Goal: Task Accomplishment & Management: Use online tool/utility

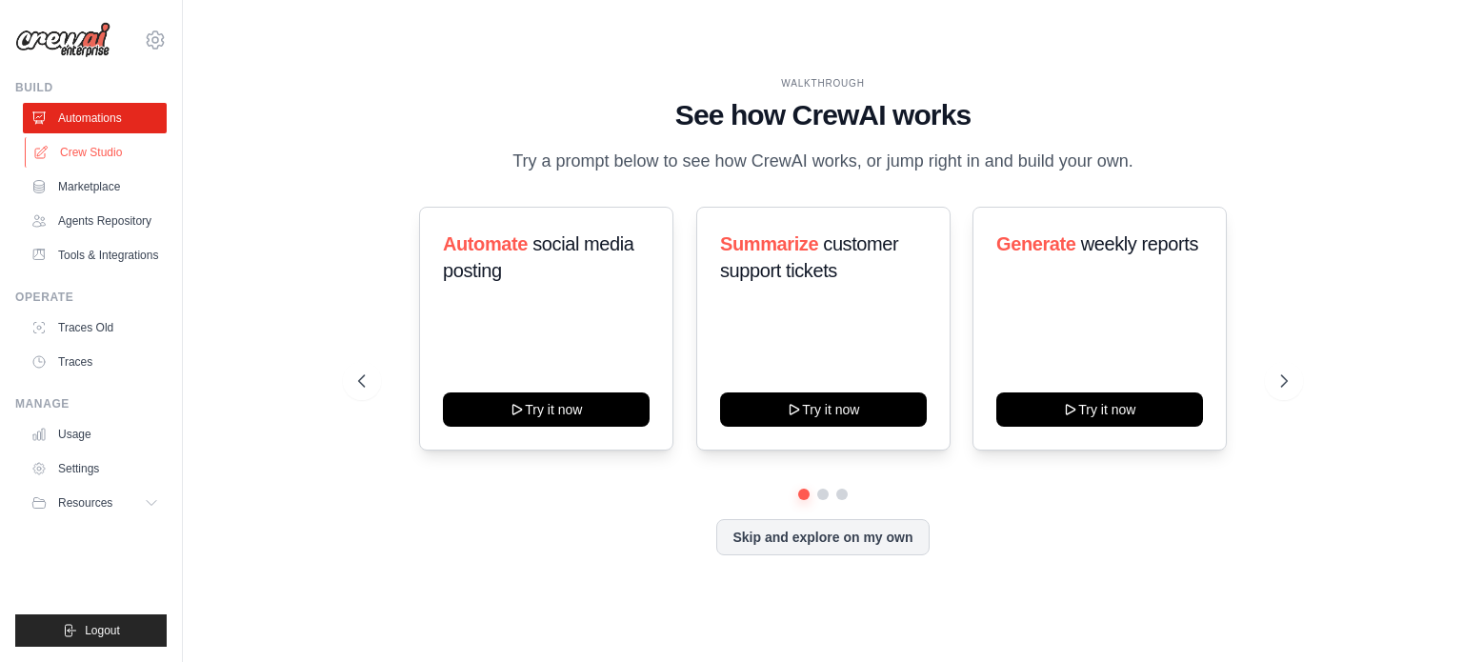
click at [115, 159] on link "Crew Studio" at bounding box center [97, 152] width 144 height 30
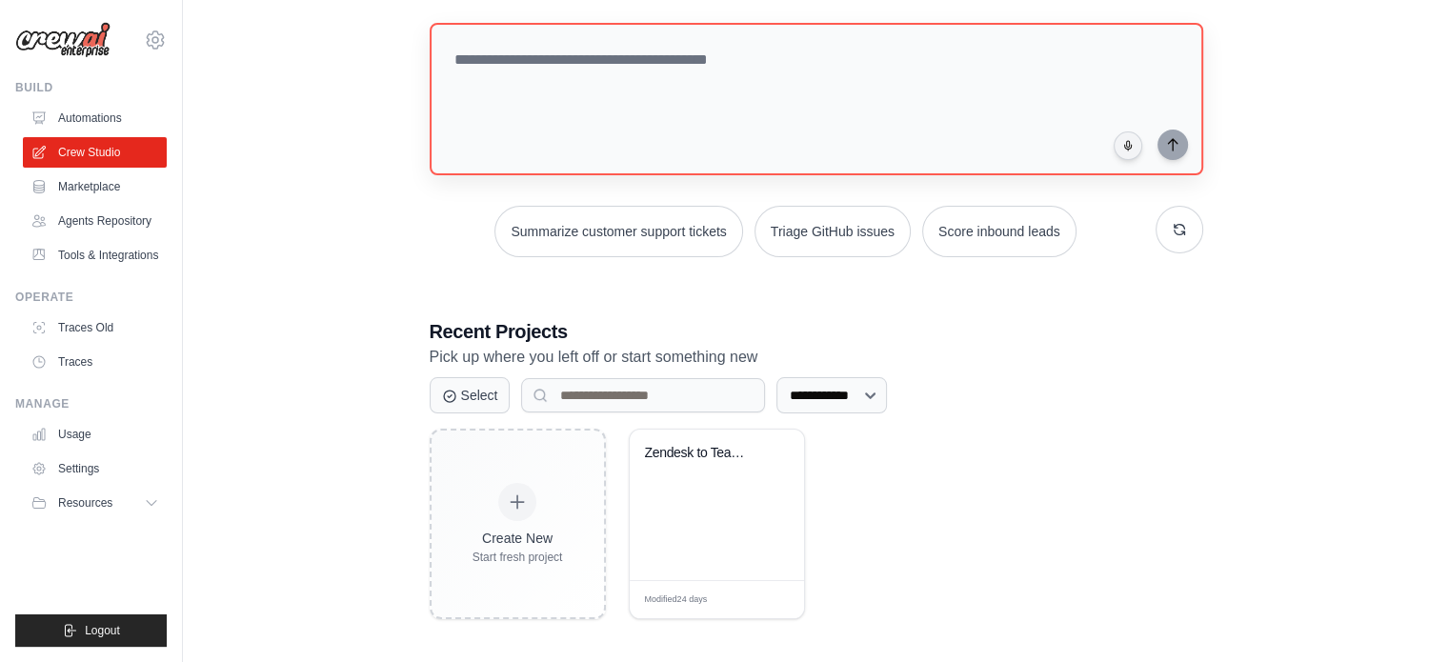
scroll to position [104, 0]
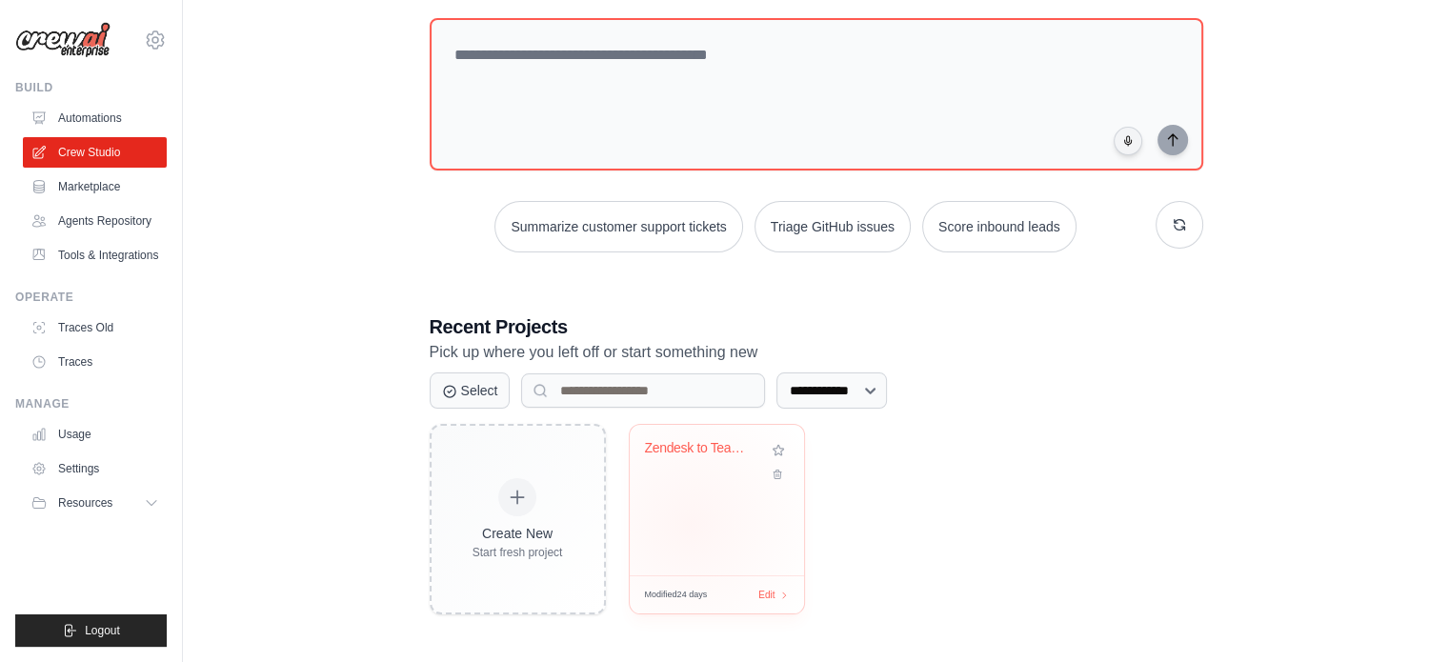
click at [690, 523] on div "Zendesk to Teams Ticket Notificatio..." at bounding box center [717, 500] width 174 height 151
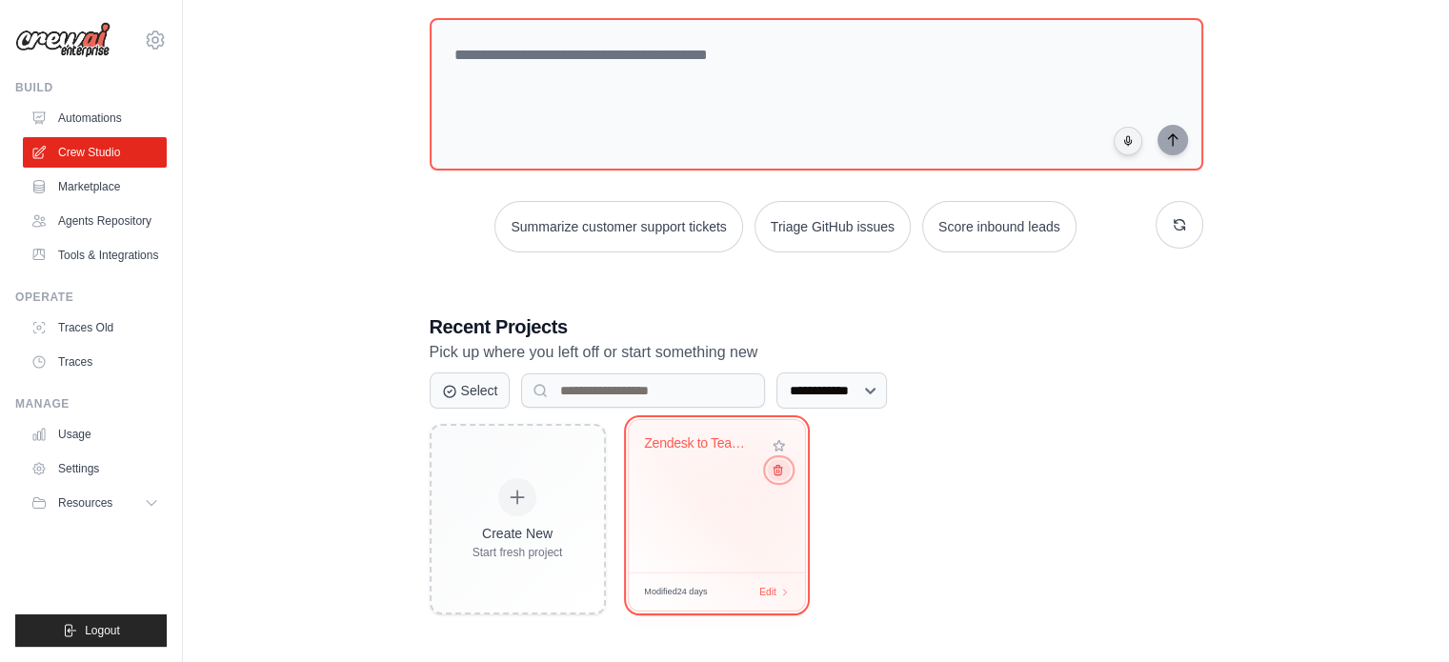
click at [774, 474] on icon at bounding box center [777, 470] width 12 height 12
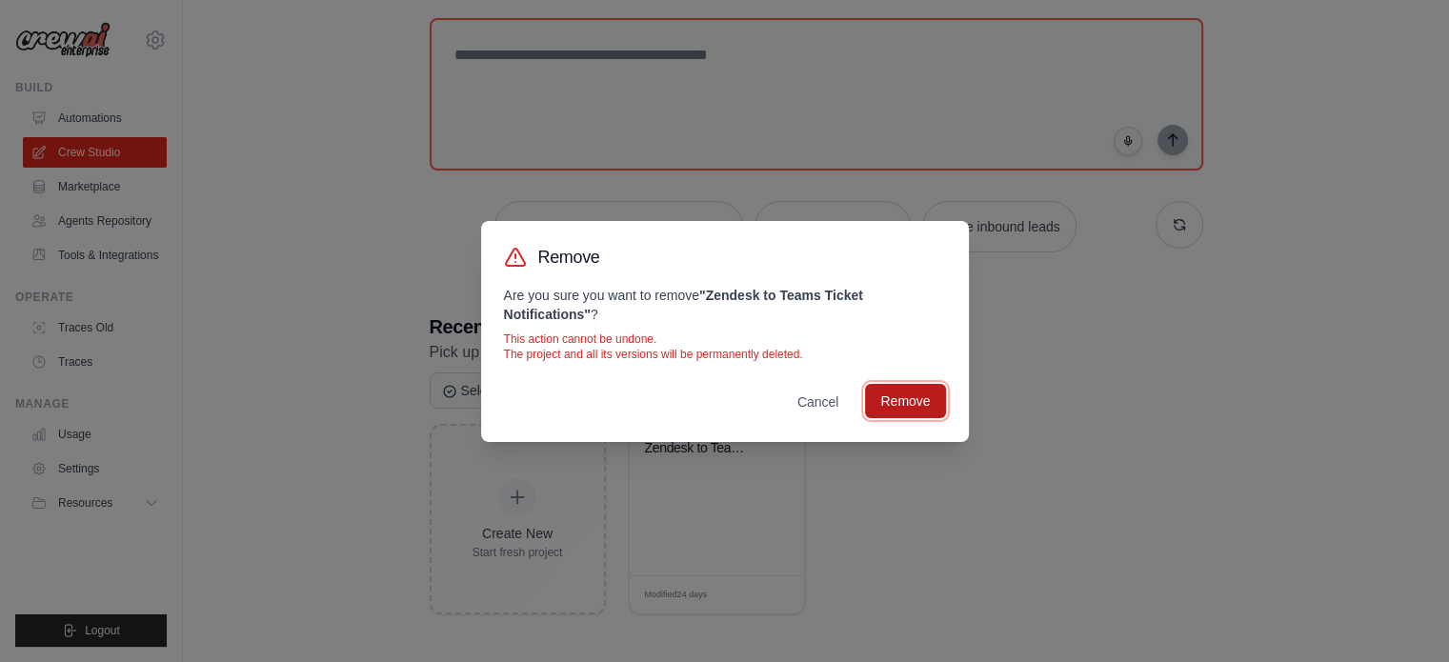
click at [885, 401] on button "Remove" at bounding box center [905, 401] width 80 height 34
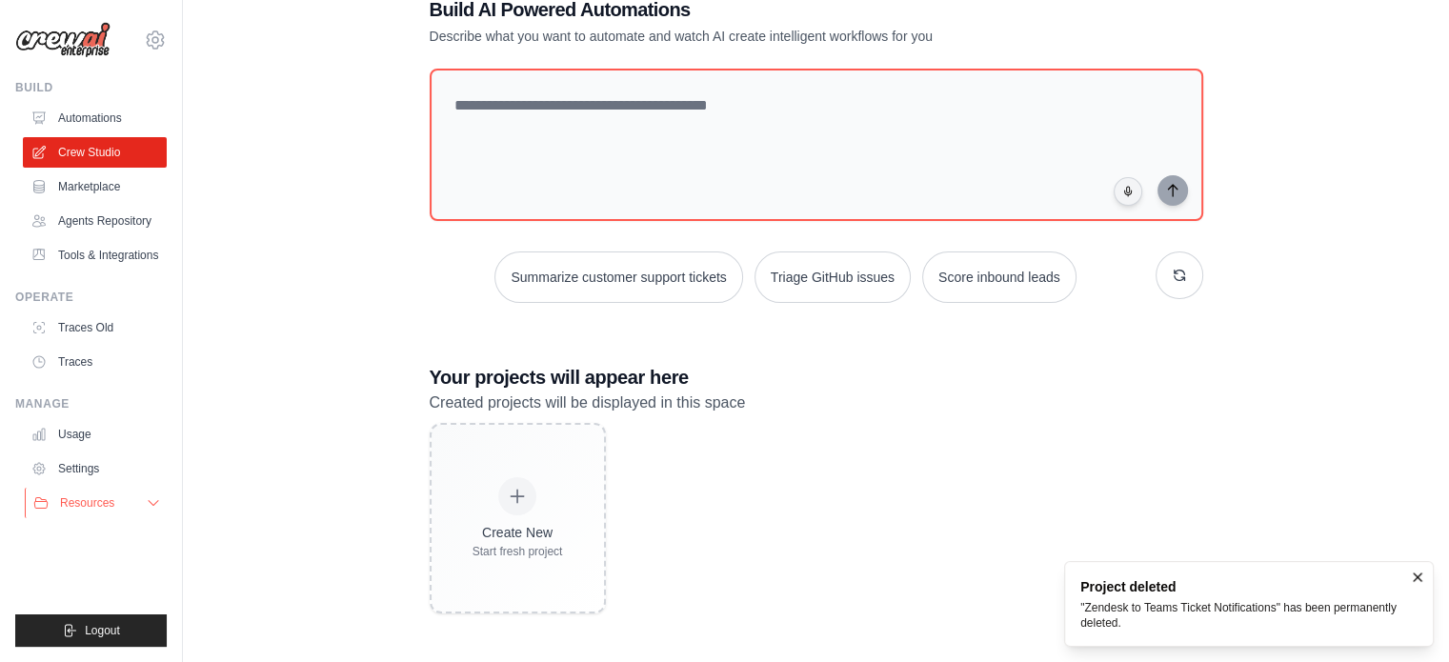
click at [89, 514] on button "Resources" at bounding box center [97, 503] width 144 height 30
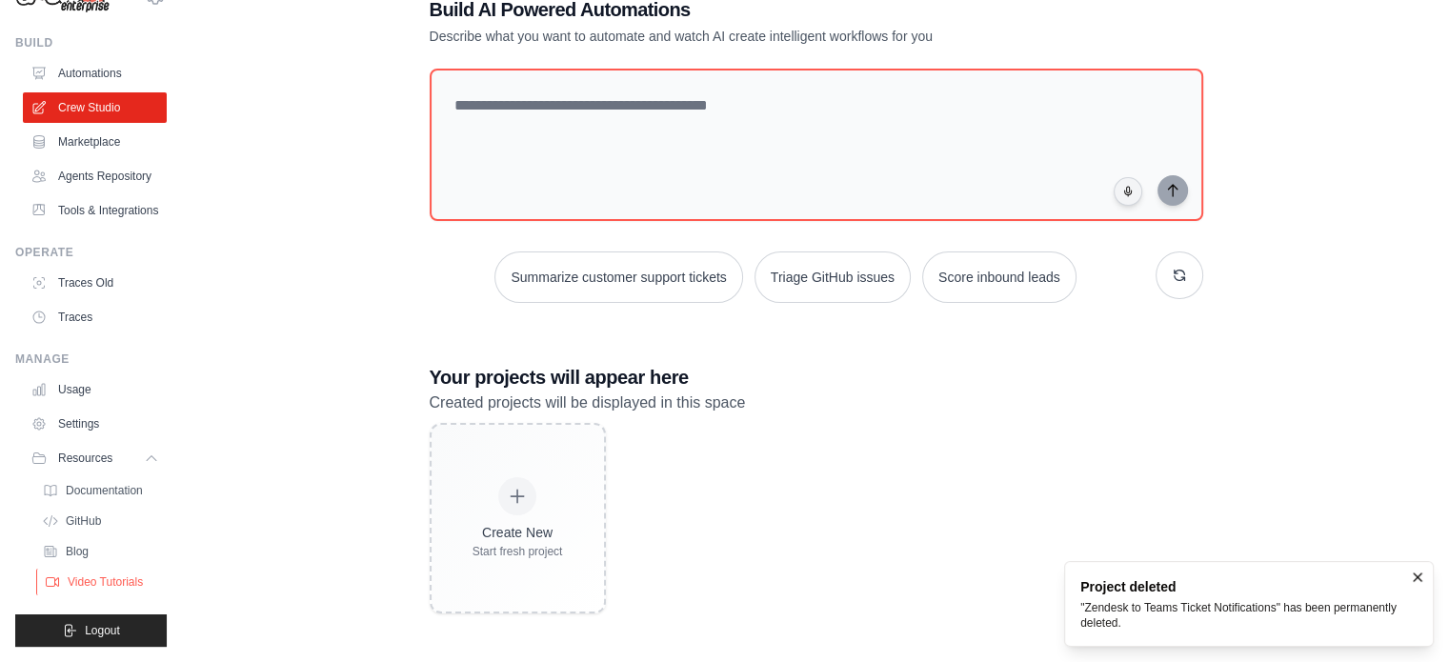
scroll to position [0, 0]
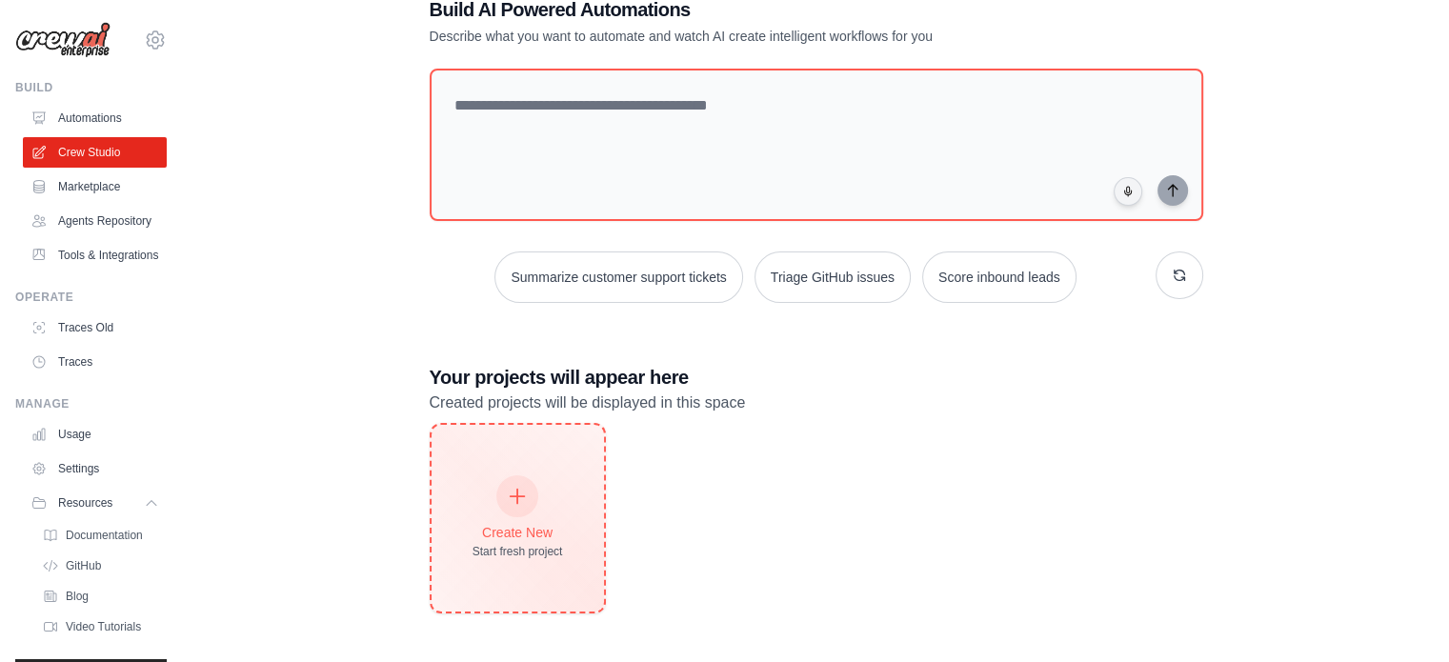
click at [474, 556] on div "Create New Start fresh project" at bounding box center [518, 518] width 172 height 187
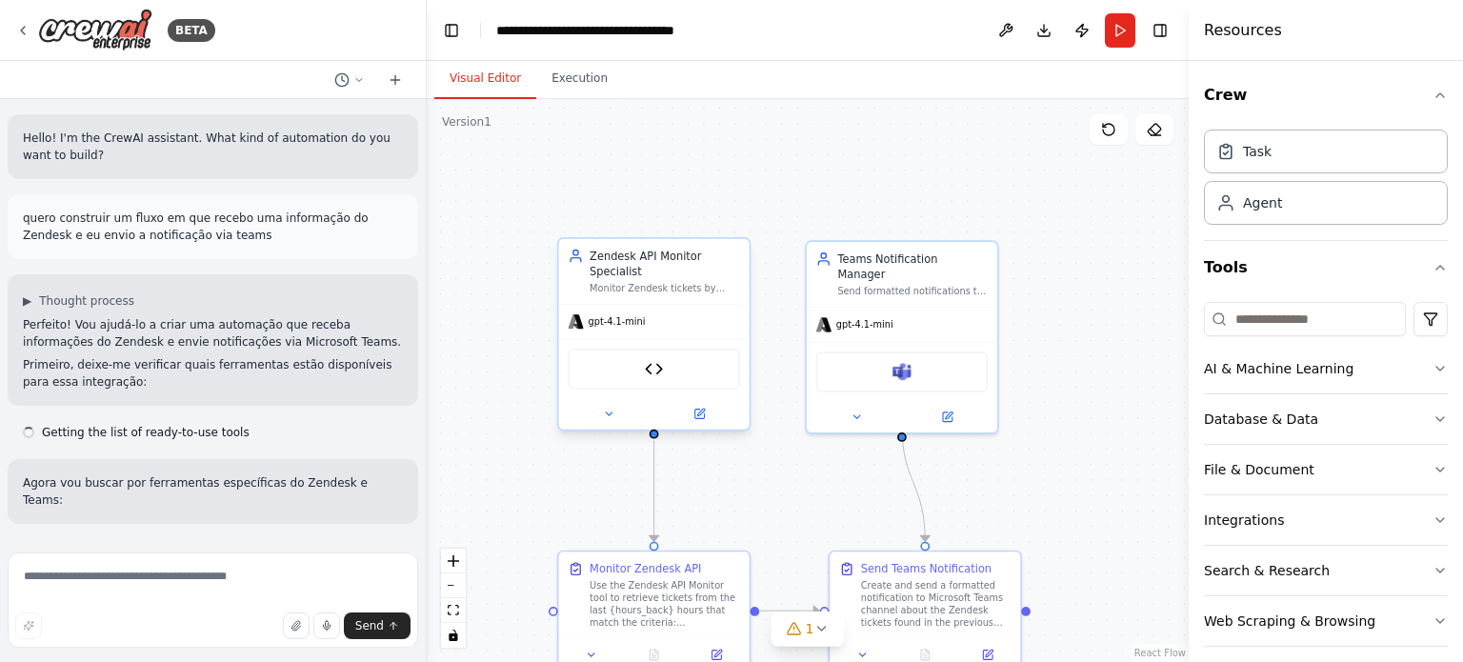
scroll to position [4653, 0]
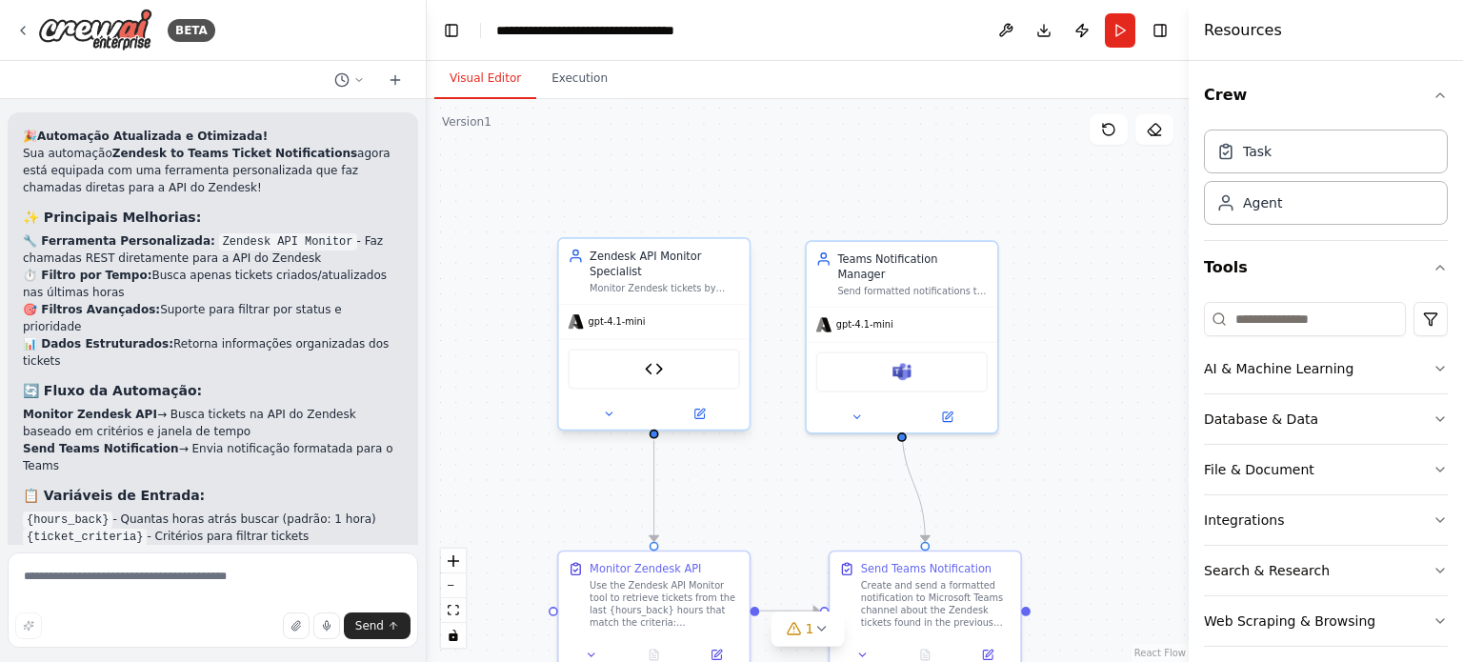
click at [668, 380] on div "Zendesk API Monitor" at bounding box center [654, 369] width 172 height 40
click at [670, 317] on div "gpt-4.1-mini" at bounding box center [654, 322] width 191 height 34
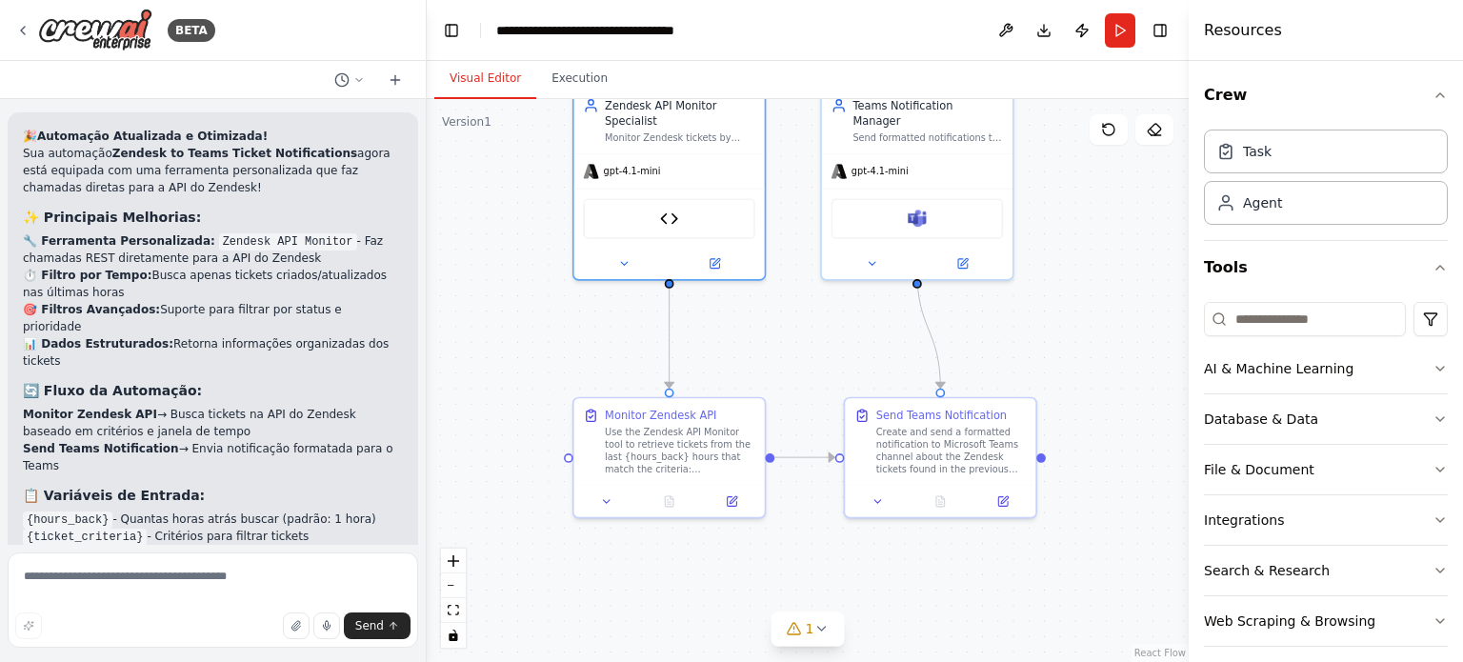
drag, startPoint x: 841, startPoint y: 485, endPoint x: 854, endPoint y: 332, distance: 153.9
click at [854, 332] on div ".deletable-edge-delete-btn { width: 20px; height: 20px; border: 0px solid #ffff…" at bounding box center [808, 380] width 762 height 563
click at [821, 628] on icon at bounding box center [821, 628] width 15 height 15
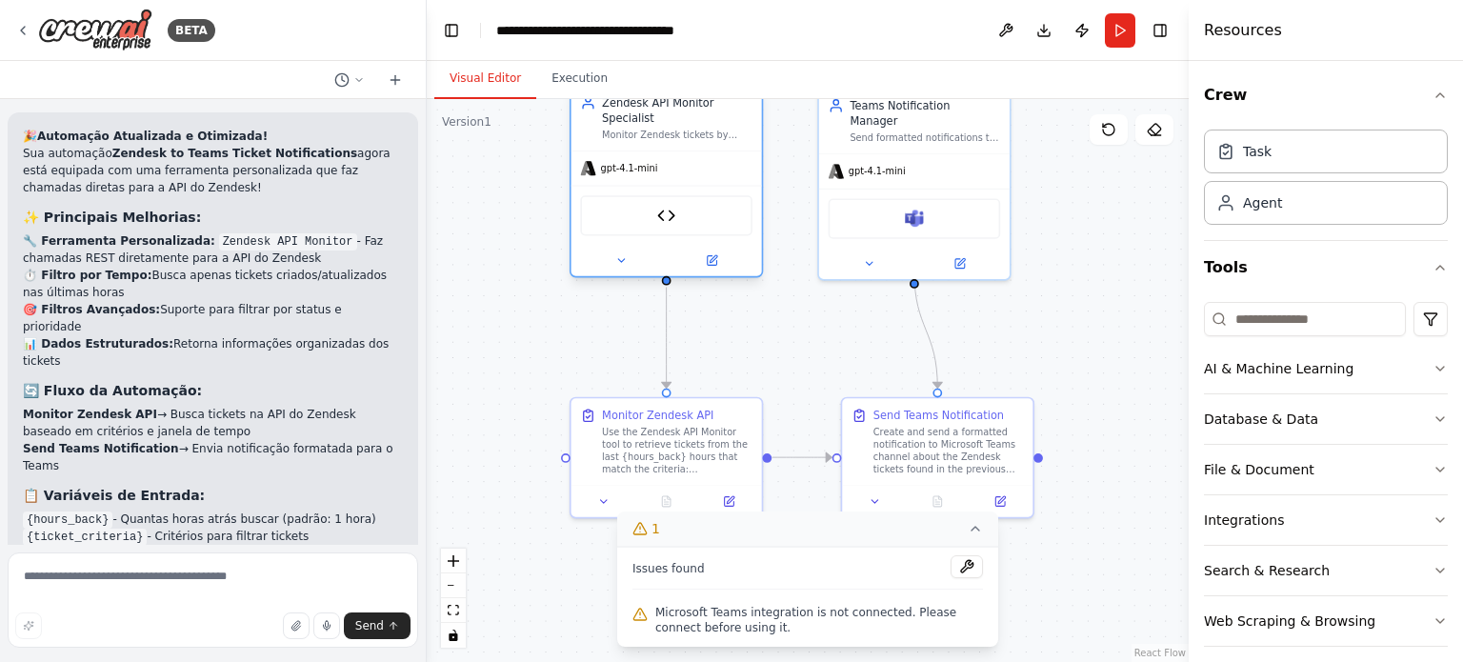
click at [703, 222] on div "Zendesk API Monitor" at bounding box center [666, 215] width 172 height 40
click at [716, 270] on div at bounding box center [667, 260] width 191 height 31
click at [714, 260] on icon at bounding box center [712, 261] width 10 height 10
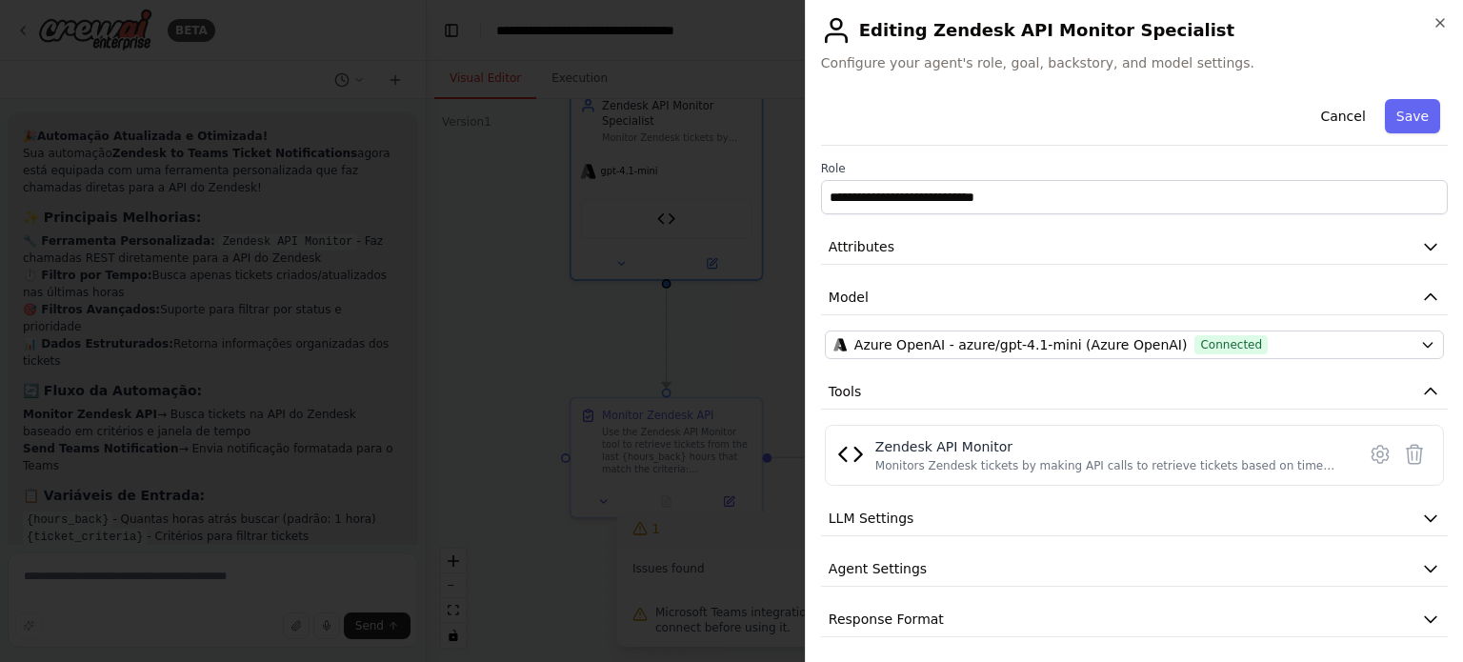
scroll to position [4, 0]
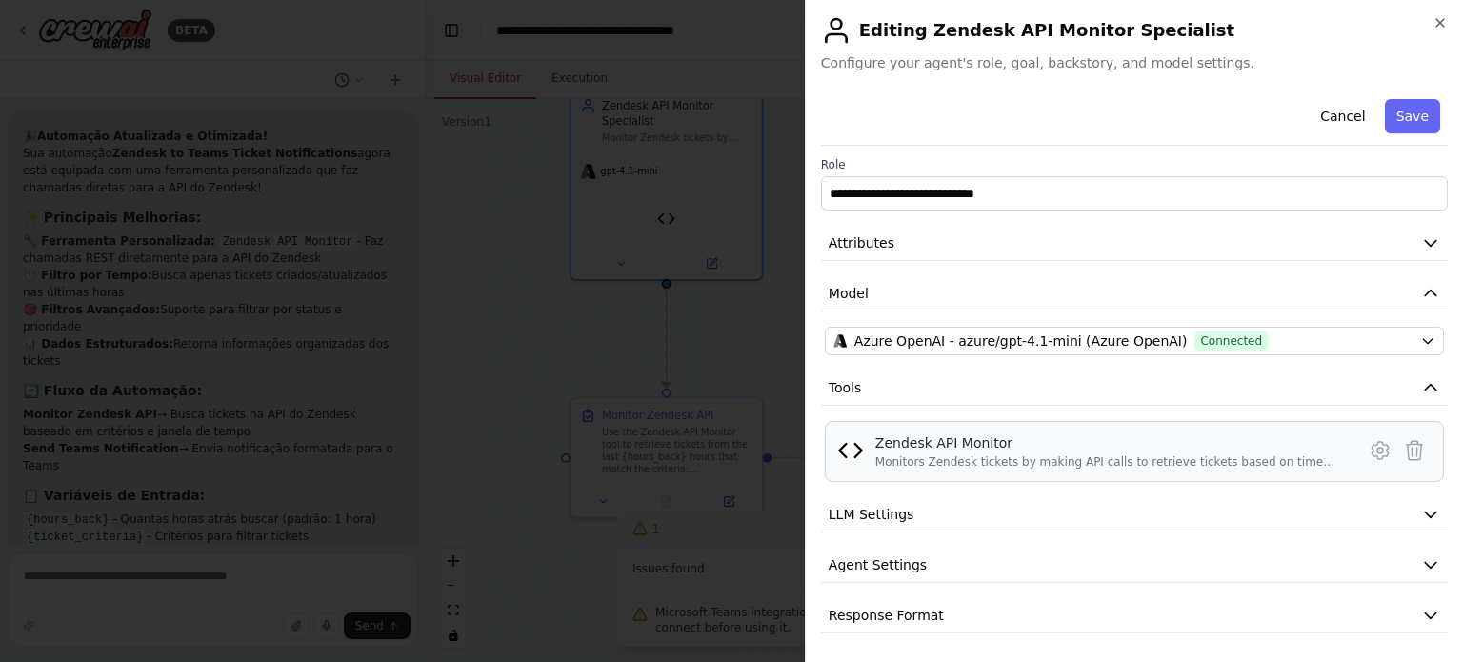
click at [960, 440] on div "Zendesk API Monitor" at bounding box center [1109, 442] width 469 height 19
click at [1369, 449] on icon at bounding box center [1380, 450] width 23 height 23
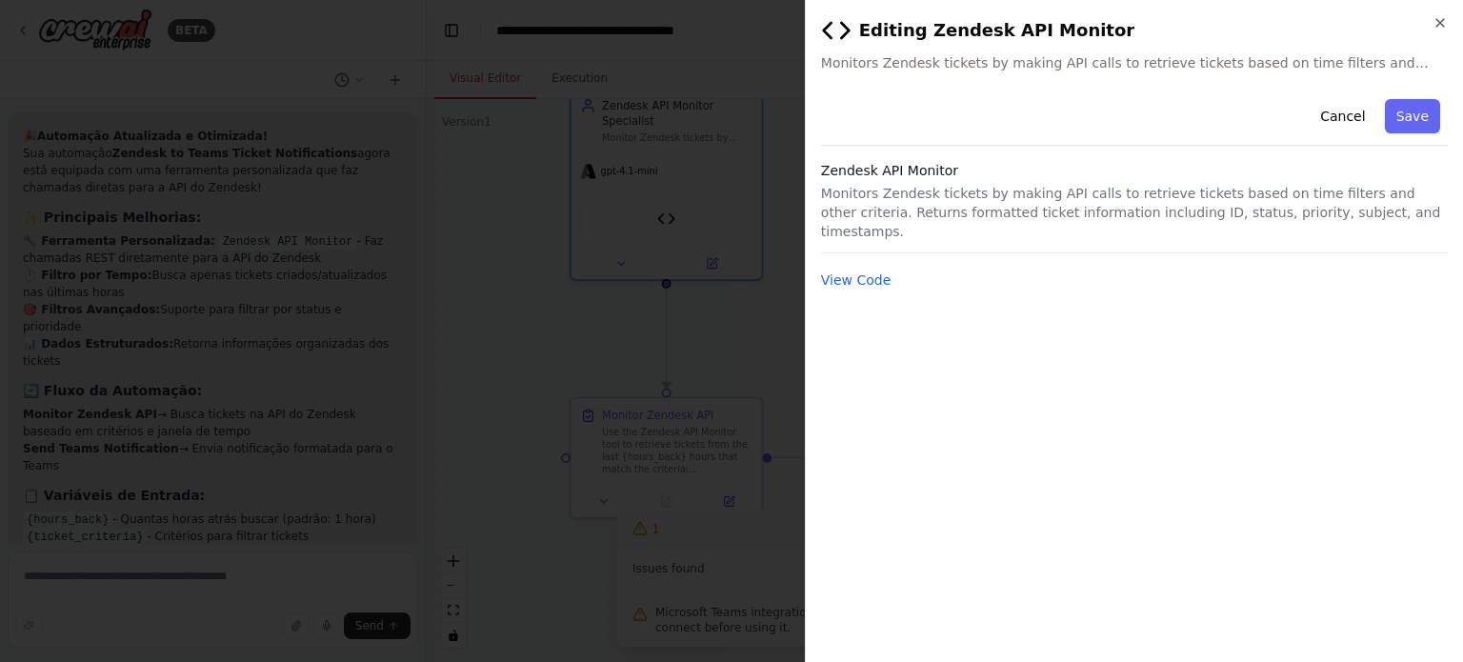
scroll to position [0, 0]
click at [1349, 112] on button "Cancel" at bounding box center [1343, 116] width 68 height 34
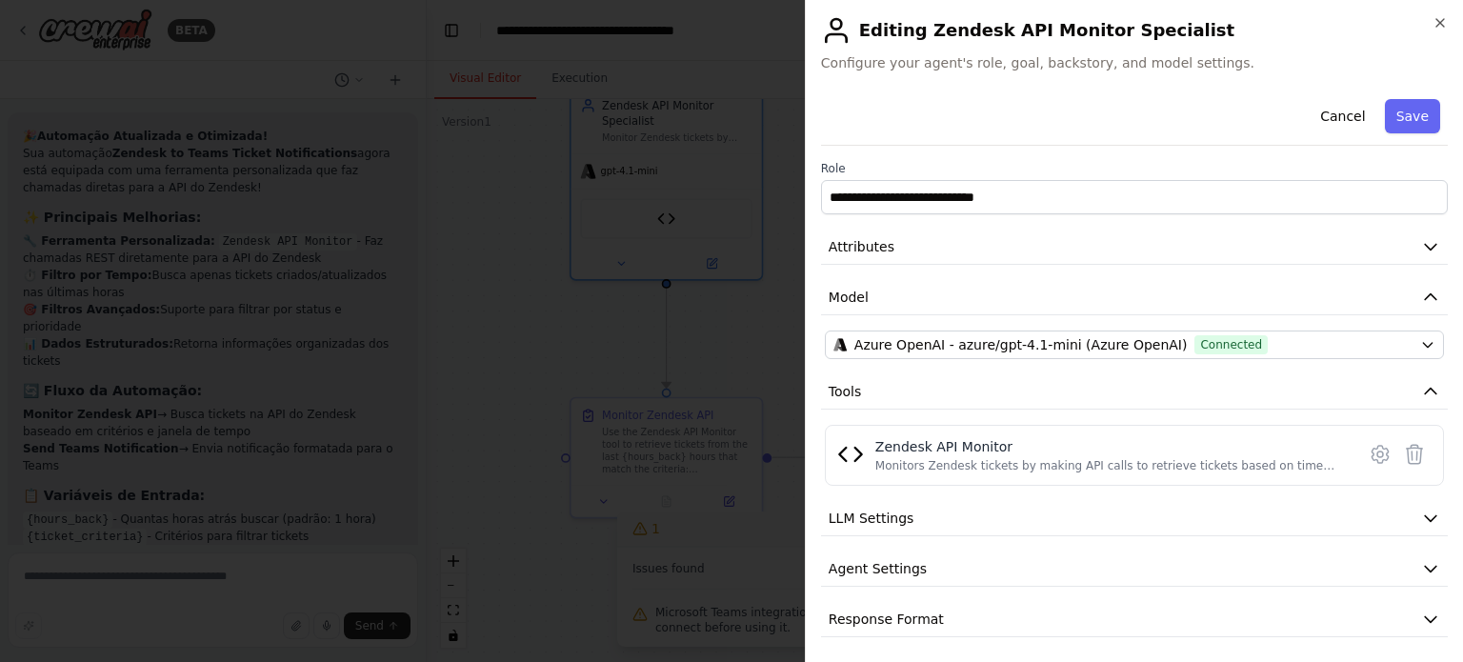
click at [1428, 23] on h2 "Editing Zendesk API Monitor Specialist" at bounding box center [1134, 30] width 627 height 30
drag, startPoint x: 1459, startPoint y: 4, endPoint x: 1442, endPoint y: 19, distance: 22.9
click at [1442, 19] on div "**********" at bounding box center [1134, 331] width 658 height 662
click at [1442, 19] on icon "button" at bounding box center [1440, 22] width 15 height 15
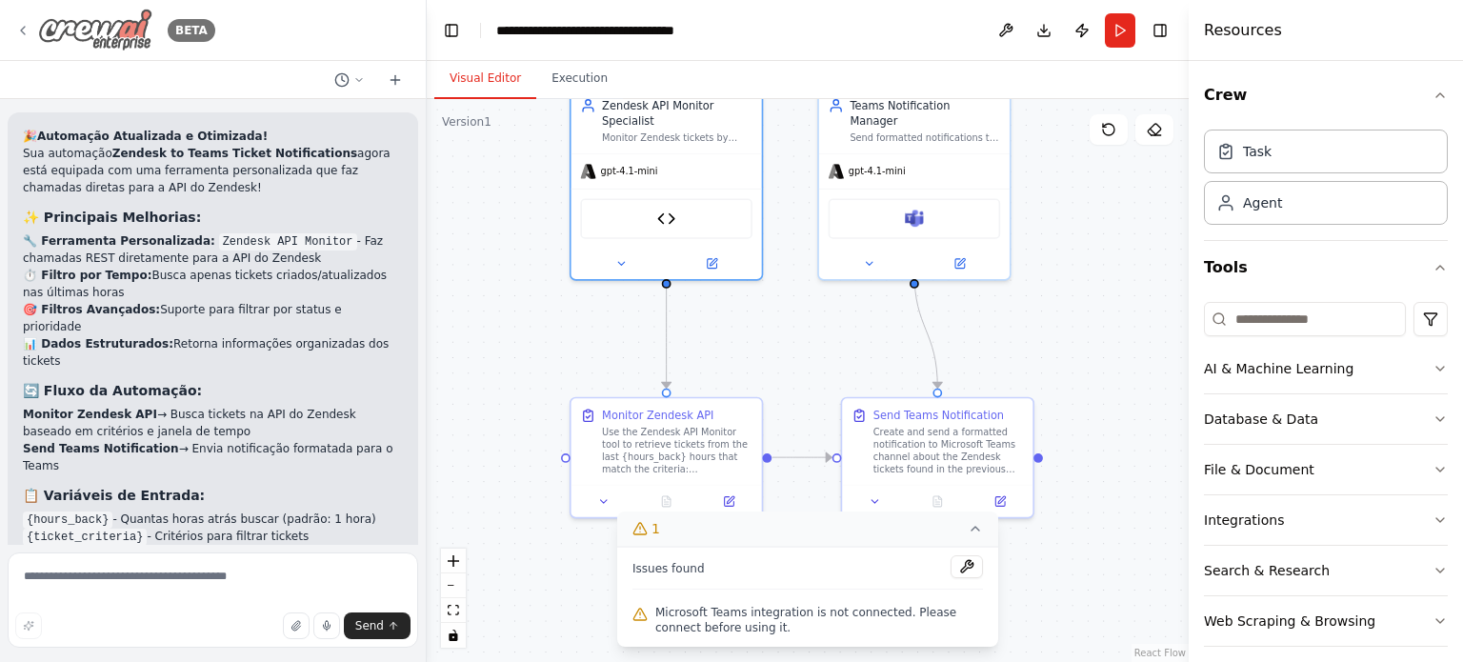
click at [21, 30] on icon at bounding box center [23, 31] width 4 height 8
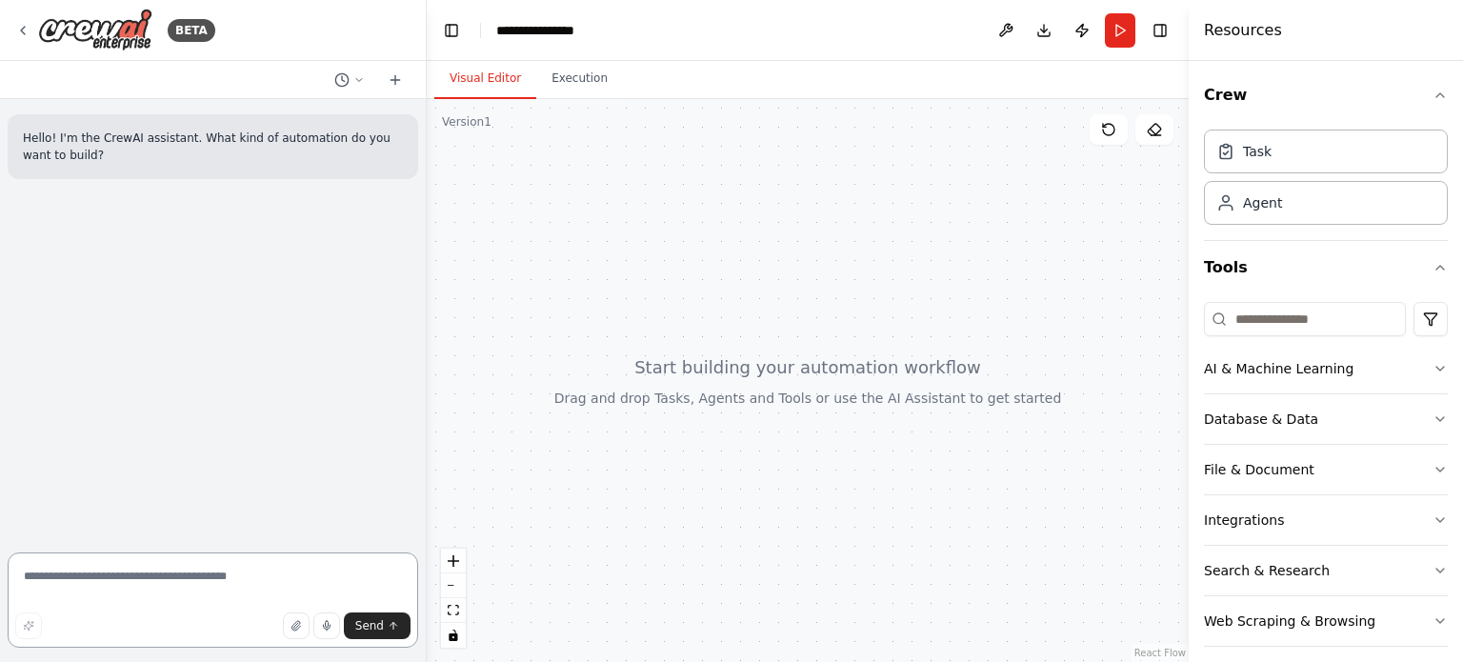
click at [205, 594] on textarea at bounding box center [213, 600] width 411 height 95
type textarea "*"
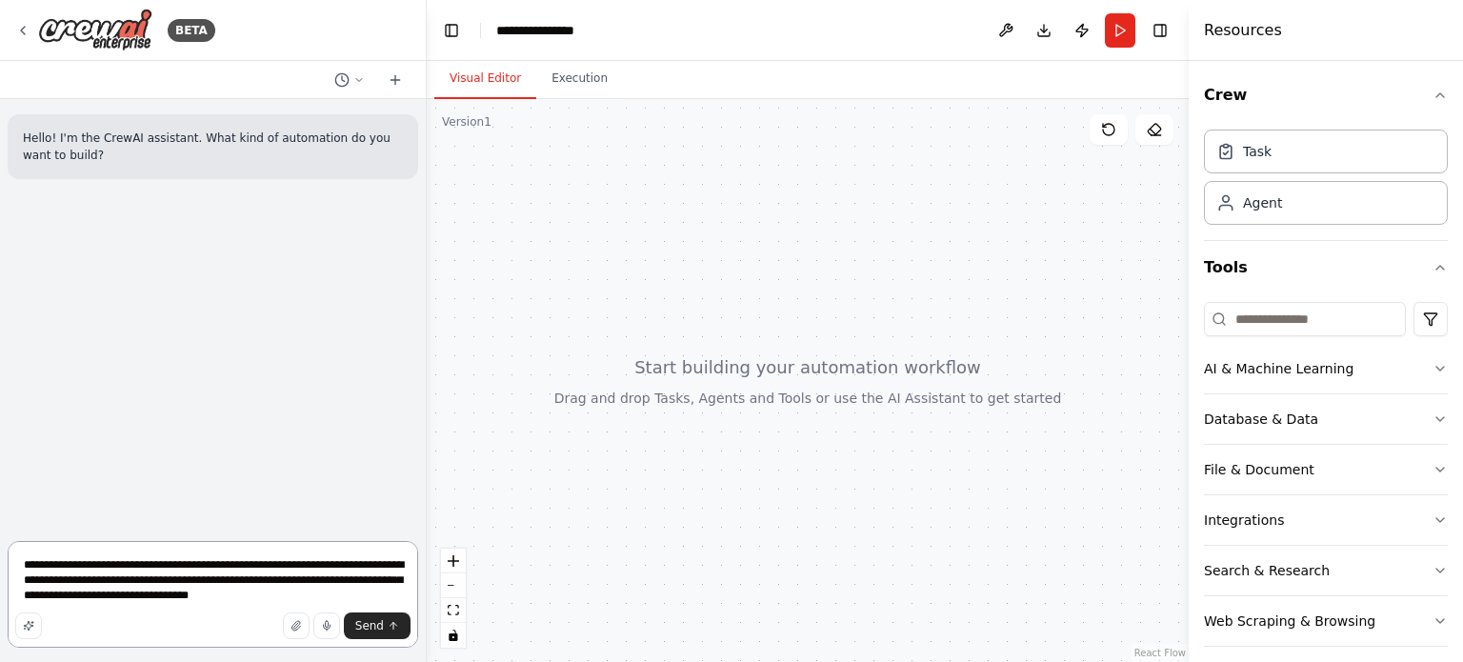
click at [377, 593] on textarea "**********" at bounding box center [213, 594] width 411 height 107
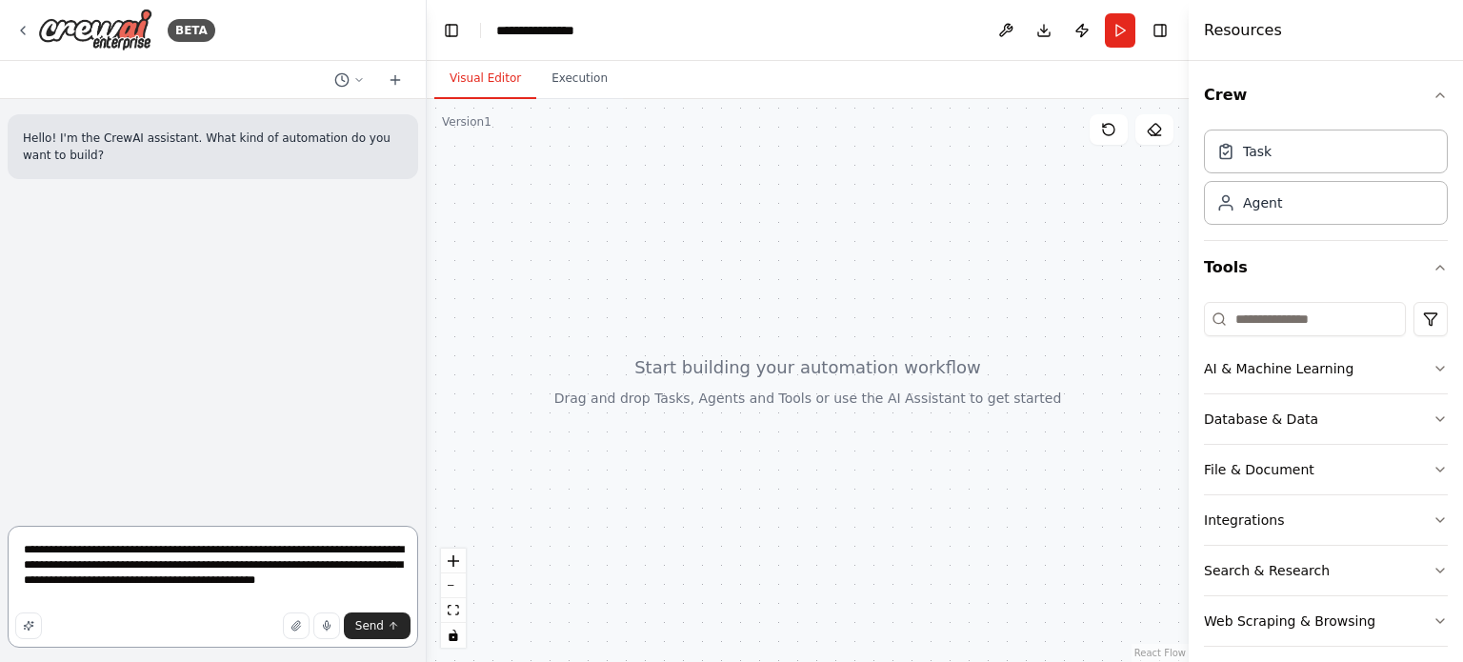
type textarea "**********"
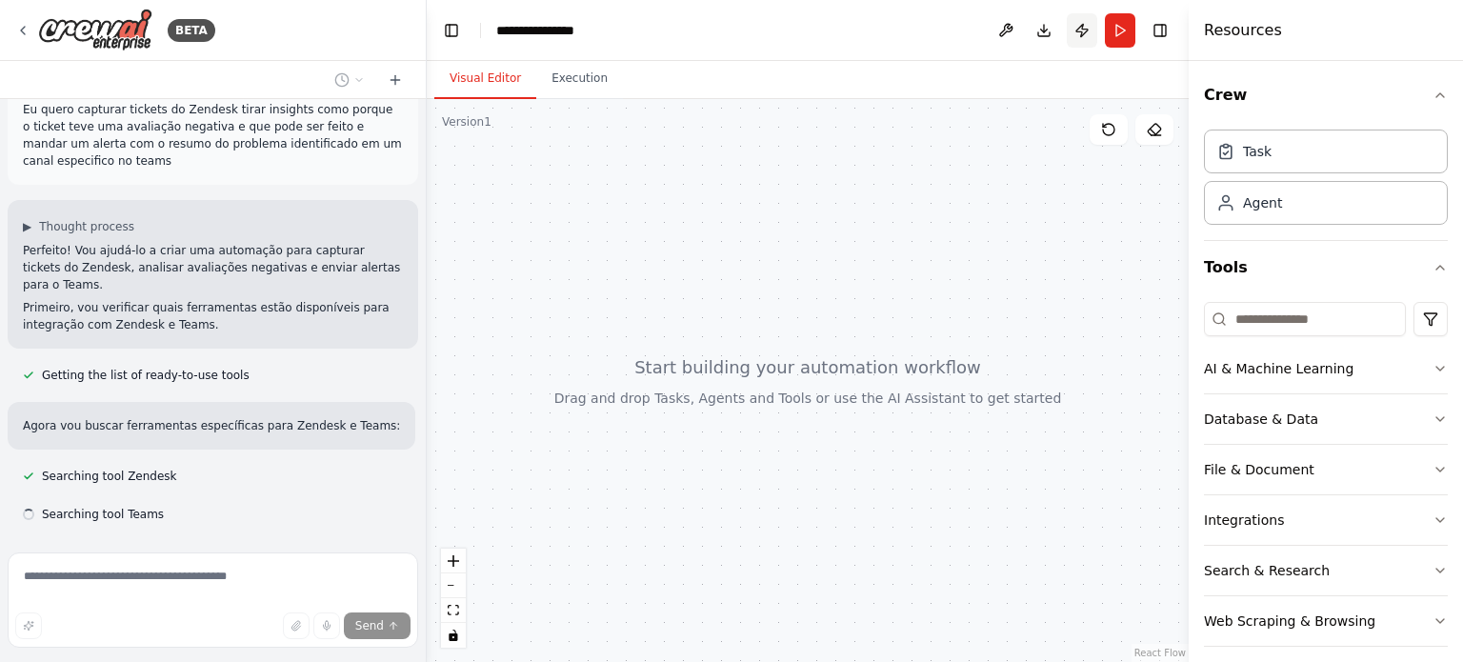
scroll to position [147, 0]
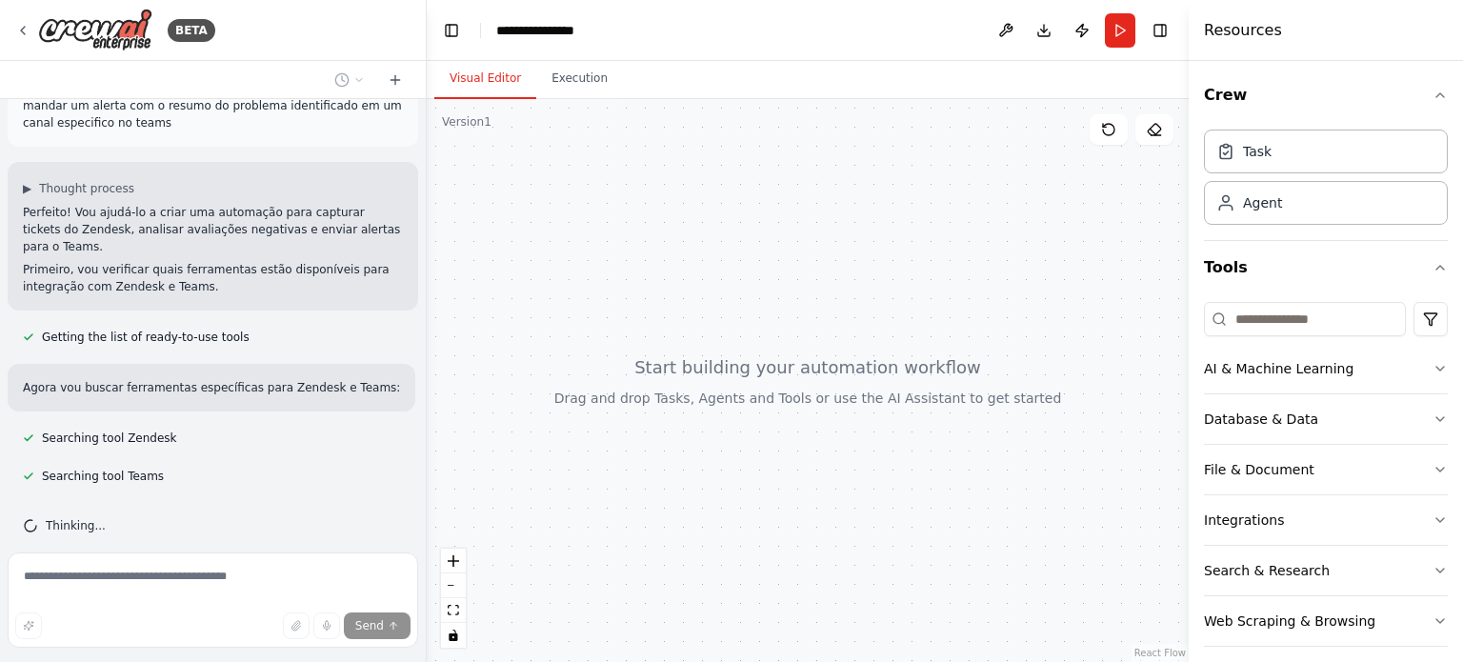
click at [1318, 41] on div "Resources" at bounding box center [1326, 30] width 274 height 61
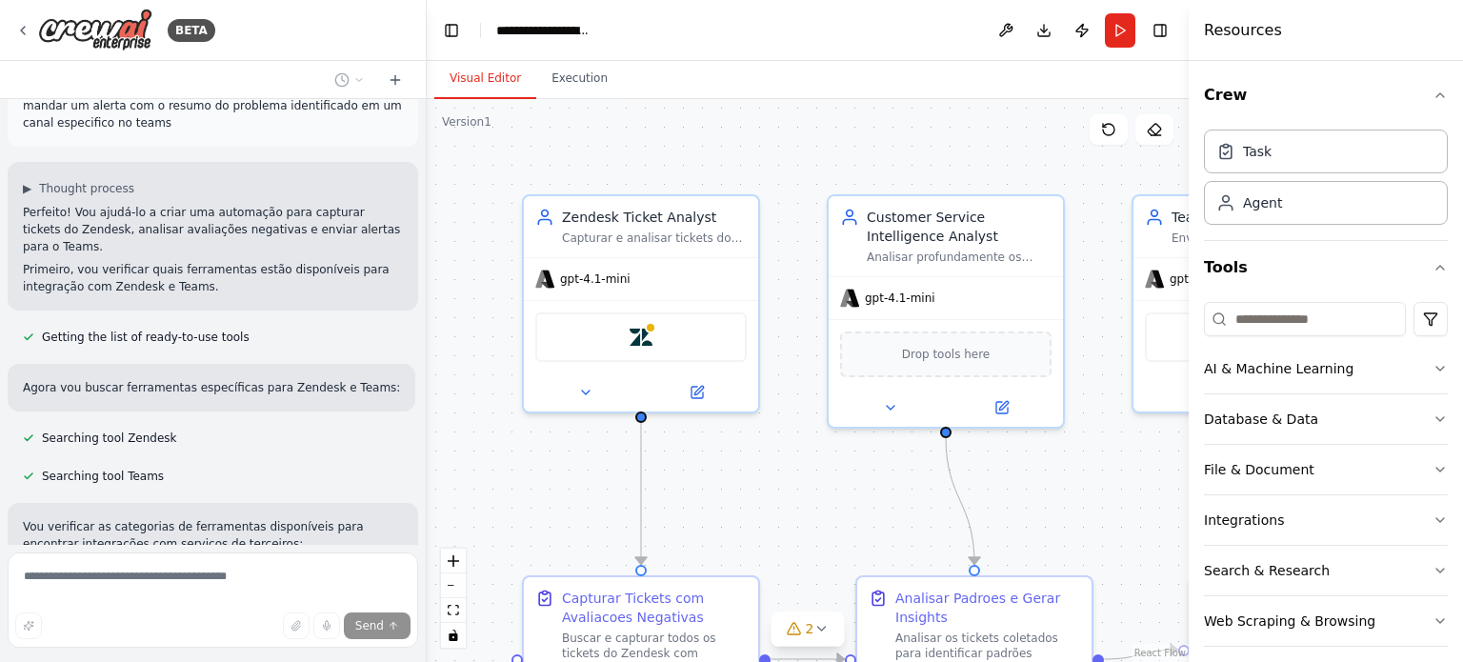
scroll to position [979, 0]
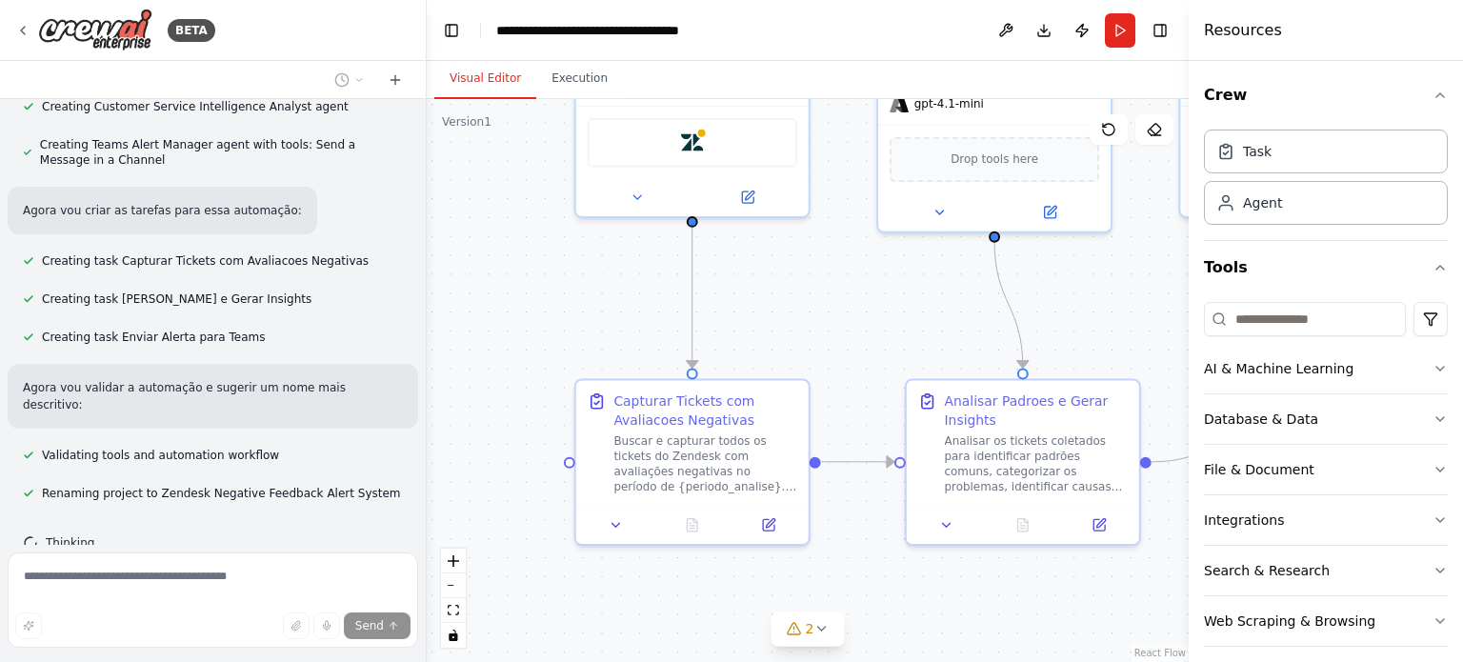
drag, startPoint x: 703, startPoint y: 507, endPoint x: 728, endPoint y: 310, distance: 198.8
click at [728, 310] on div ".deletable-edge-delete-btn { width: 20px; height: 20px; border: 0px solid #ffff…" at bounding box center [808, 380] width 762 height 563
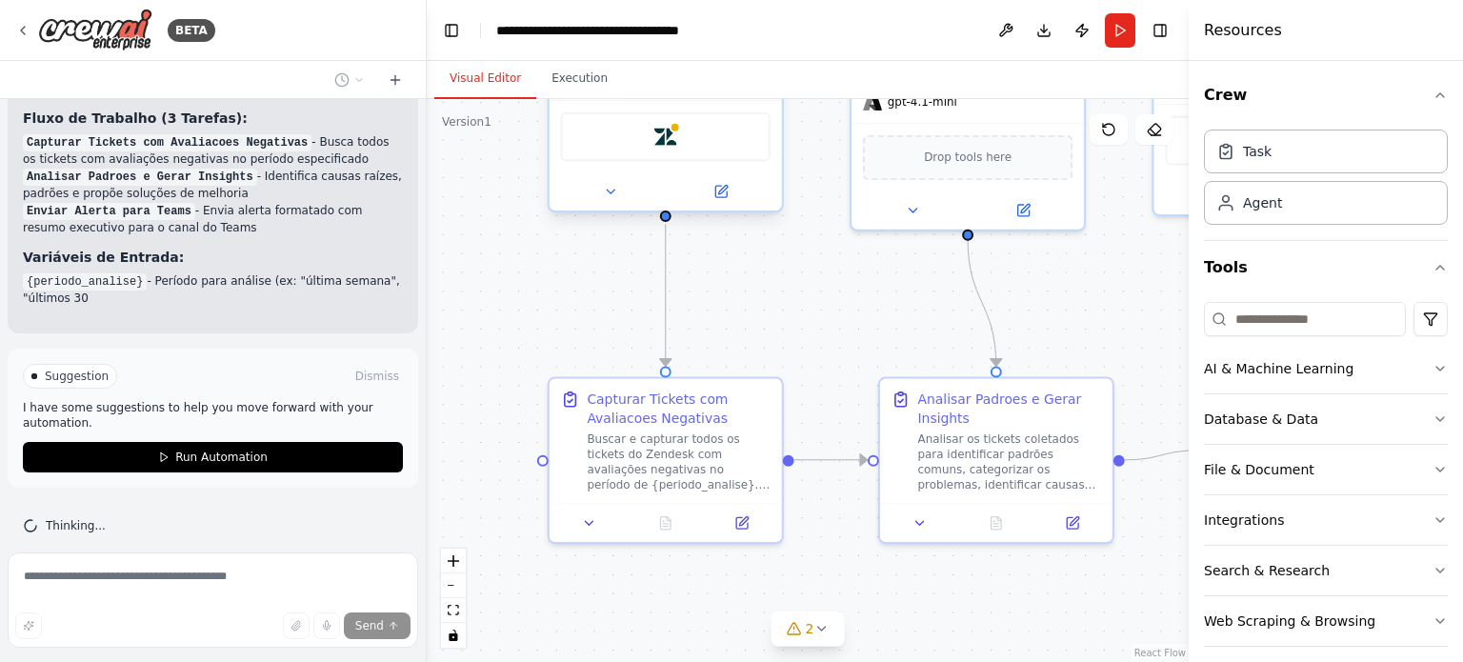
click at [732, 150] on div "Zendesk" at bounding box center [666, 137] width 210 height 50
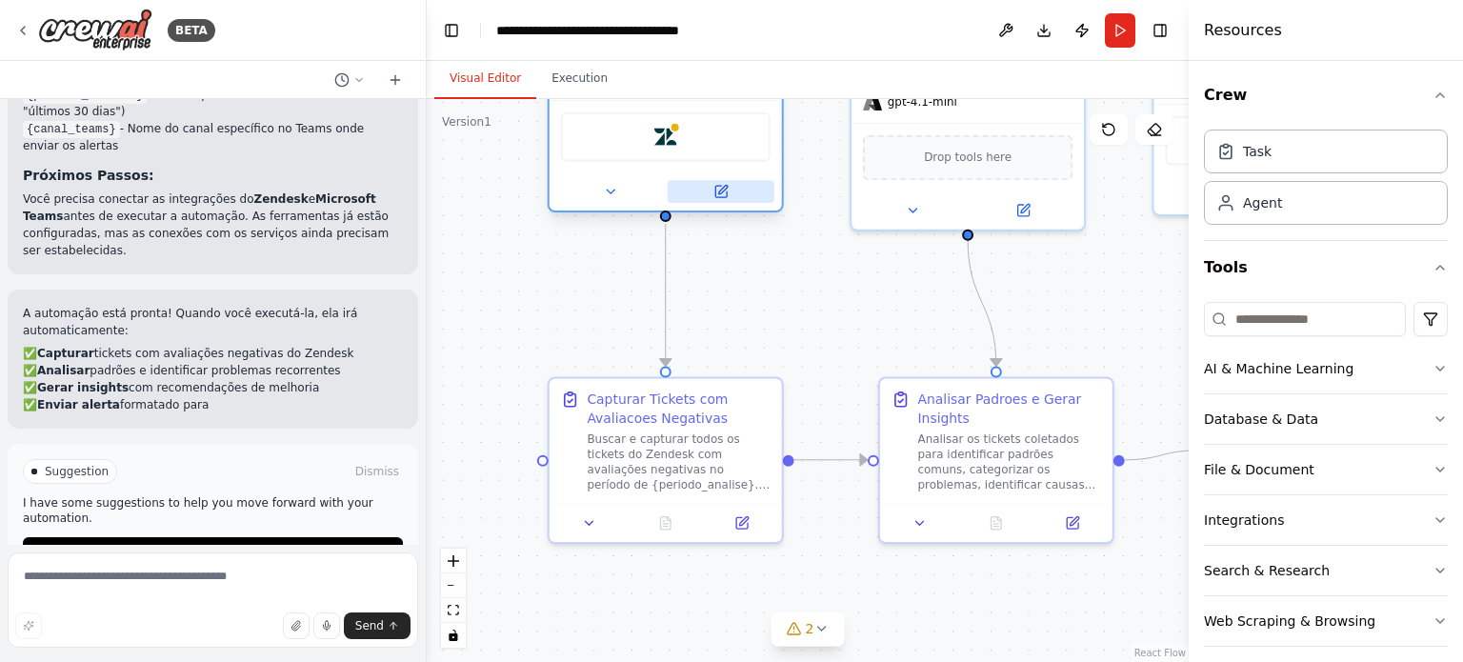
click at [722, 196] on icon at bounding box center [721, 191] width 15 height 15
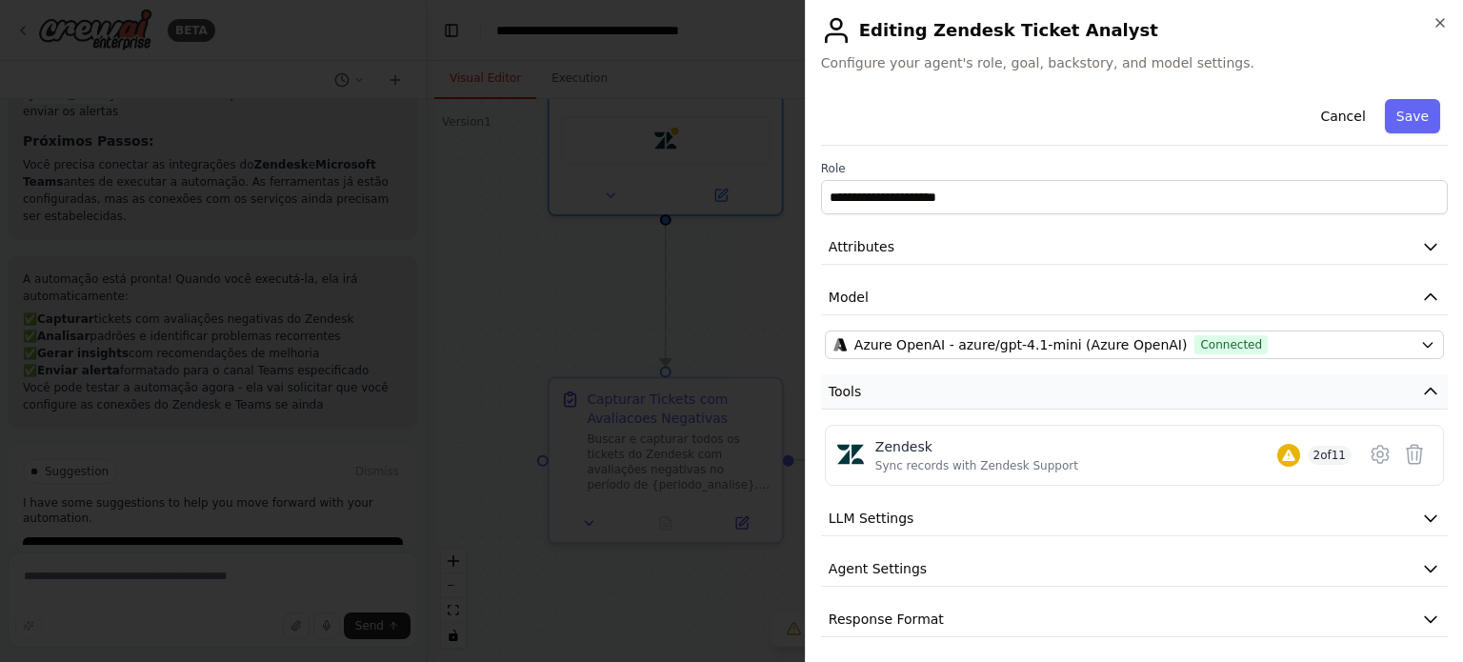
scroll to position [1852, 0]
click at [1156, 453] on div "Zendesk Sync records with Zendesk Support 2 of 11" at bounding box center [1113, 455] width 476 height 36
click at [1372, 448] on icon at bounding box center [1380, 454] width 16 height 17
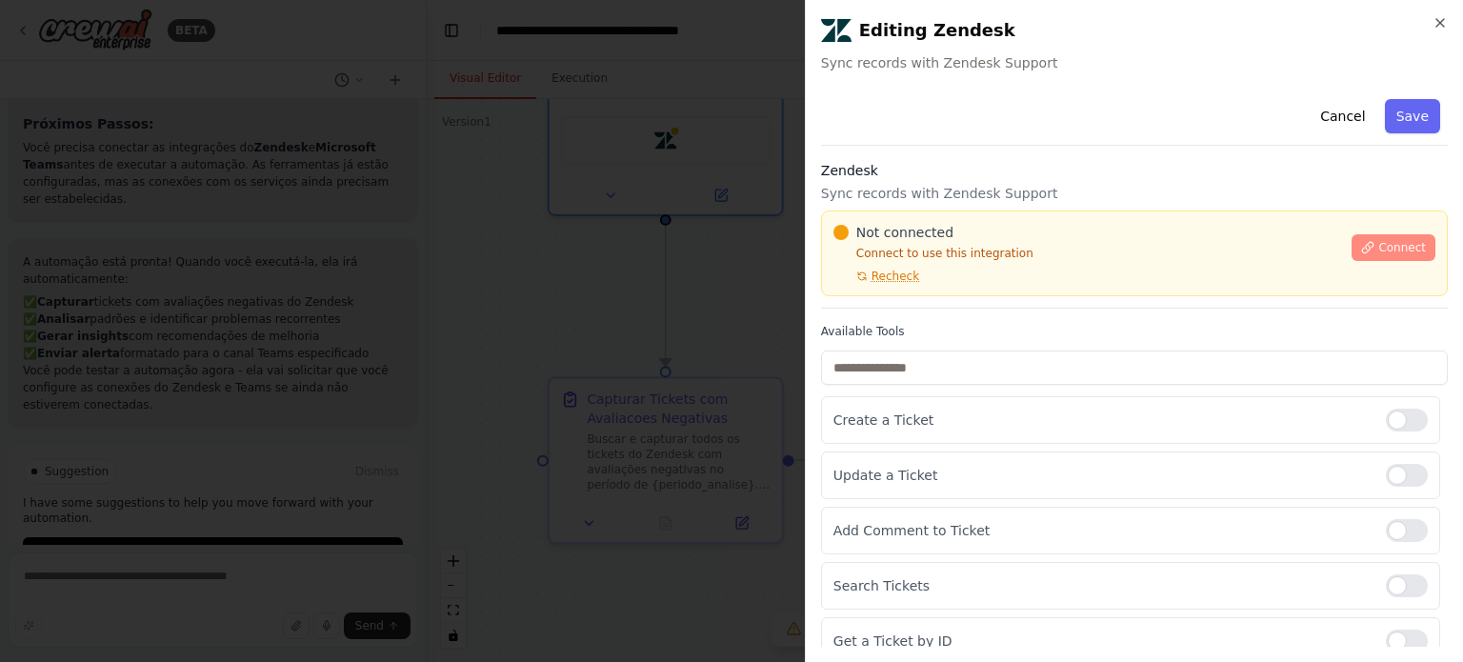
click at [1378, 246] on span "Connect" at bounding box center [1402, 247] width 48 height 15
click at [1352, 251] on button "Connect" at bounding box center [1394, 247] width 84 height 27
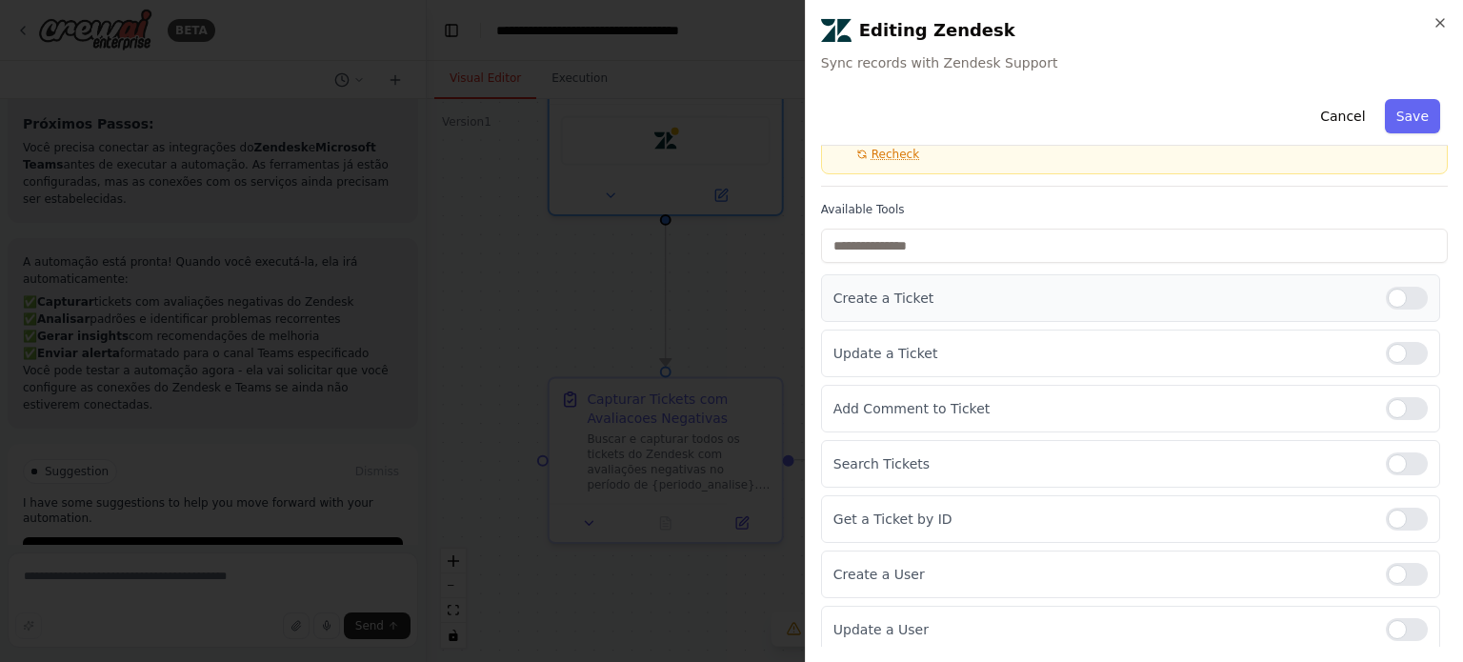
scroll to position [0, 0]
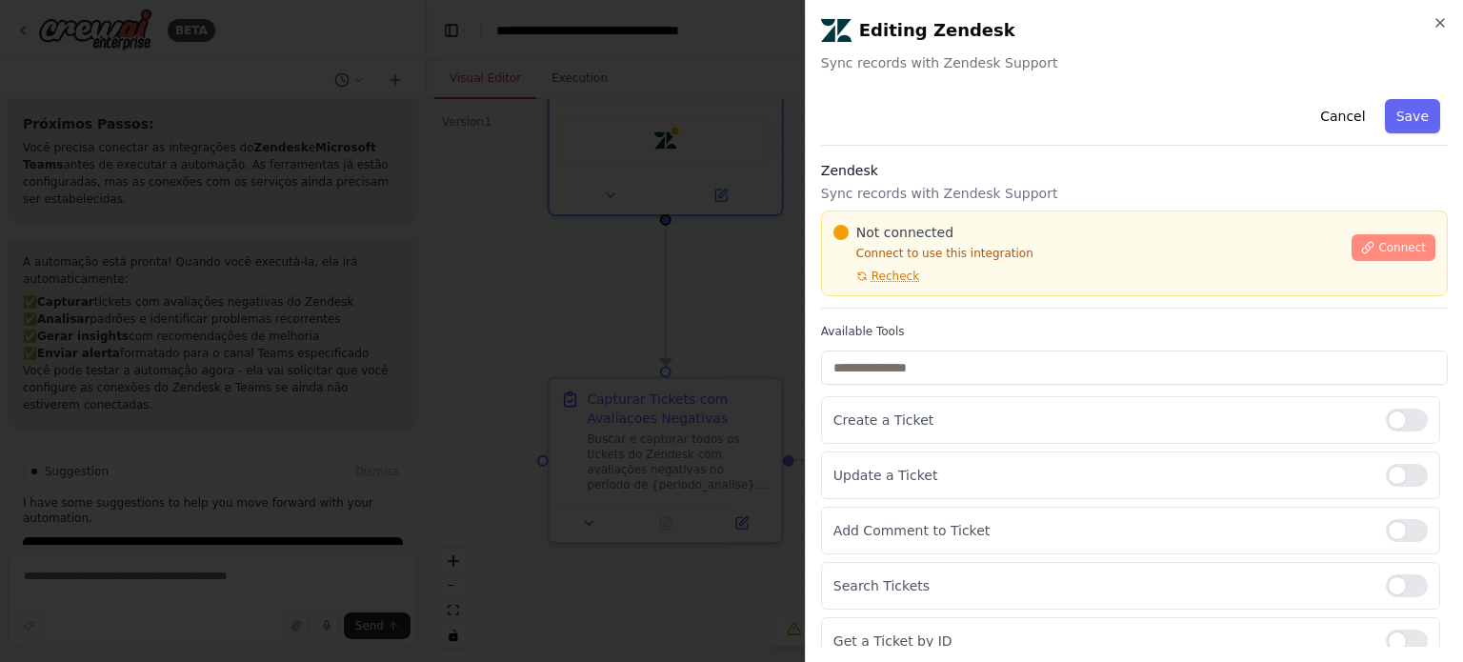
click at [1373, 255] on button "Connect" at bounding box center [1394, 247] width 84 height 27
click at [1367, 254] on button "Connect" at bounding box center [1394, 247] width 84 height 27
click at [1318, 63] on span "Sync records with Zendesk Support" at bounding box center [1134, 62] width 627 height 19
click at [1378, 252] on span "Connect" at bounding box center [1402, 247] width 48 height 15
click at [1378, 244] on span "Connect" at bounding box center [1402, 247] width 48 height 15
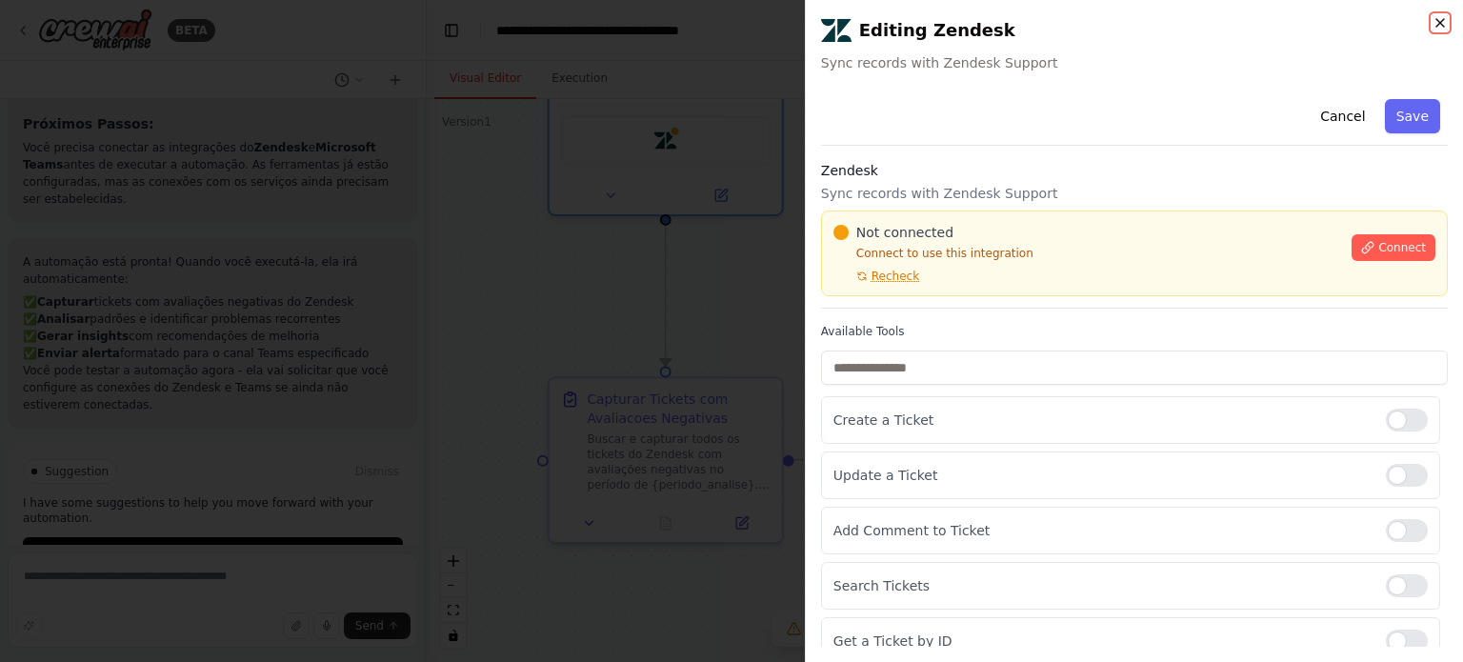
click at [1444, 23] on icon "button" at bounding box center [1440, 22] width 15 height 15
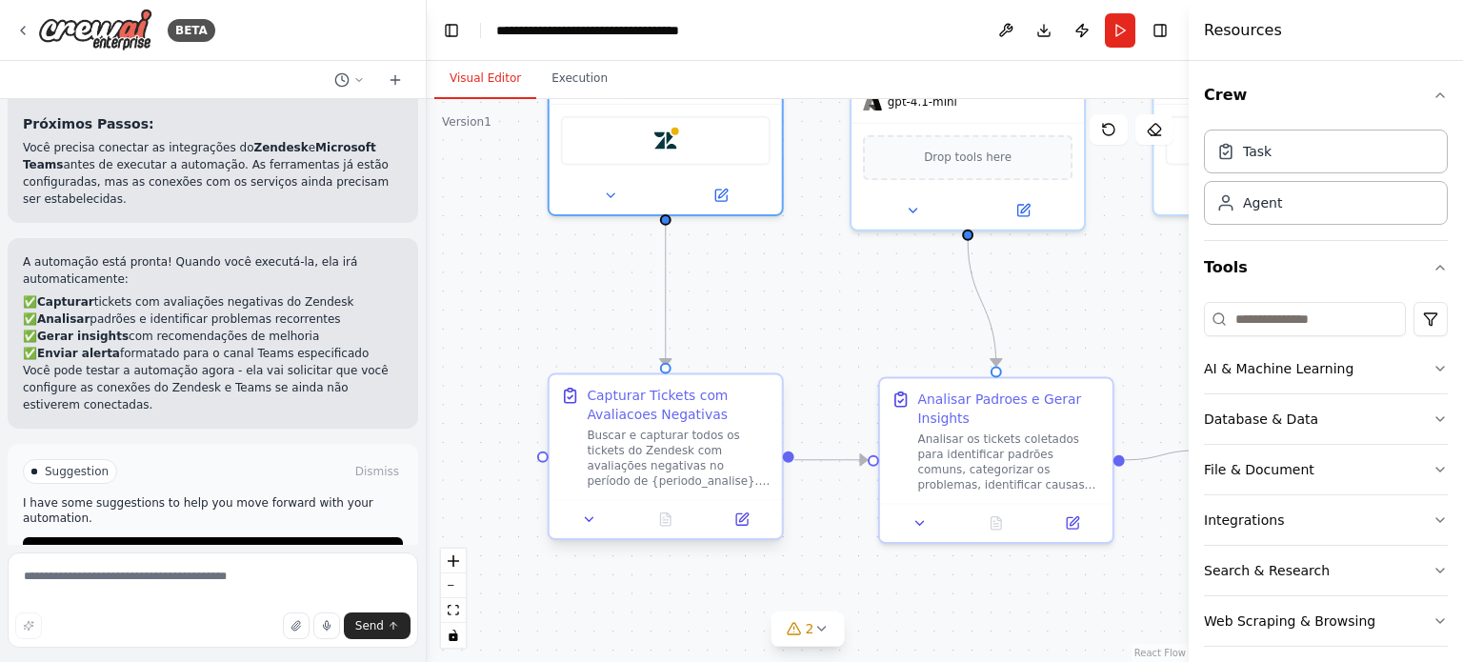
click at [648, 431] on div "Buscar e capturar todos os tickets do Zendesk com avaliações negativas no perío…" at bounding box center [678, 458] width 183 height 60
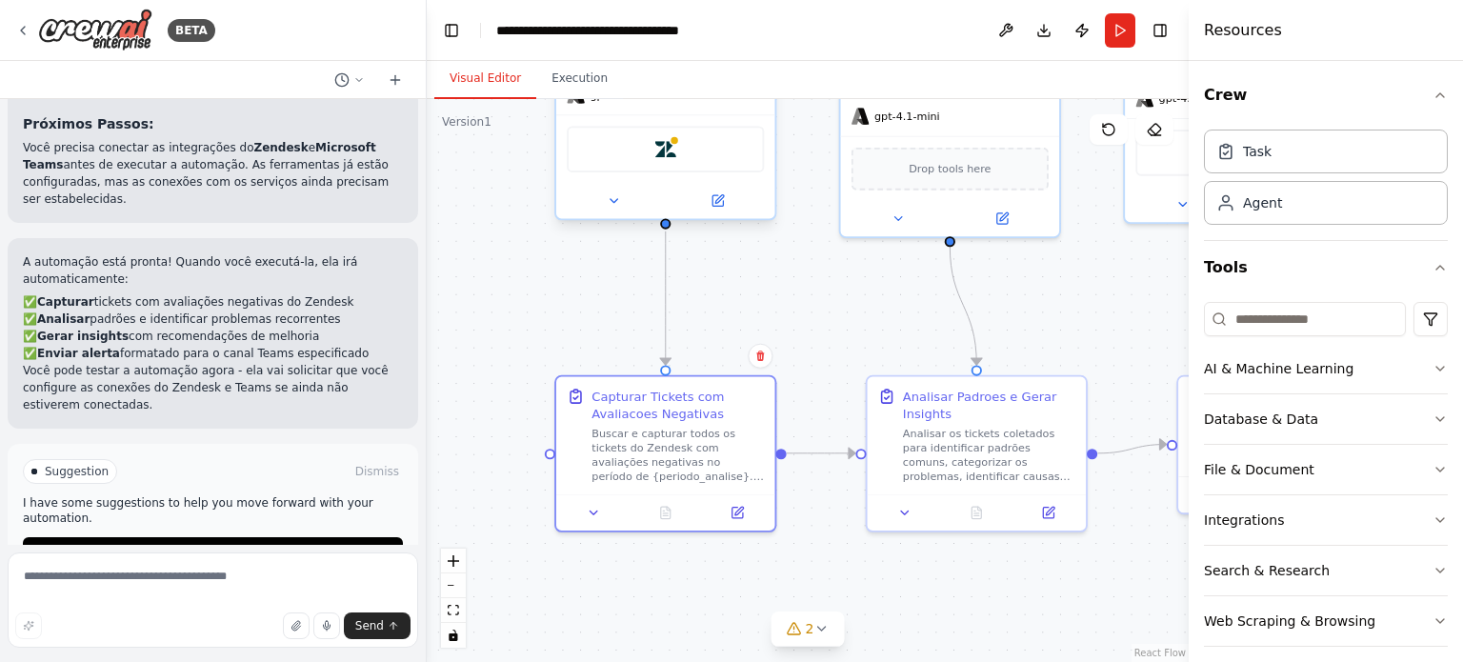
click at [687, 165] on div "Zendesk" at bounding box center [665, 149] width 197 height 47
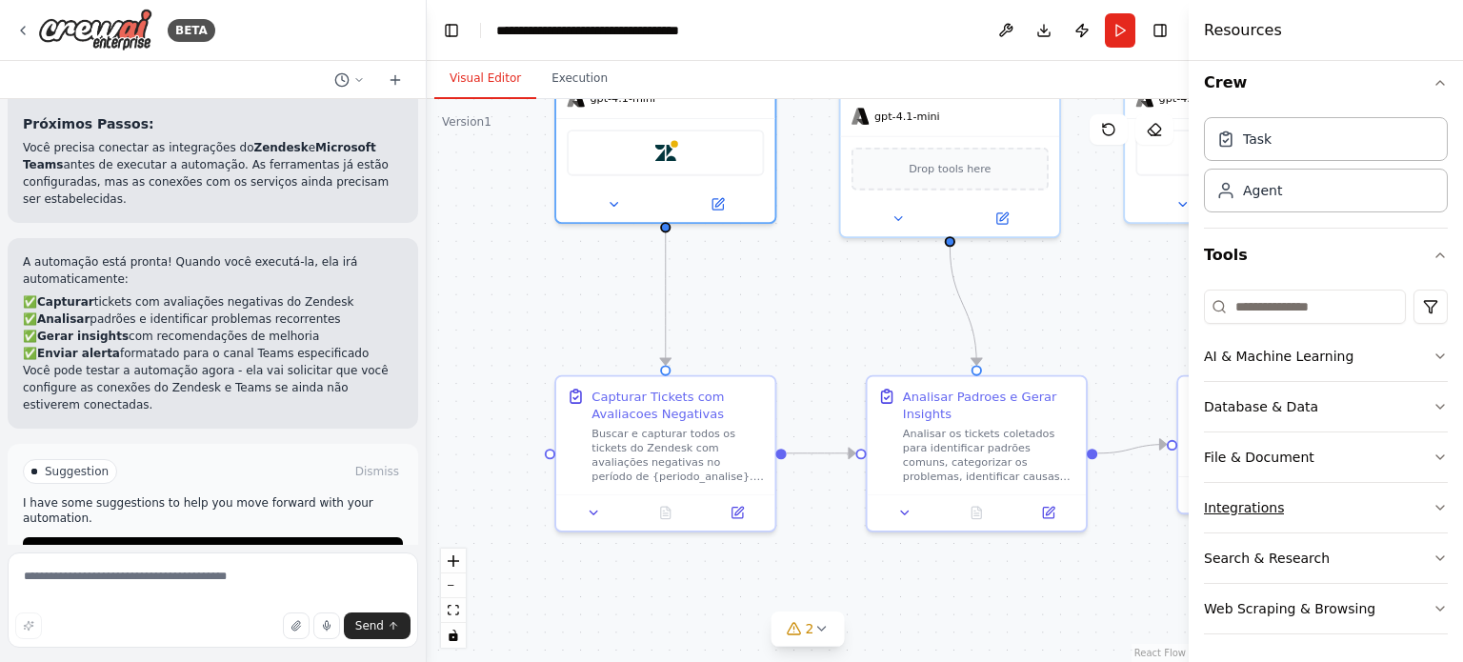
click at [1295, 500] on button "Integrations" at bounding box center [1326, 508] width 244 height 50
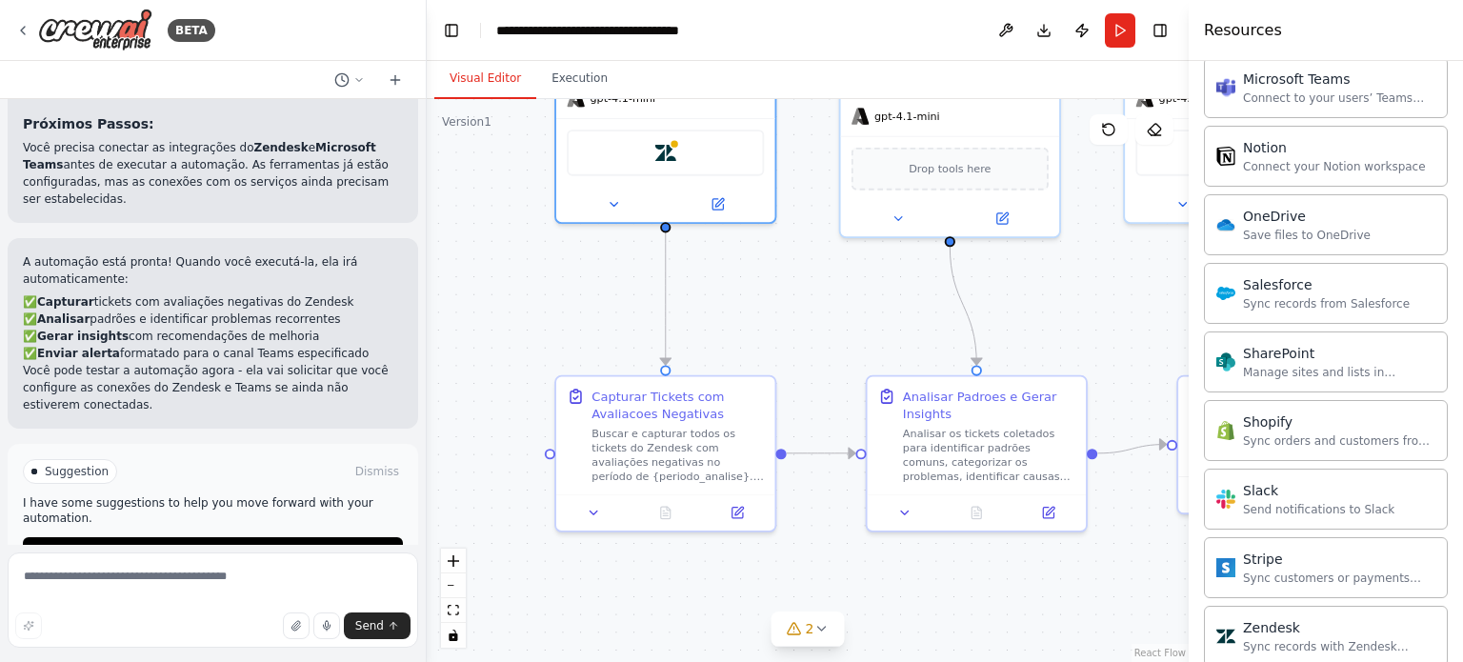
scroll to position [1528, 0]
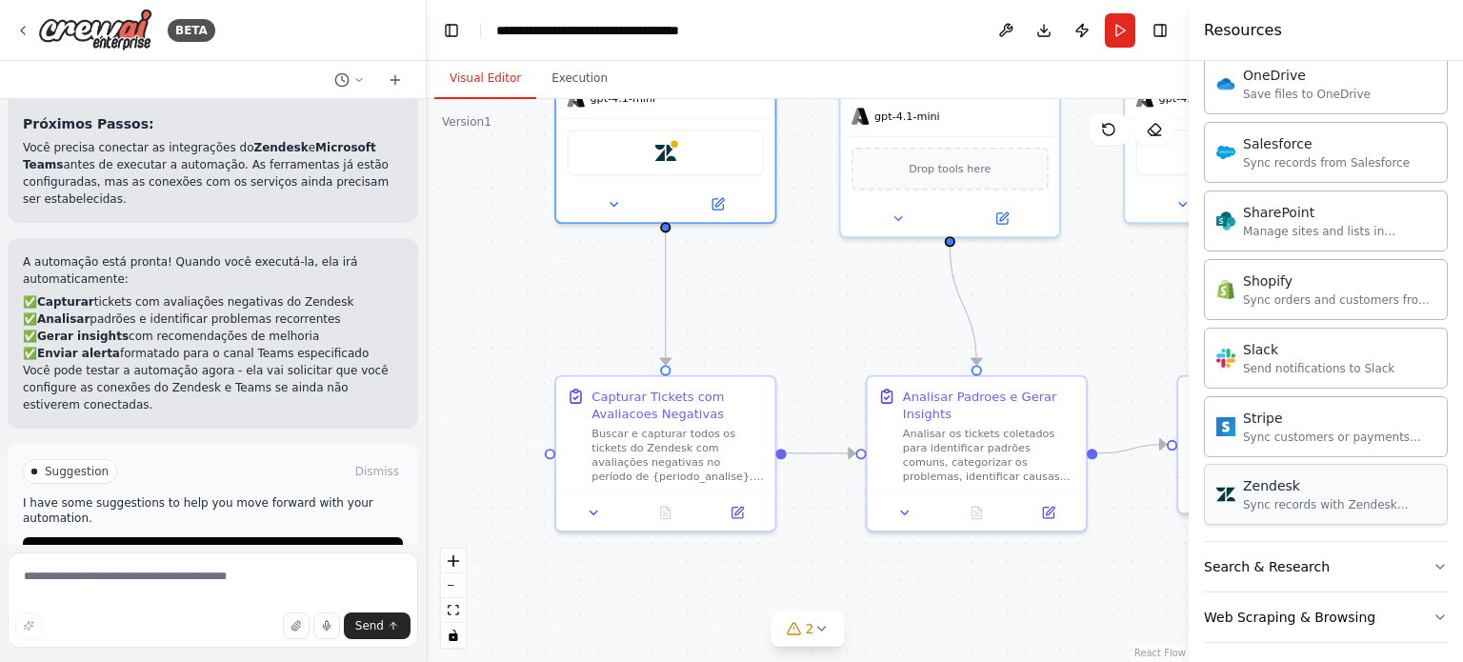
click at [1296, 497] on div "Sync records with Zendesk Support" at bounding box center [1339, 504] width 192 height 15
click at [975, 184] on div "Zendesk" at bounding box center [950, 167] width 197 height 47
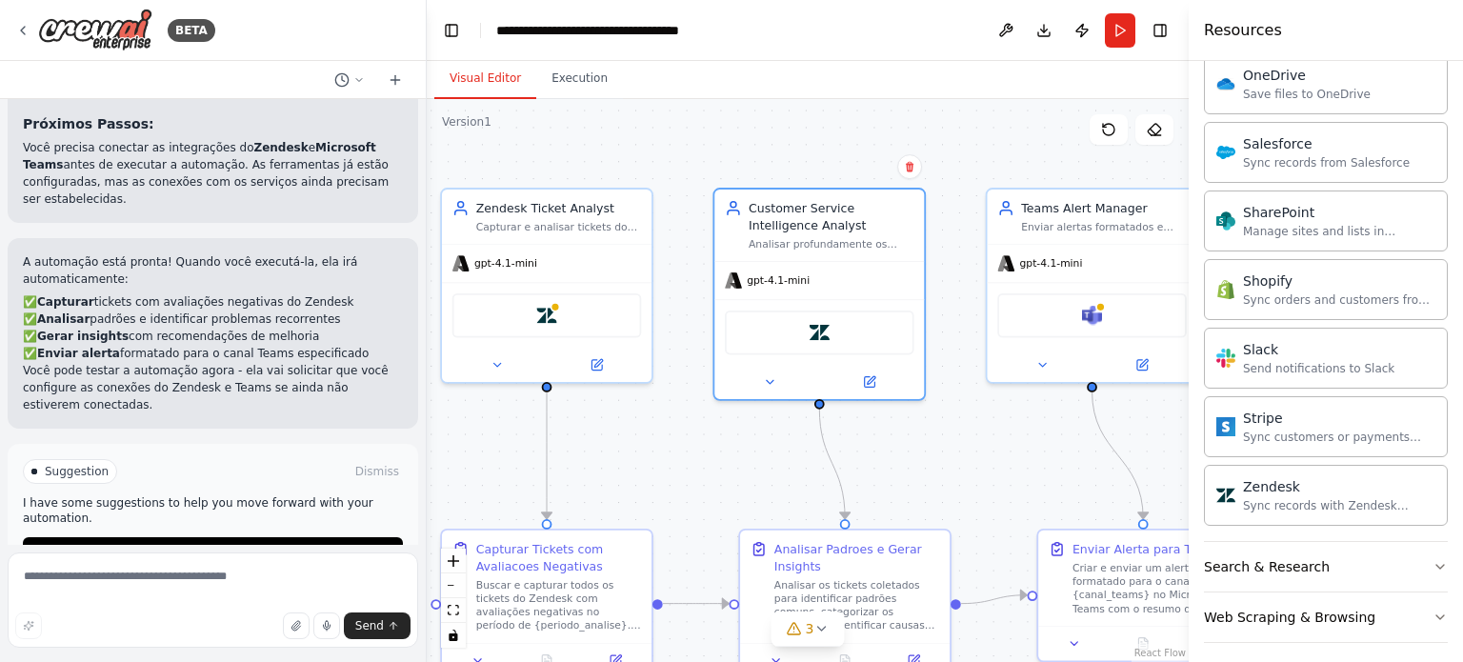
drag, startPoint x: 1111, startPoint y: 333, endPoint x: 974, endPoint y: 489, distance: 207.2
click at [974, 489] on div ".deletable-edge-delete-btn { width: 20px; height: 20px; border: 0px solid #ffff…" at bounding box center [808, 380] width 762 height 563
click at [812, 331] on img at bounding box center [820, 329] width 20 height 20
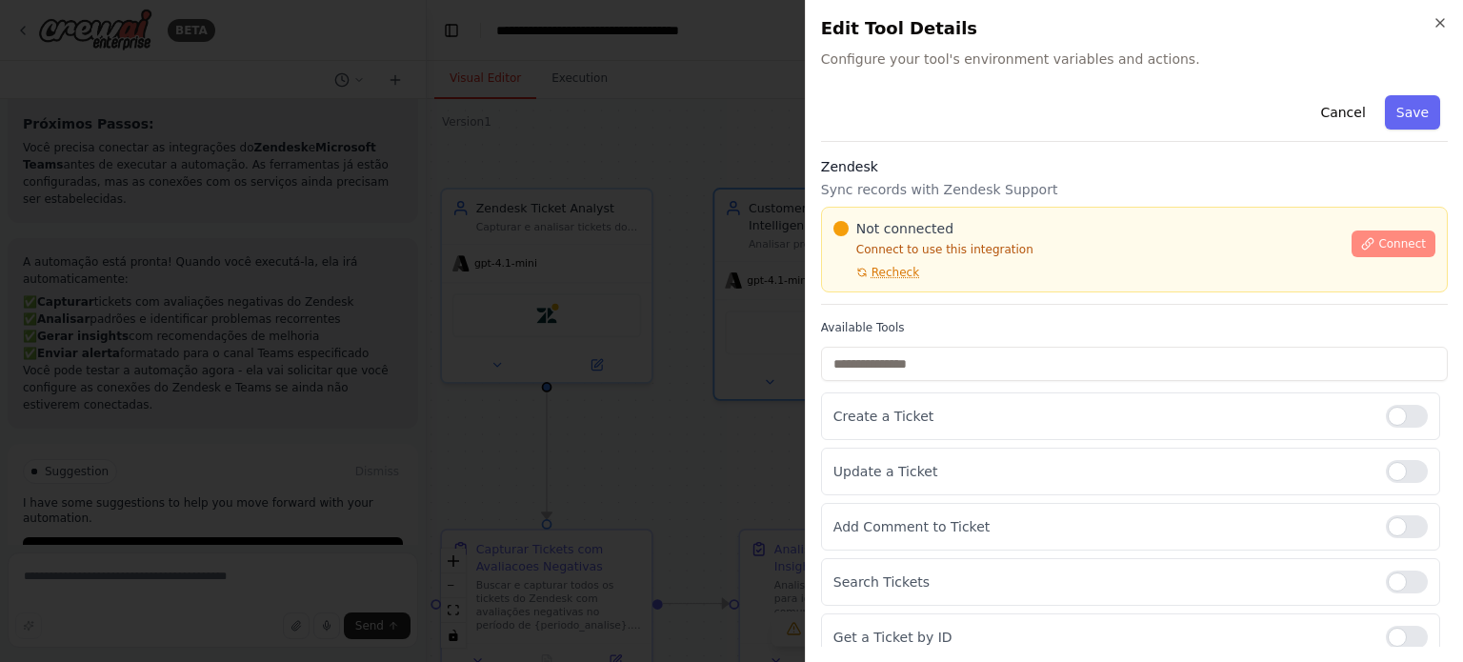
click at [1406, 234] on button "Connect" at bounding box center [1394, 244] width 84 height 27
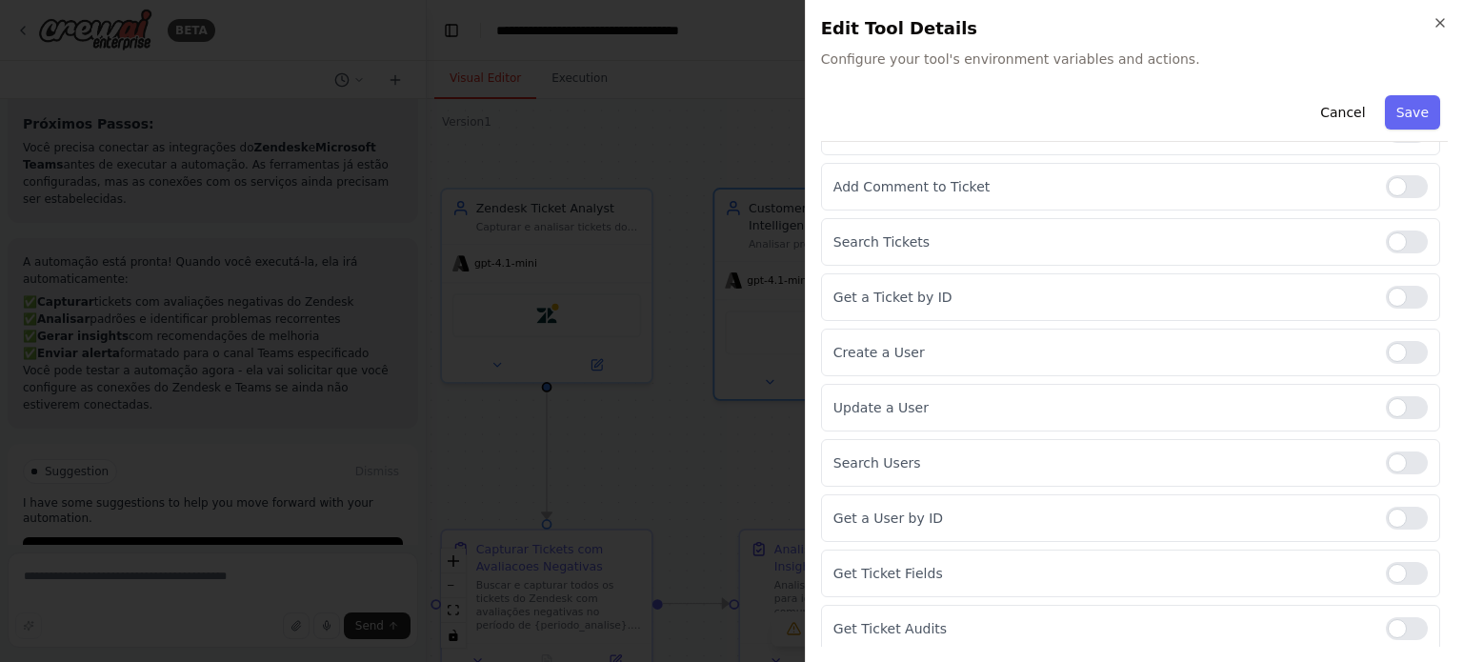
scroll to position [0, 0]
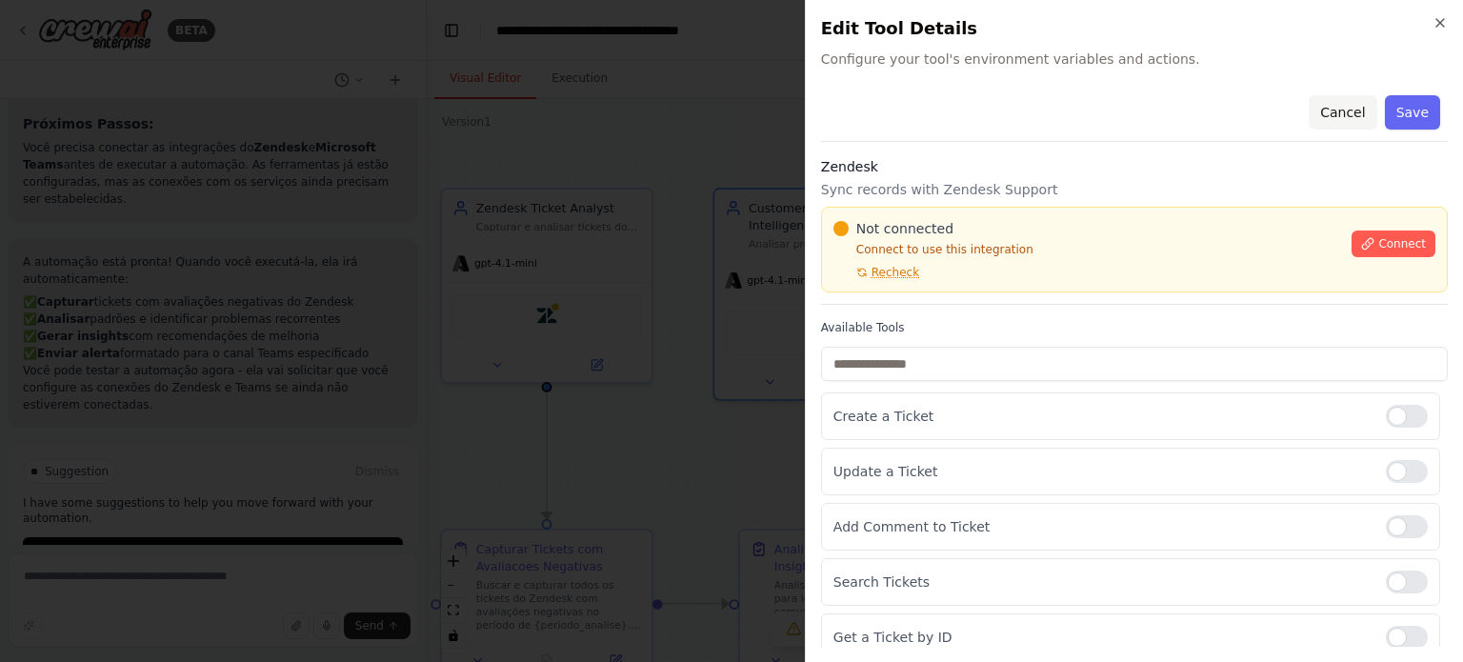
click at [1322, 113] on button "Cancel" at bounding box center [1343, 112] width 68 height 34
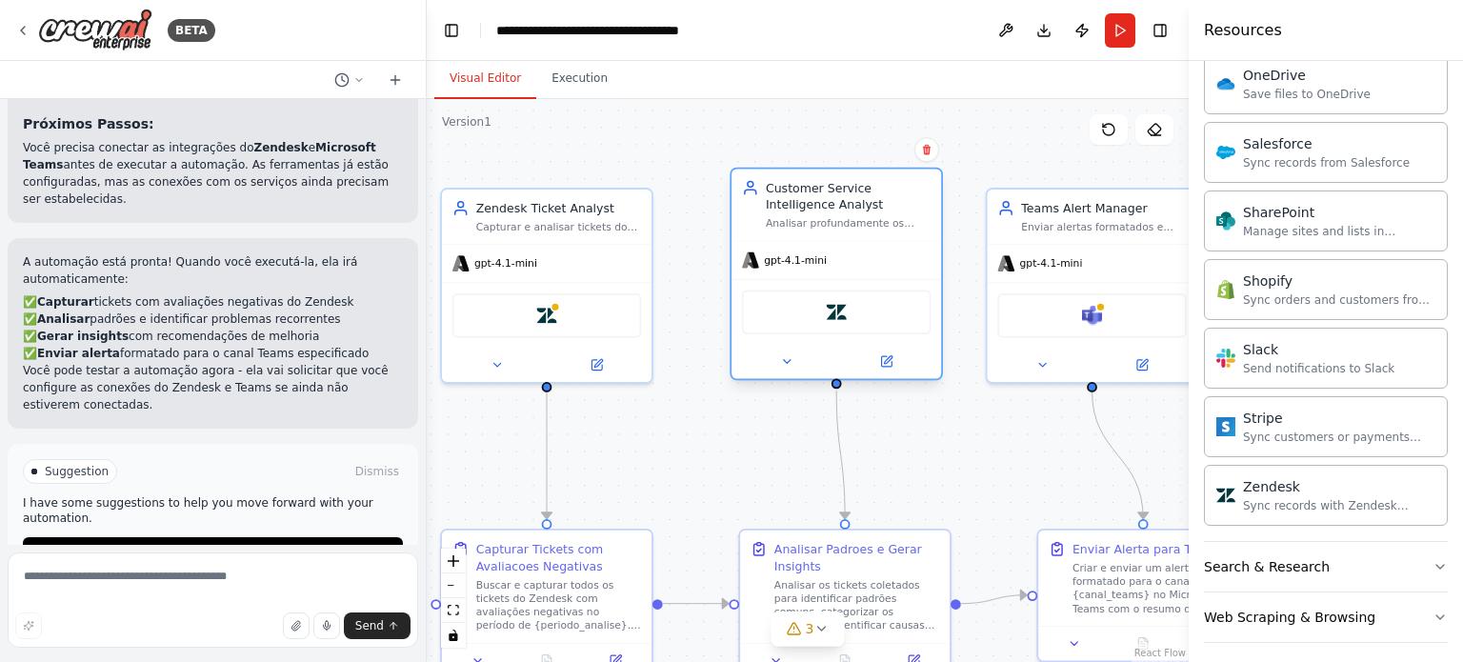
drag, startPoint x: 796, startPoint y: 338, endPoint x: 814, endPoint y: 332, distance: 18.1
click at [814, 332] on div "Zendesk" at bounding box center [837, 312] width 190 height 45
click at [1113, 141] on button at bounding box center [1109, 129] width 38 height 30
click at [1163, 131] on button at bounding box center [1155, 129] width 38 height 30
drag, startPoint x: 1143, startPoint y: 129, endPoint x: 850, endPoint y: 325, distance: 353.0
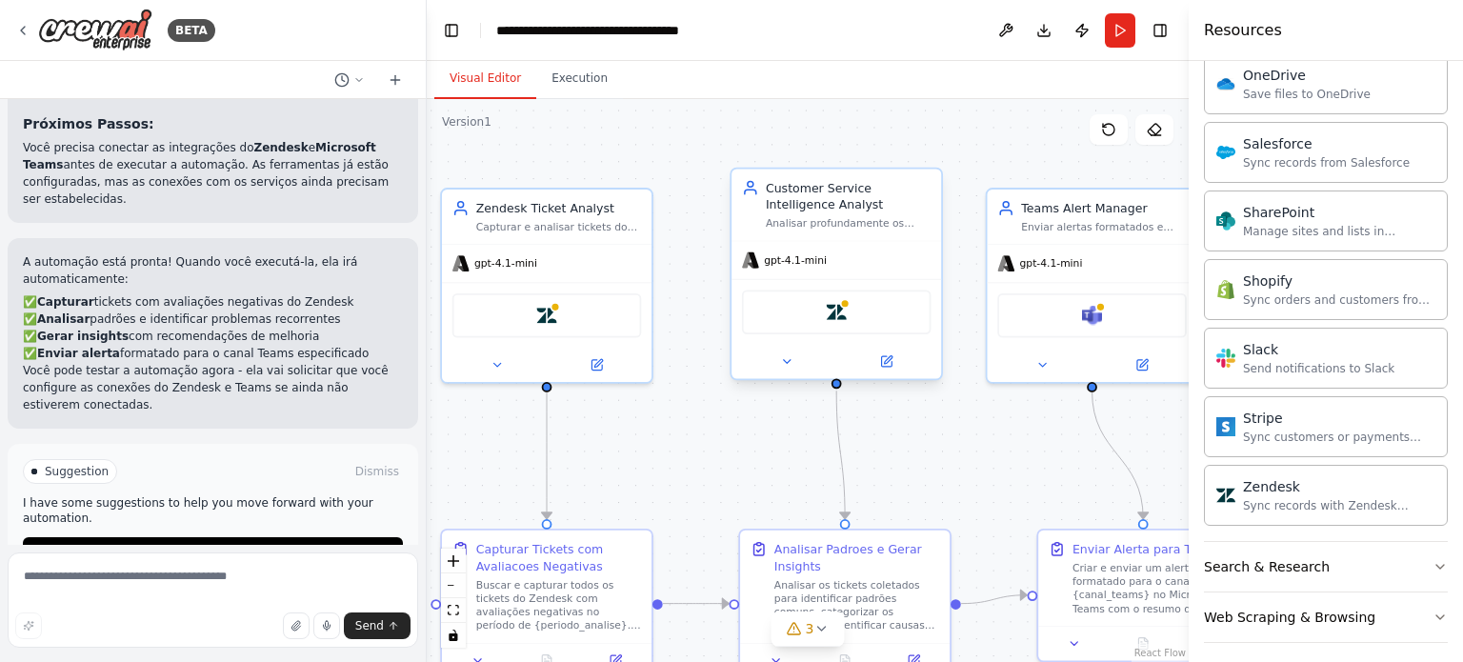
click at [850, 325] on div "Version 1 Show Tools Hide Agents .deletable-edge-delete-btn { width: 20px; heig…" at bounding box center [808, 380] width 762 height 563
click at [850, 325] on div "Zendesk" at bounding box center [837, 312] width 190 height 45
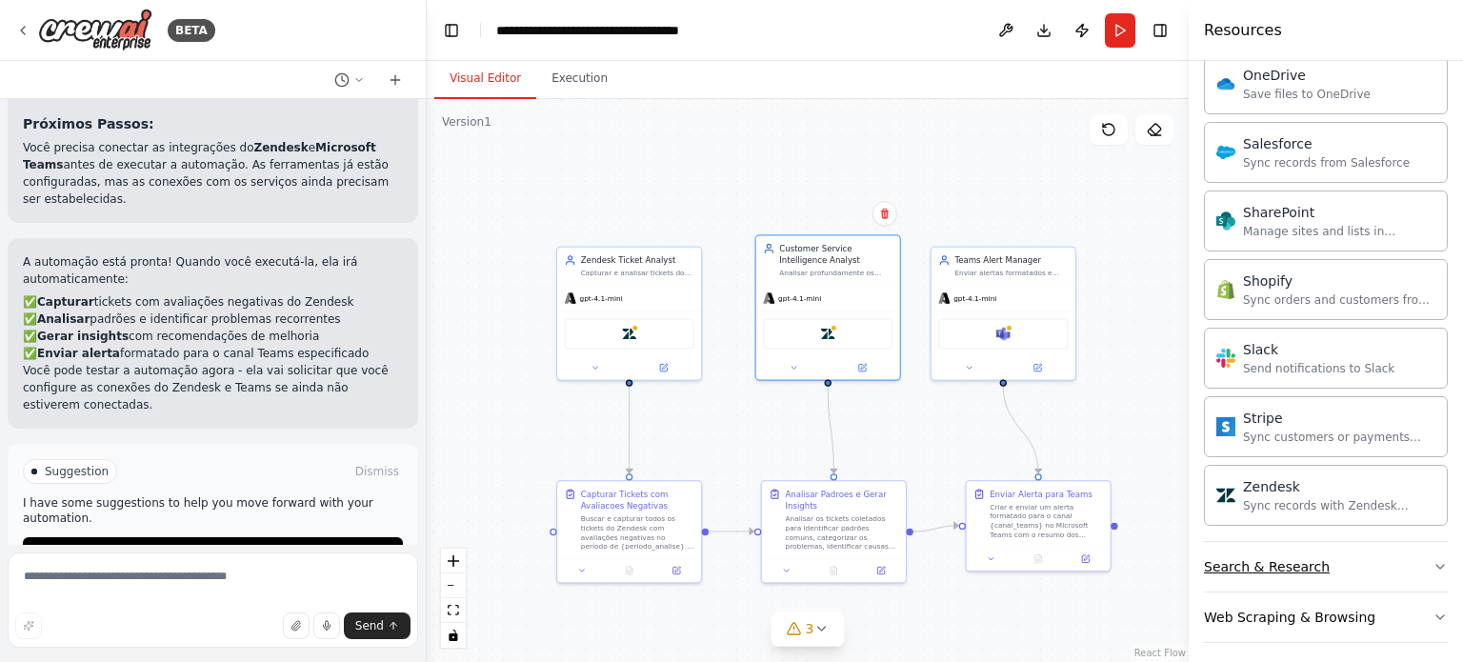
click at [1342, 559] on button "Search & Research" at bounding box center [1326, 567] width 244 height 50
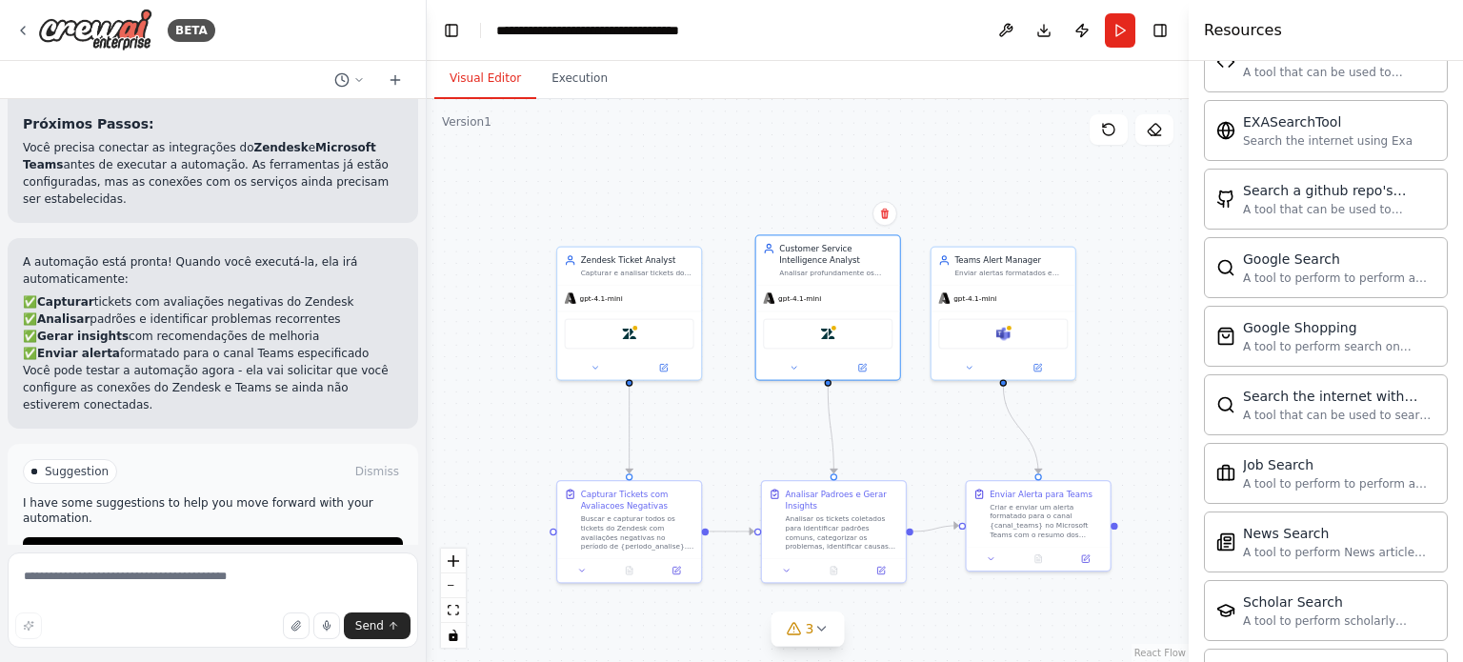
scroll to position [2499, 0]
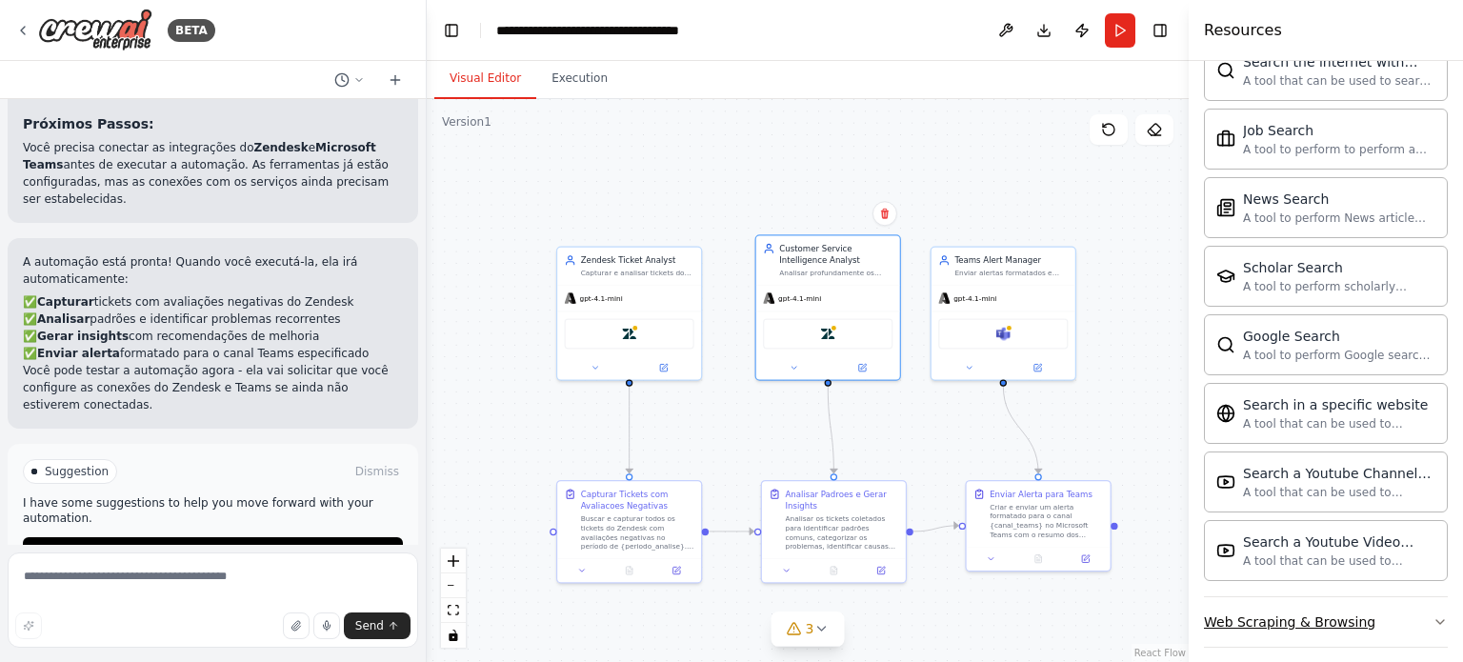
click at [1331, 621] on button "Web Scraping & Browsing" at bounding box center [1326, 622] width 244 height 50
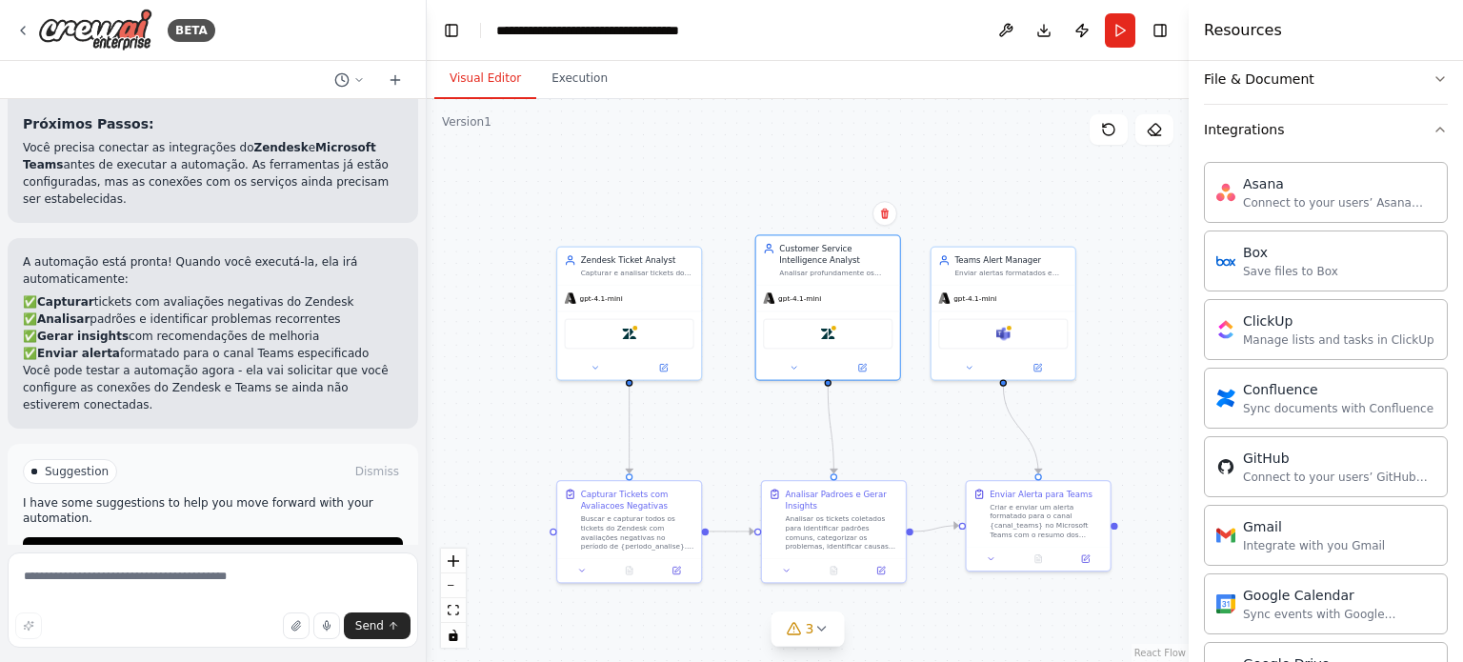
scroll to position [0, 0]
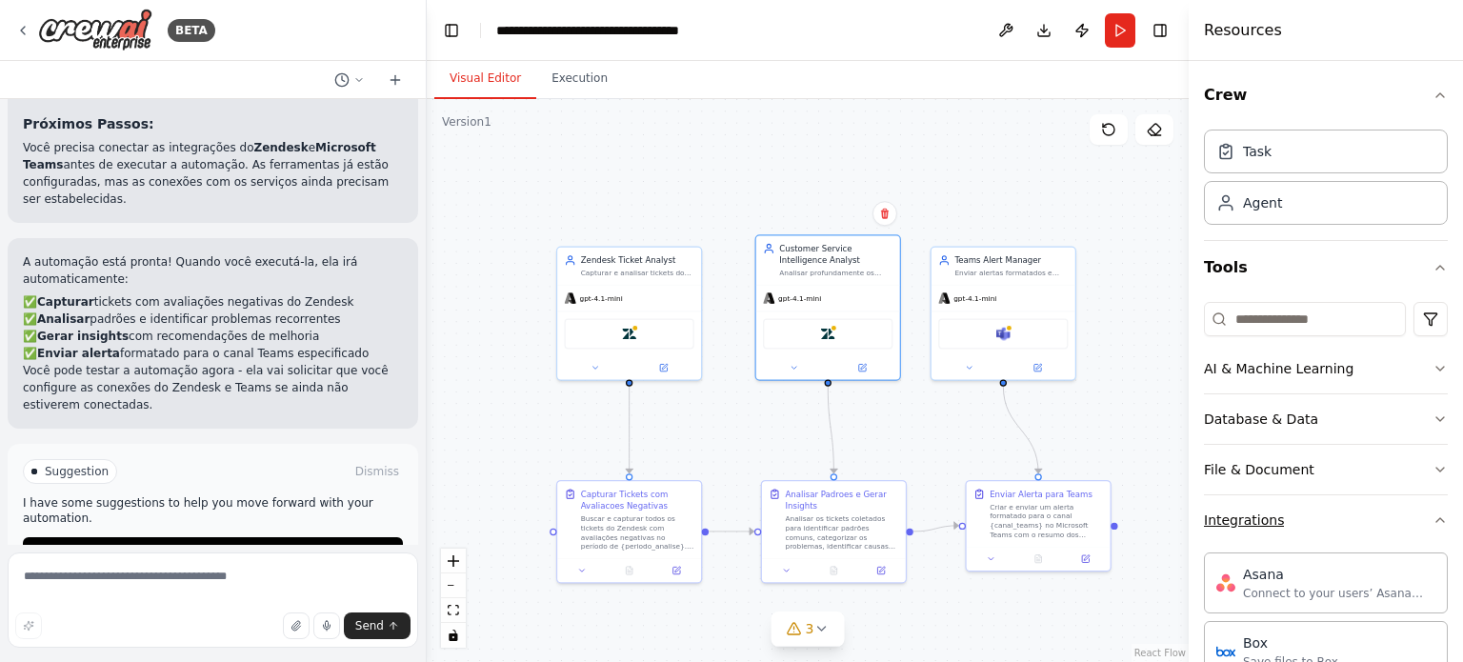
click at [1334, 519] on button "Integrations" at bounding box center [1326, 520] width 244 height 50
click at [1017, 283] on div "gpt-4.1-mini Microsoft Teams" at bounding box center [1004, 330] width 144 height 94
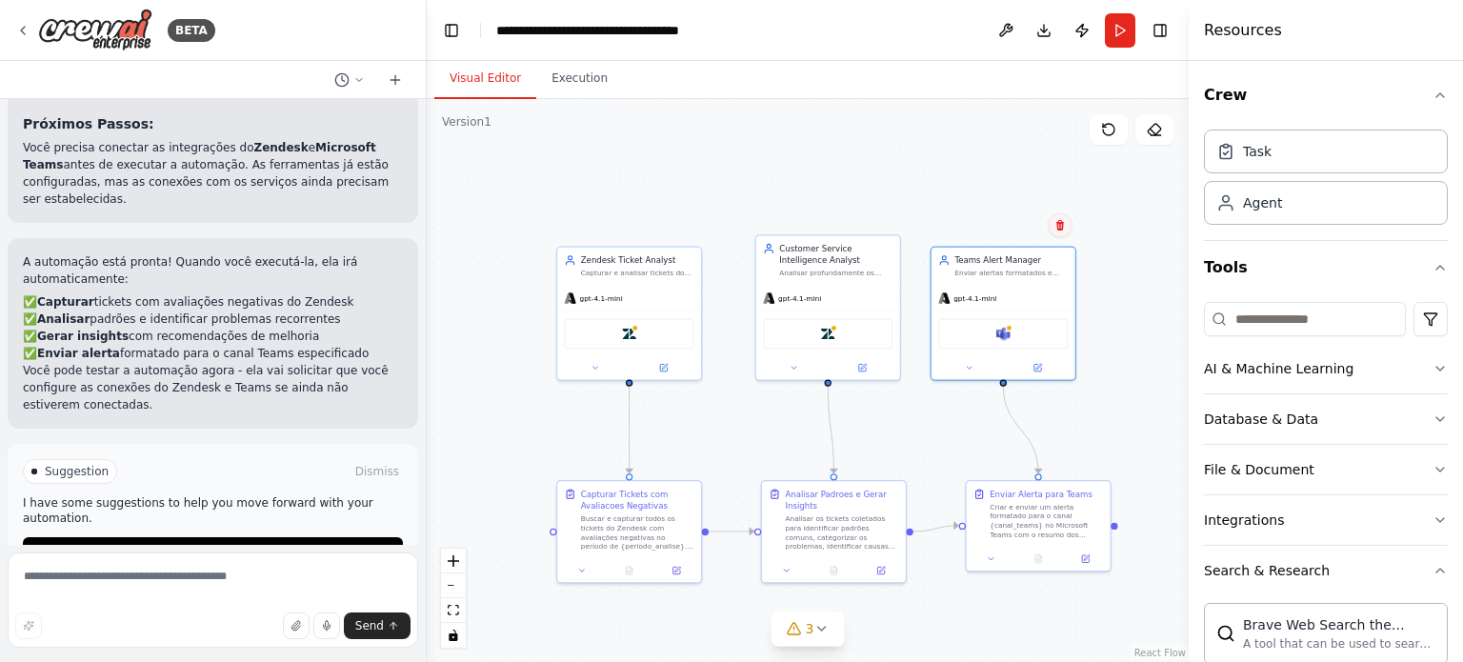
click at [1069, 233] on button at bounding box center [1060, 225] width 25 height 25
click at [1061, 228] on icon at bounding box center [1060, 225] width 11 height 11
click at [666, 346] on div "Zendesk" at bounding box center [629, 331] width 144 height 45
click at [651, 288] on div "gpt-4.1-mini" at bounding box center [629, 296] width 144 height 26
click at [836, 342] on div "Zendesk" at bounding box center [828, 331] width 130 height 30
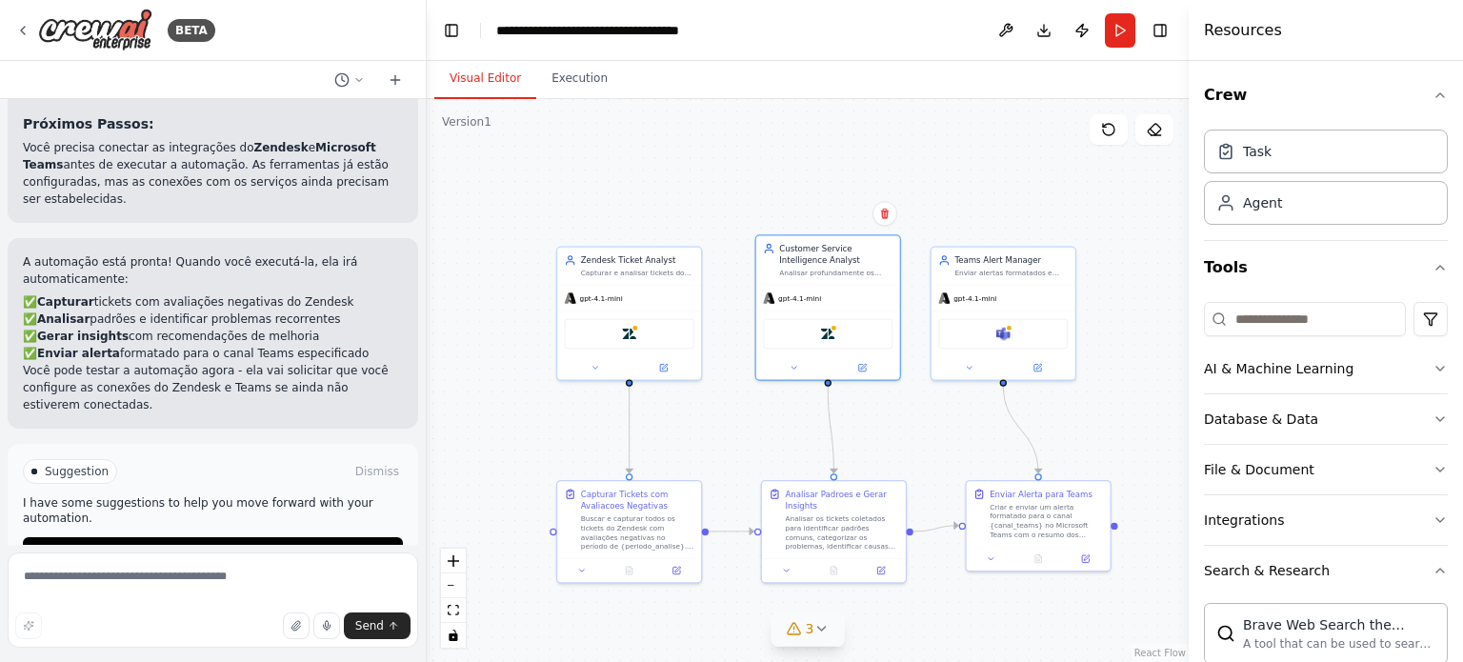
click at [826, 634] on icon at bounding box center [821, 628] width 15 height 15
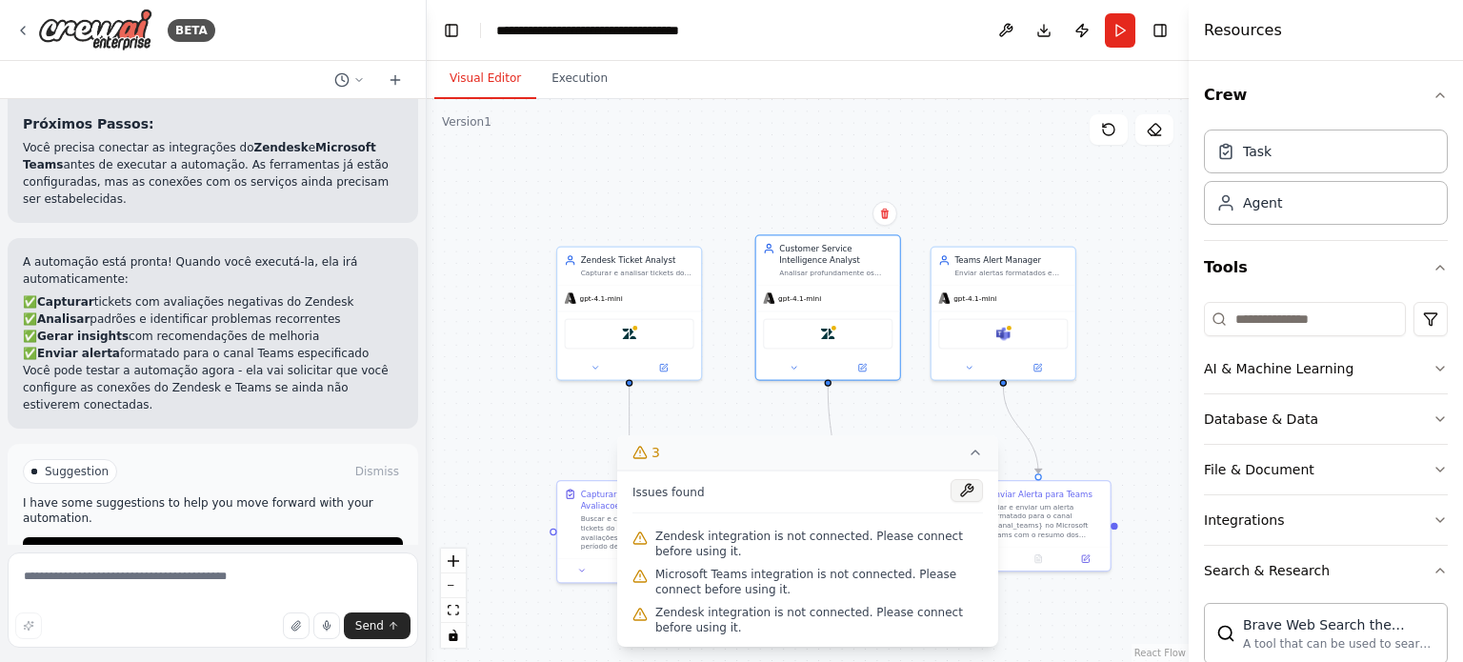
click at [968, 502] on button at bounding box center [967, 490] width 32 height 23
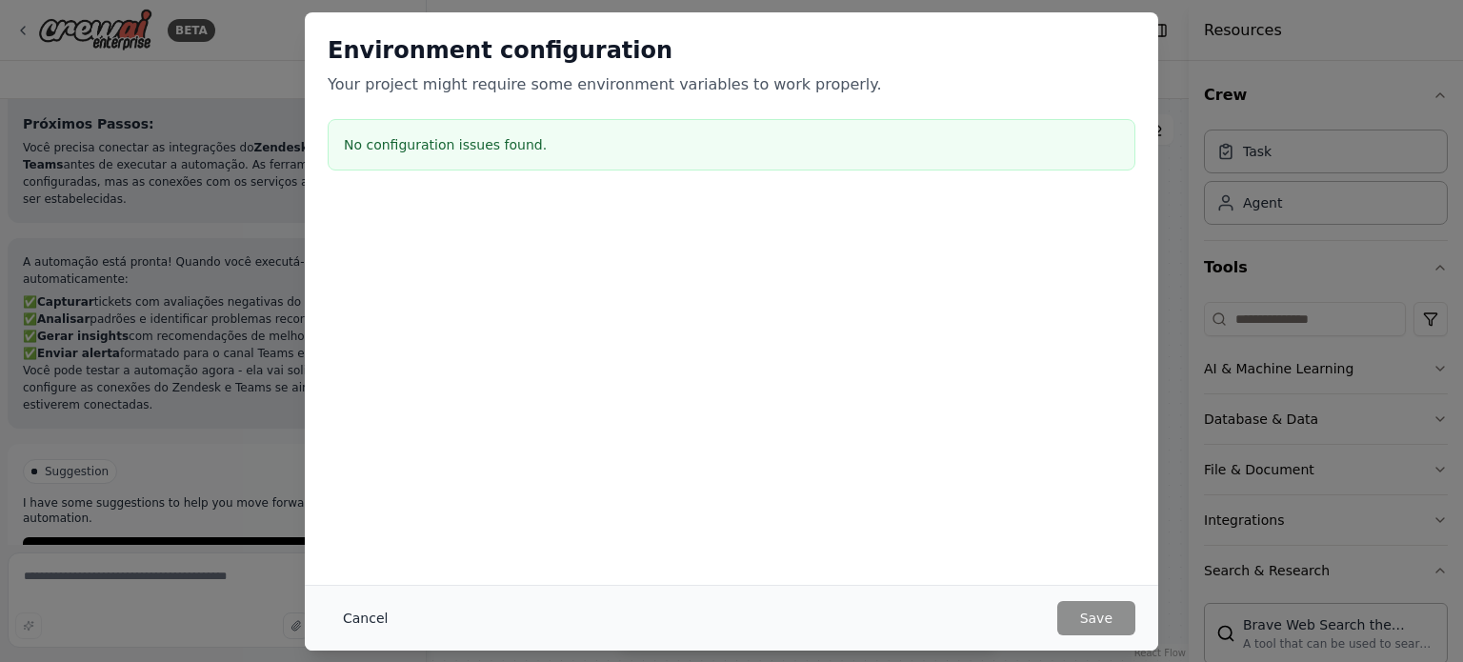
click at [342, 614] on button "Cancel" at bounding box center [365, 618] width 75 height 34
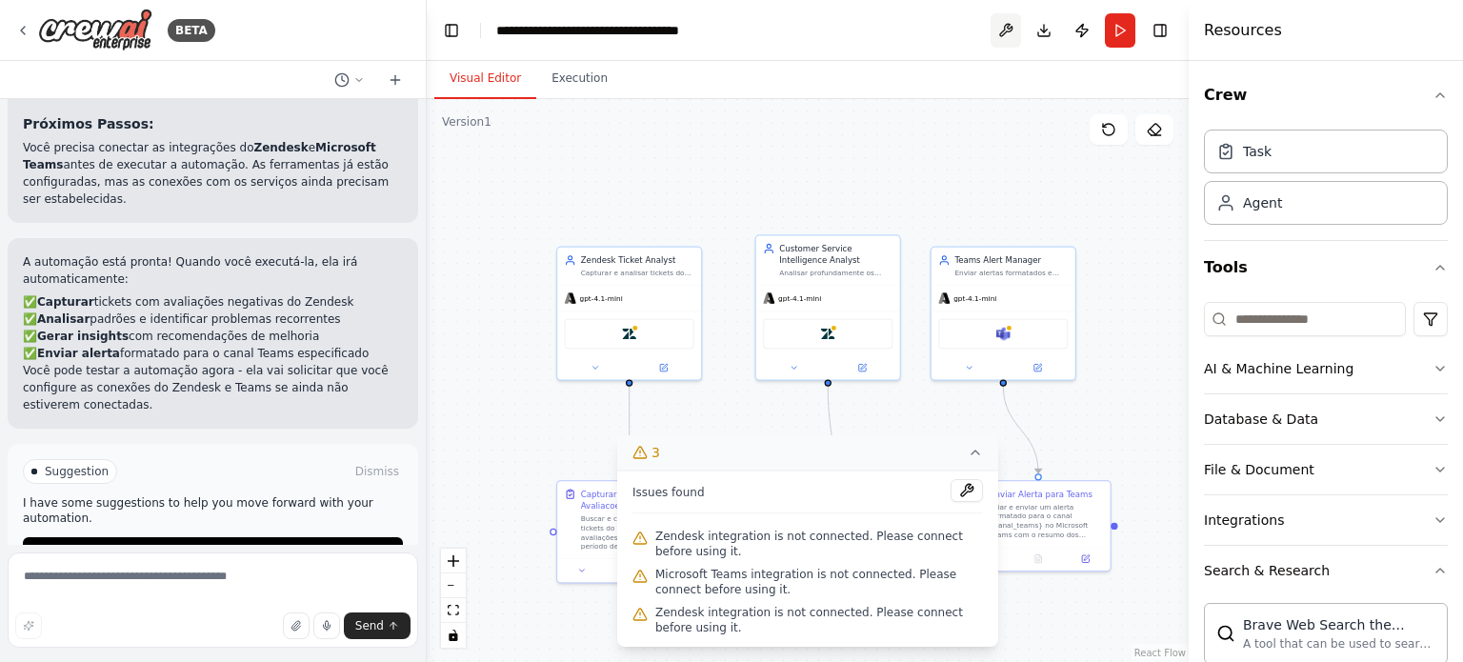
click at [995, 25] on button at bounding box center [1006, 30] width 30 height 34
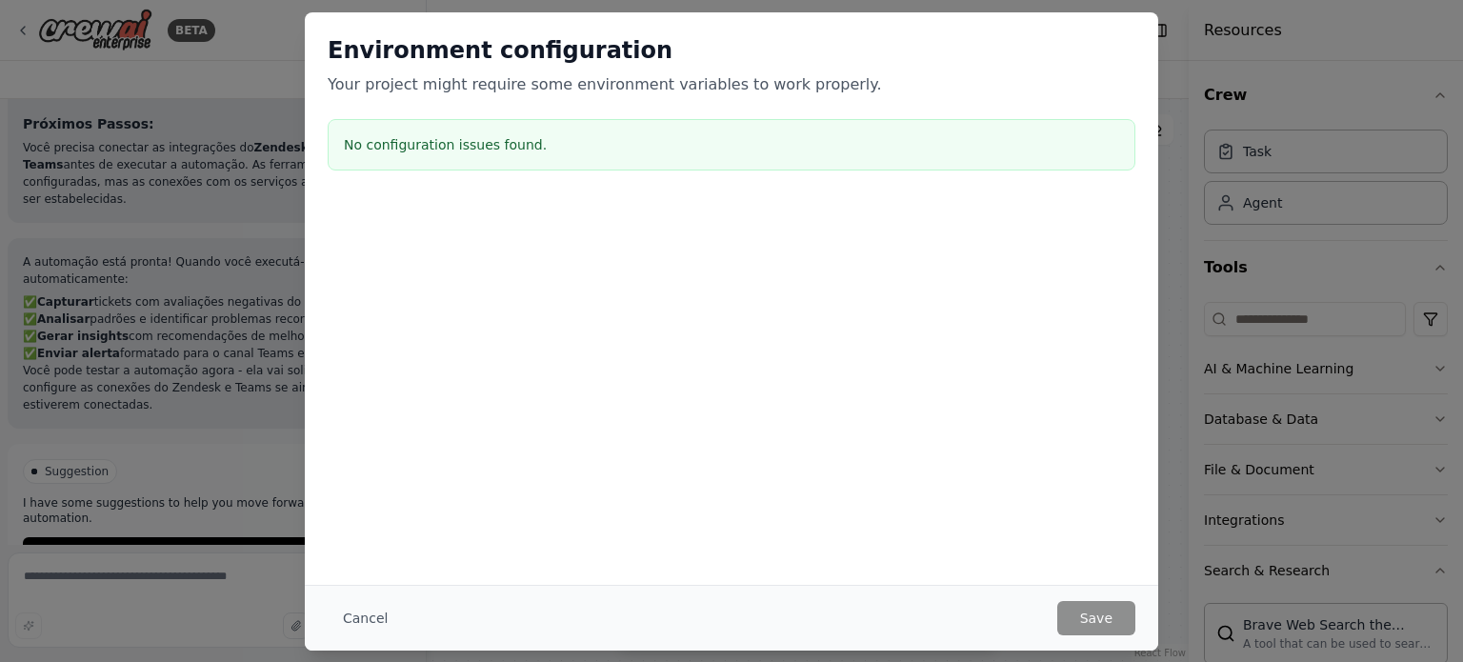
click at [839, 121] on div "No configuration issues found." at bounding box center [732, 144] width 808 height 51
click at [354, 624] on button "Cancel" at bounding box center [365, 618] width 75 height 34
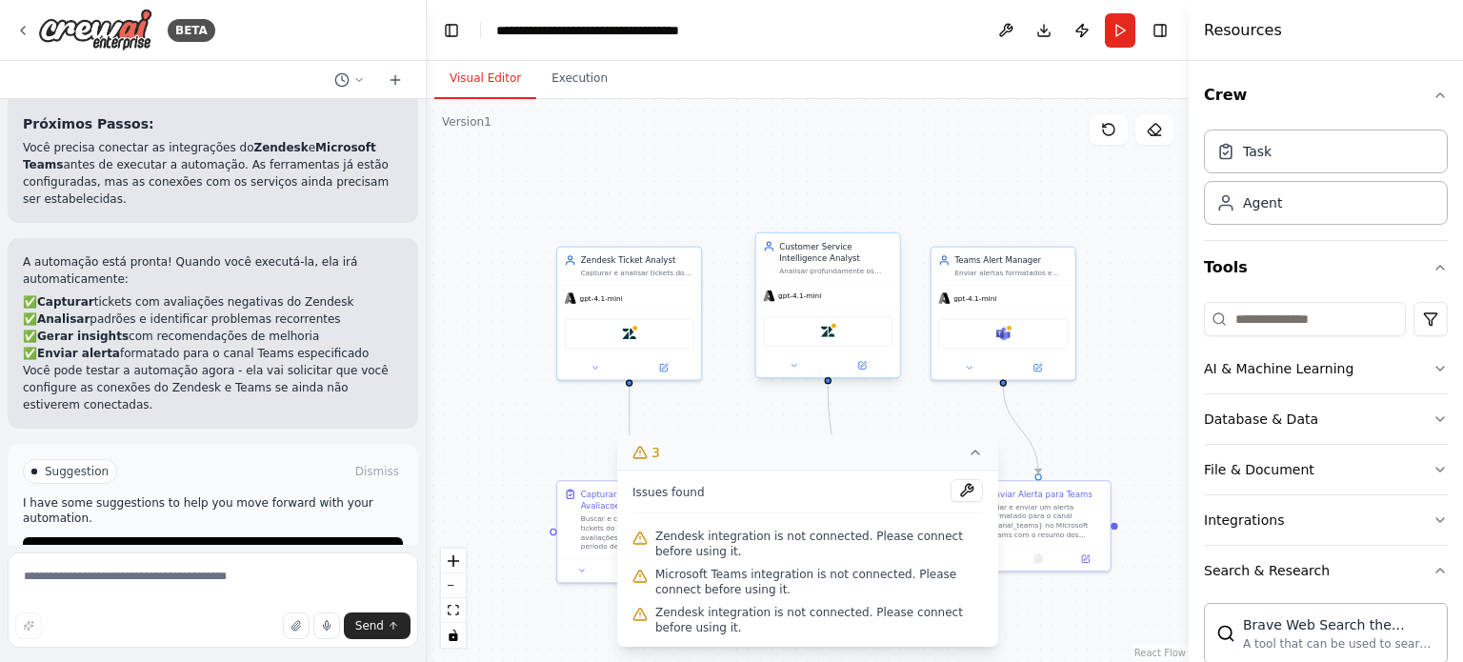
click at [846, 340] on div "Zendesk" at bounding box center [828, 331] width 130 height 30
click at [843, 327] on div "Zendesk" at bounding box center [828, 331] width 130 height 30
click at [874, 366] on button at bounding box center [862, 365] width 66 height 14
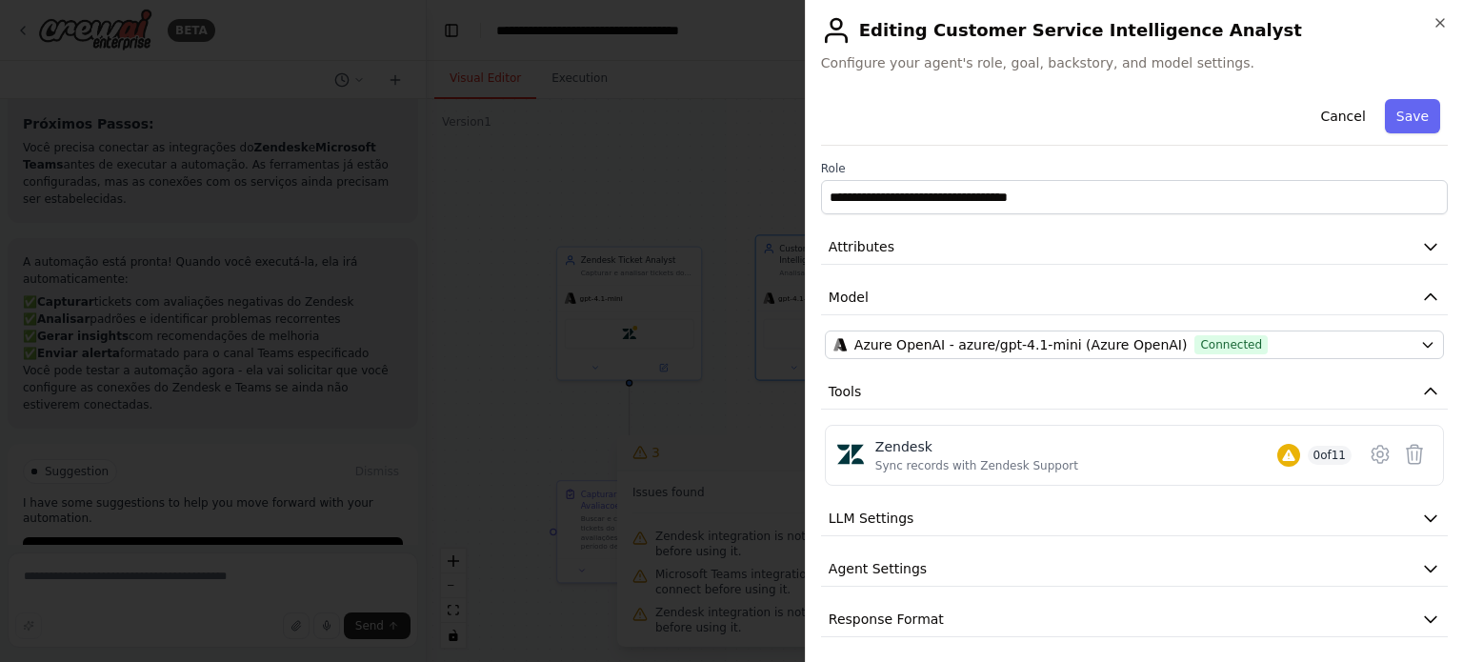
scroll to position [4, 0]
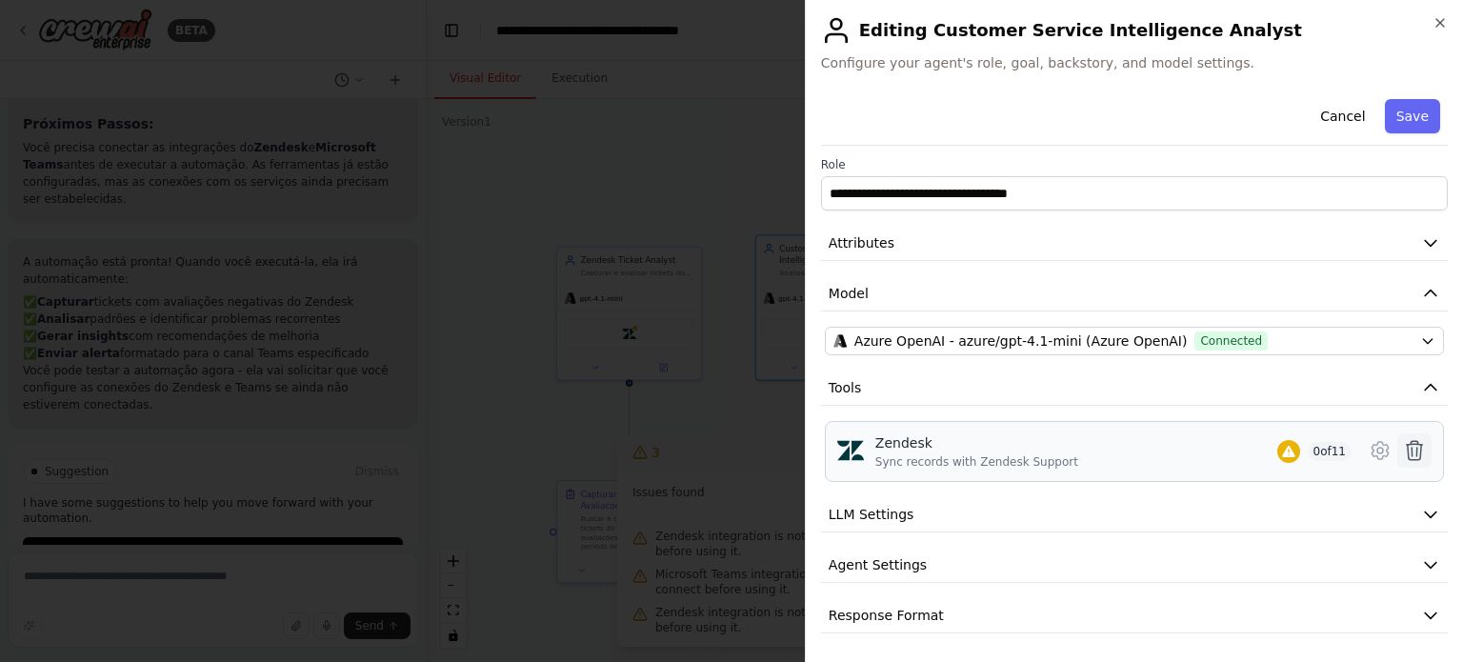
click at [1407, 452] on icon at bounding box center [1415, 450] width 16 height 19
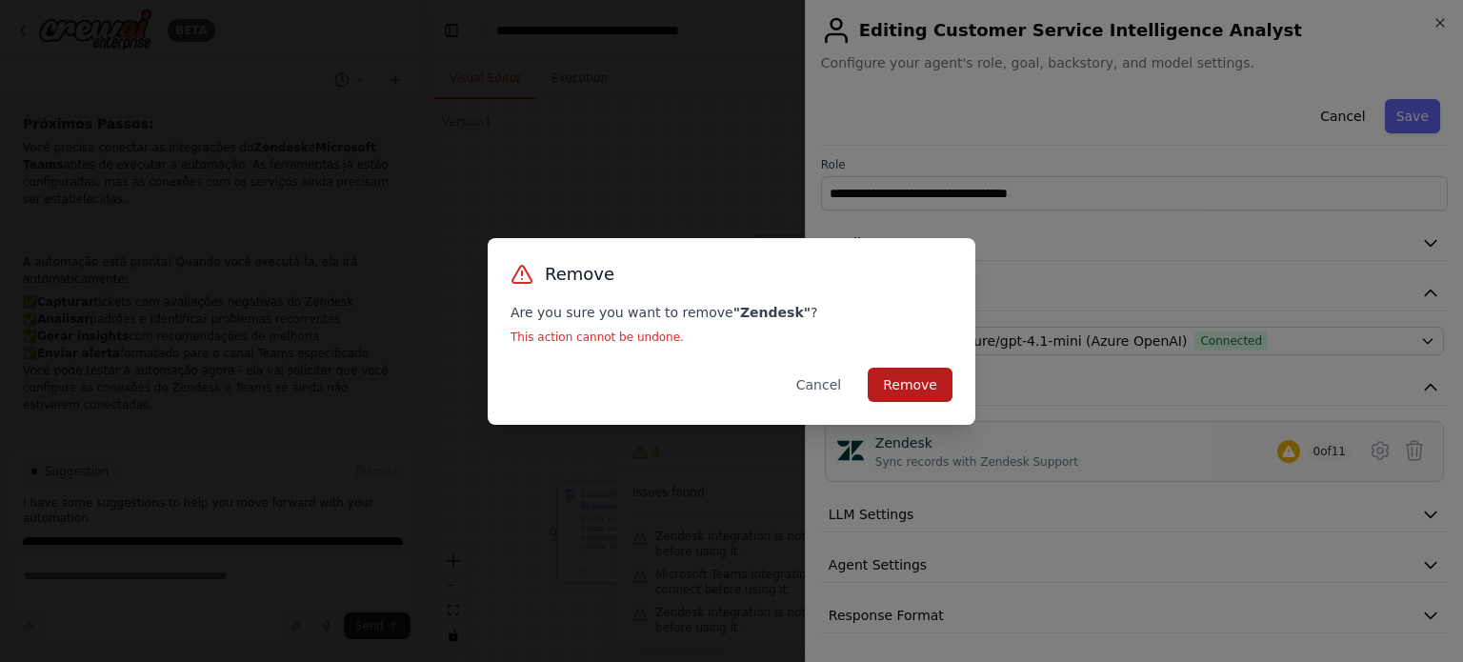
click at [896, 381] on button "Remove" at bounding box center [910, 385] width 85 height 34
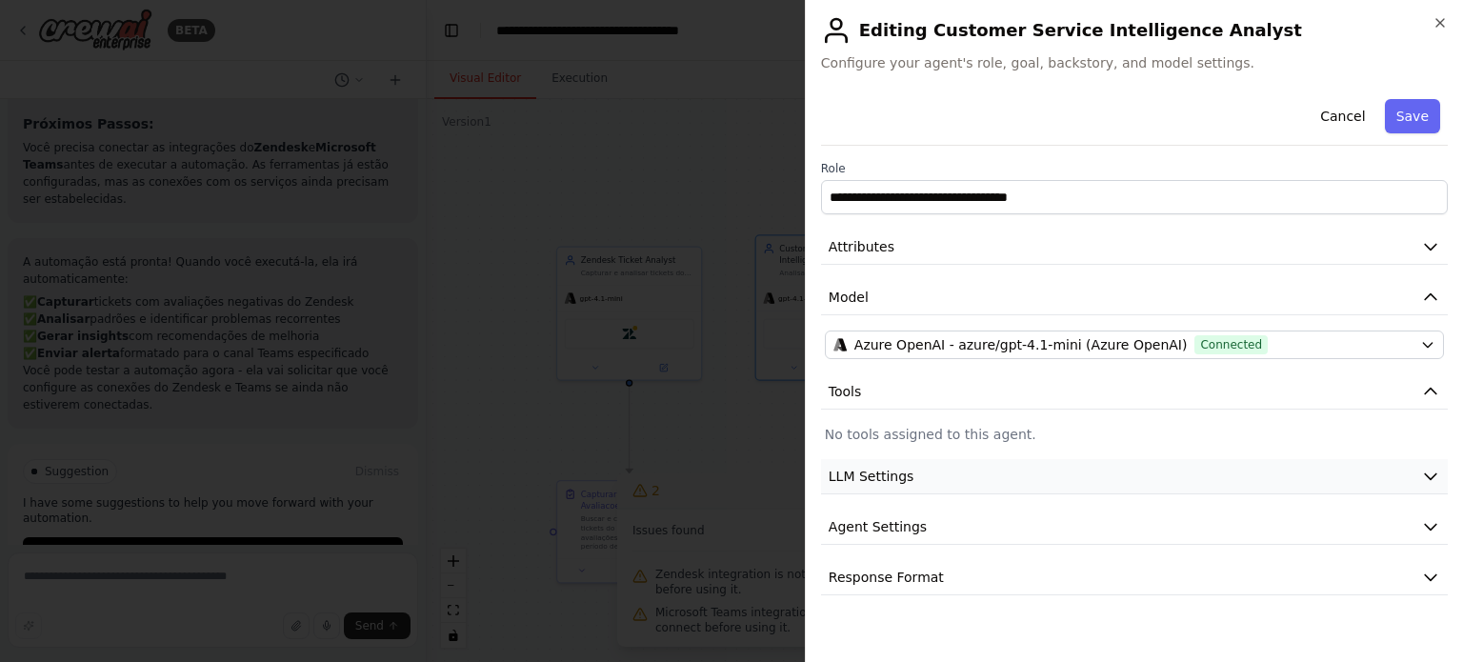
click at [891, 490] on button "LLM Settings" at bounding box center [1134, 476] width 627 height 35
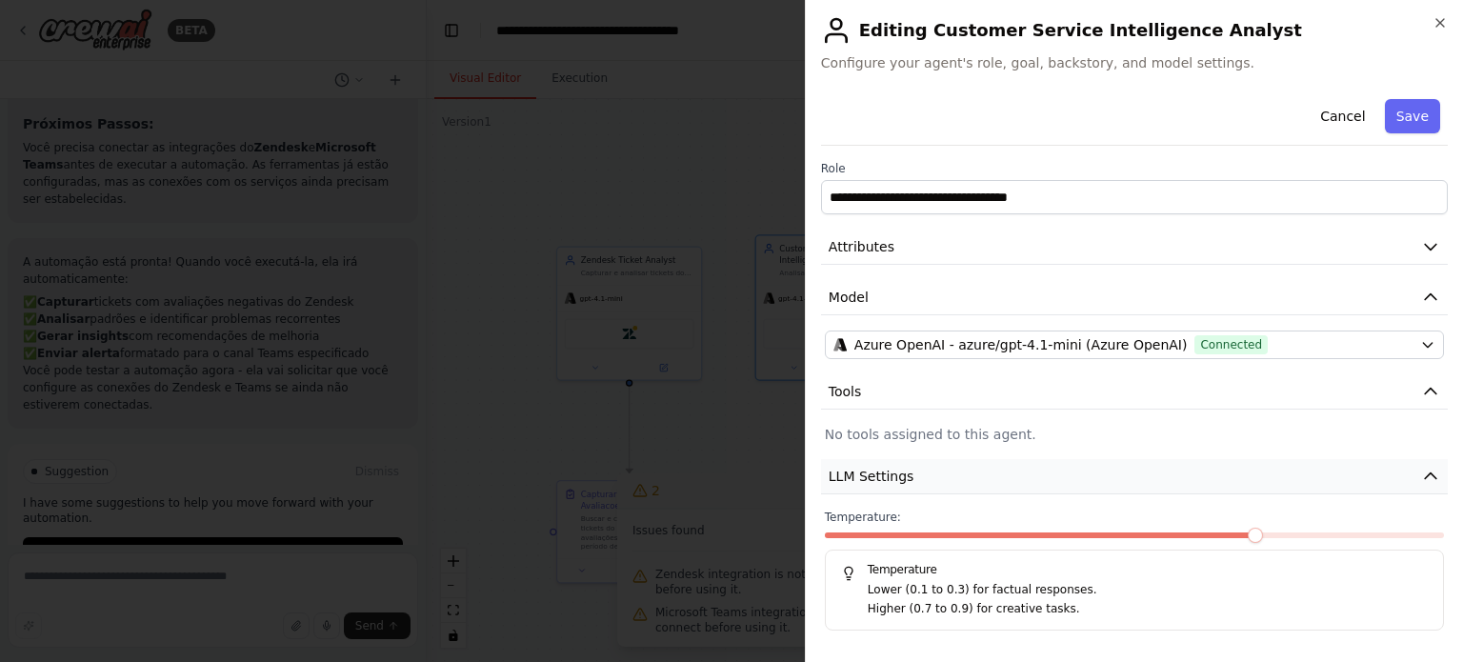
click at [891, 490] on button "LLM Settings" at bounding box center [1134, 476] width 627 height 35
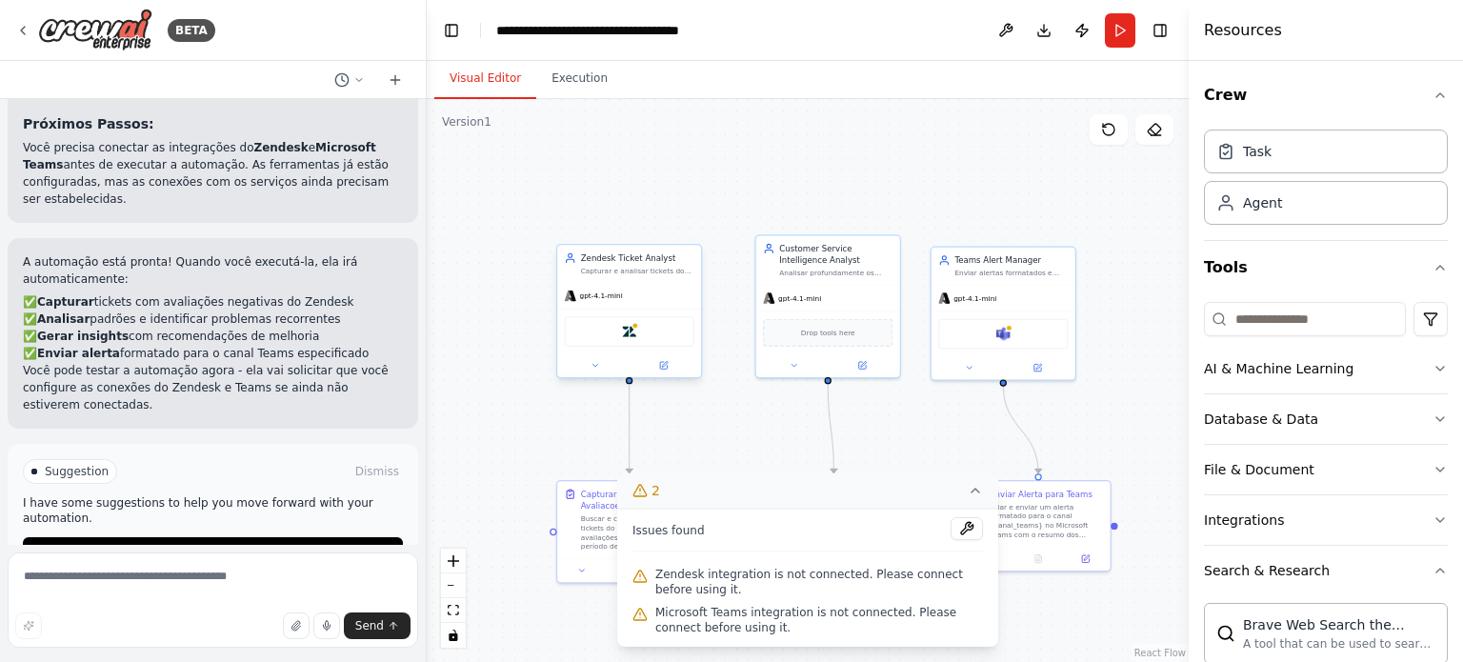
click at [659, 338] on div "Zendesk" at bounding box center [630, 331] width 130 height 30
click at [635, 338] on div "Zendesk" at bounding box center [630, 331] width 130 height 30
click at [636, 299] on div "gpt-4.1-mini" at bounding box center [629, 296] width 144 height 26
click at [640, 260] on div "Zendesk Ticket Analyst" at bounding box center [637, 257] width 113 height 11
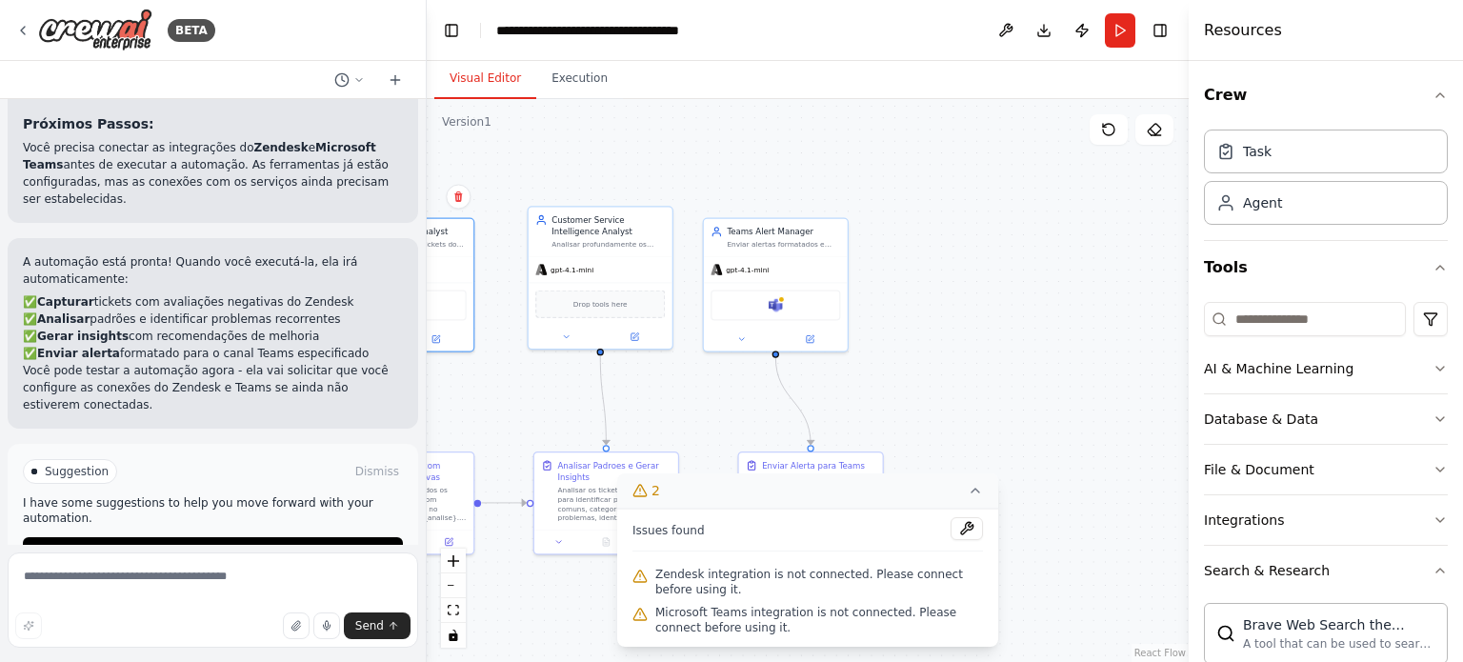
drag, startPoint x: 1169, startPoint y: 252, endPoint x: 896, endPoint y: 191, distance: 279.9
click at [896, 191] on div ".deletable-edge-delete-btn { width: 20px; height: 20px; border: 0px solid #ffff…" at bounding box center [808, 380] width 762 height 563
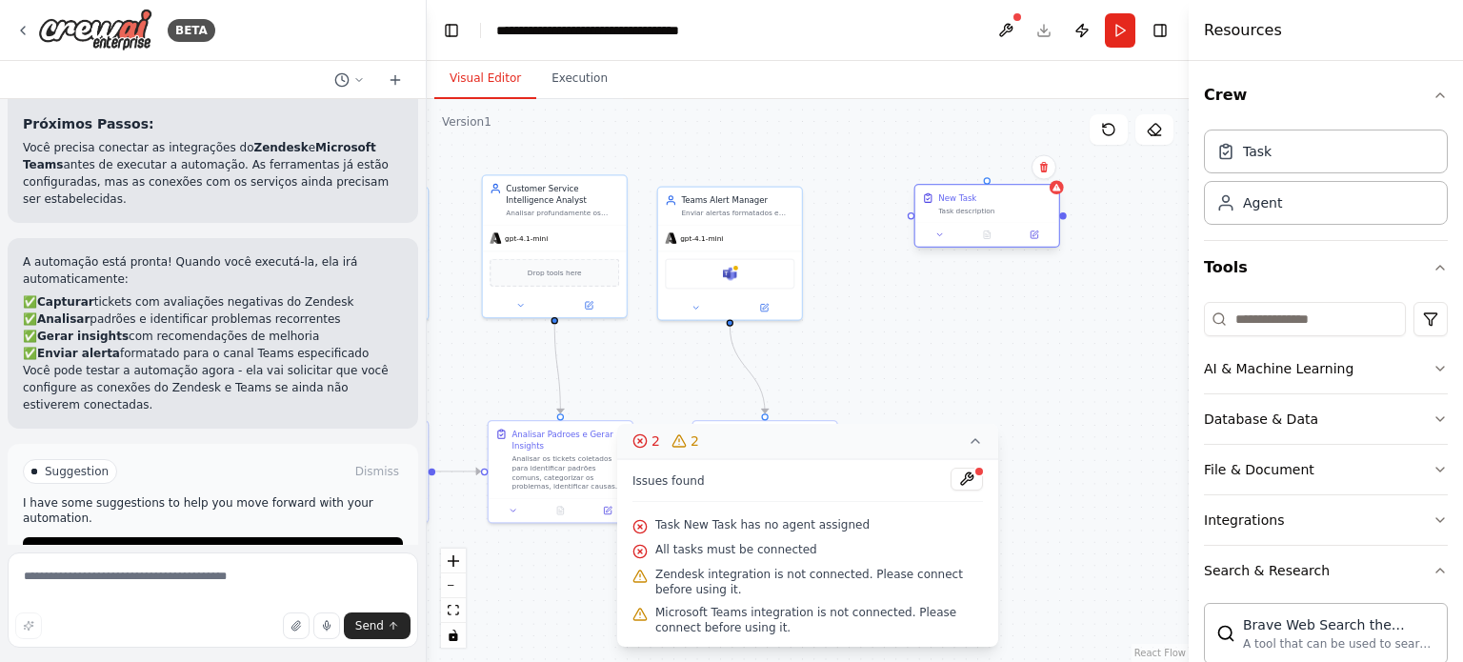
drag, startPoint x: 1012, startPoint y: 212, endPoint x: 945, endPoint y: 205, distance: 67.1
click at [945, 205] on div "New Task Task description" at bounding box center [994, 204] width 113 height 24
click at [1019, 231] on icon at bounding box center [1022, 234] width 7 height 7
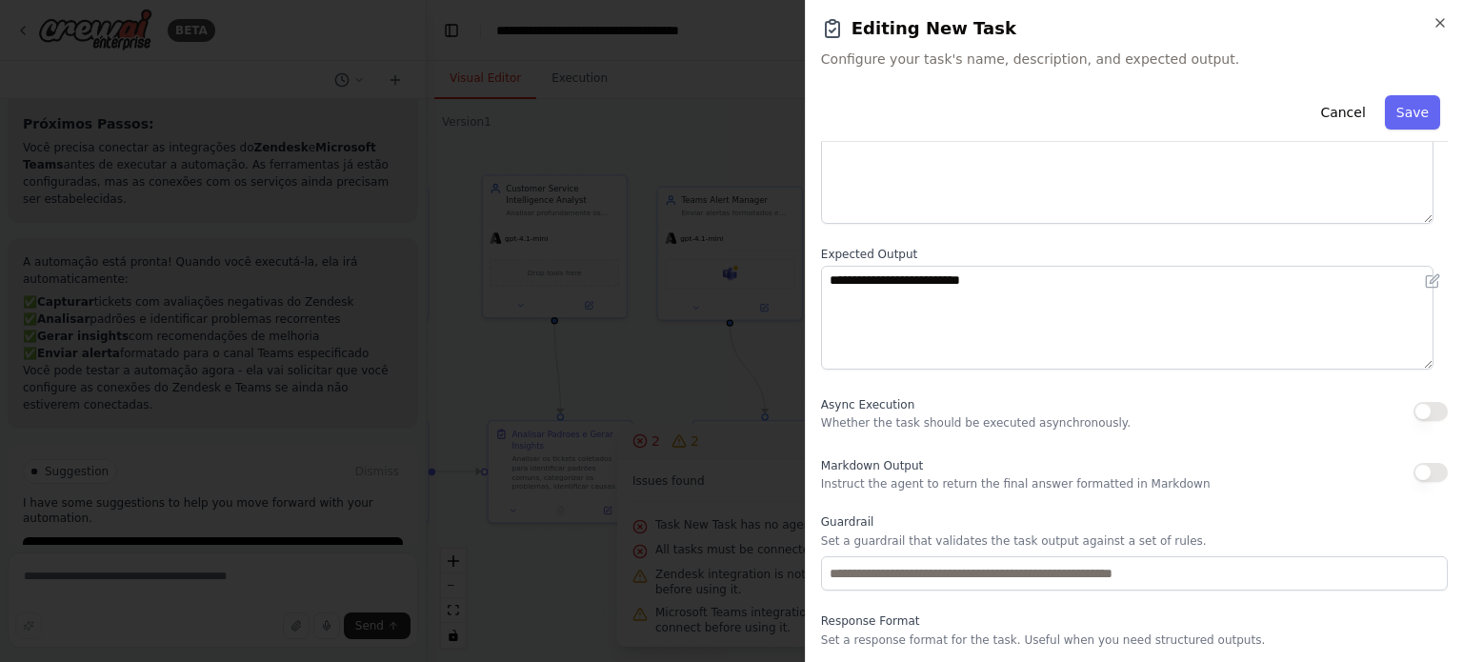
click at [1038, 384] on div "**********" at bounding box center [1134, 325] width 627 height 756
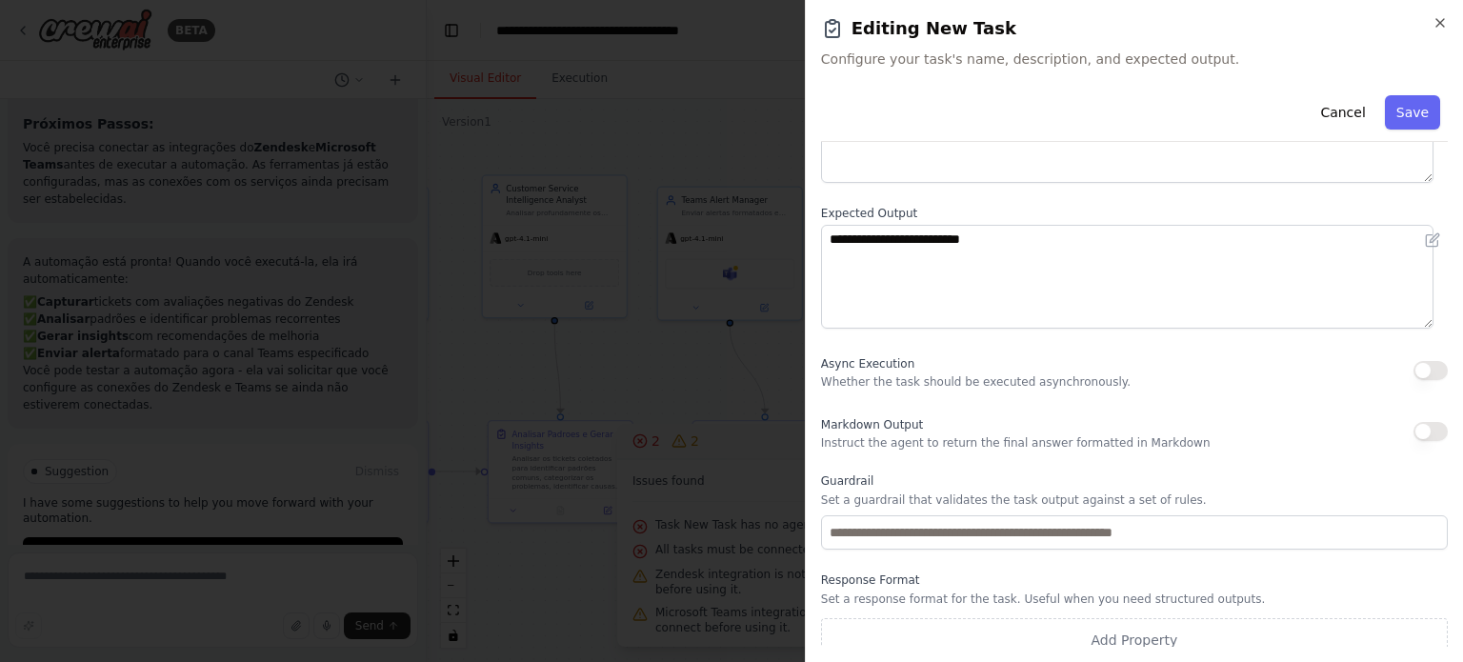
scroll to position [196, 0]
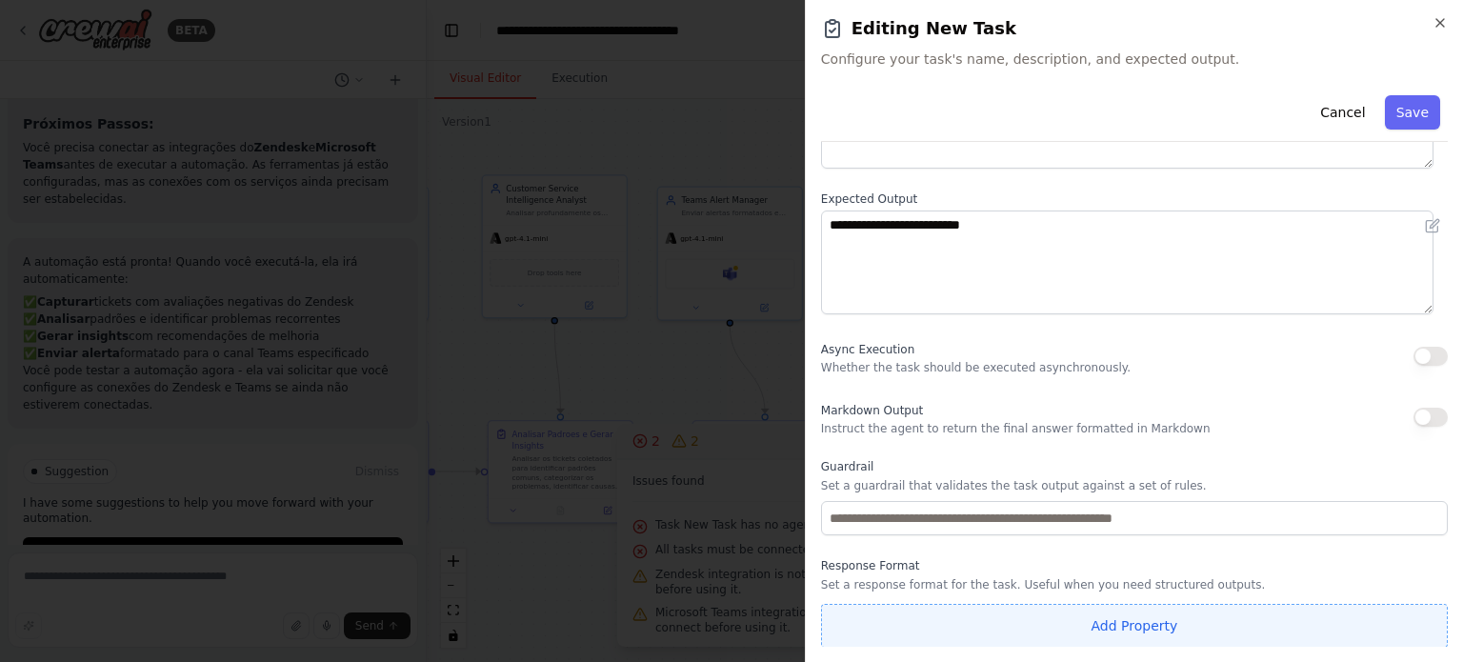
click at [1036, 616] on button "Add Property" at bounding box center [1134, 626] width 627 height 44
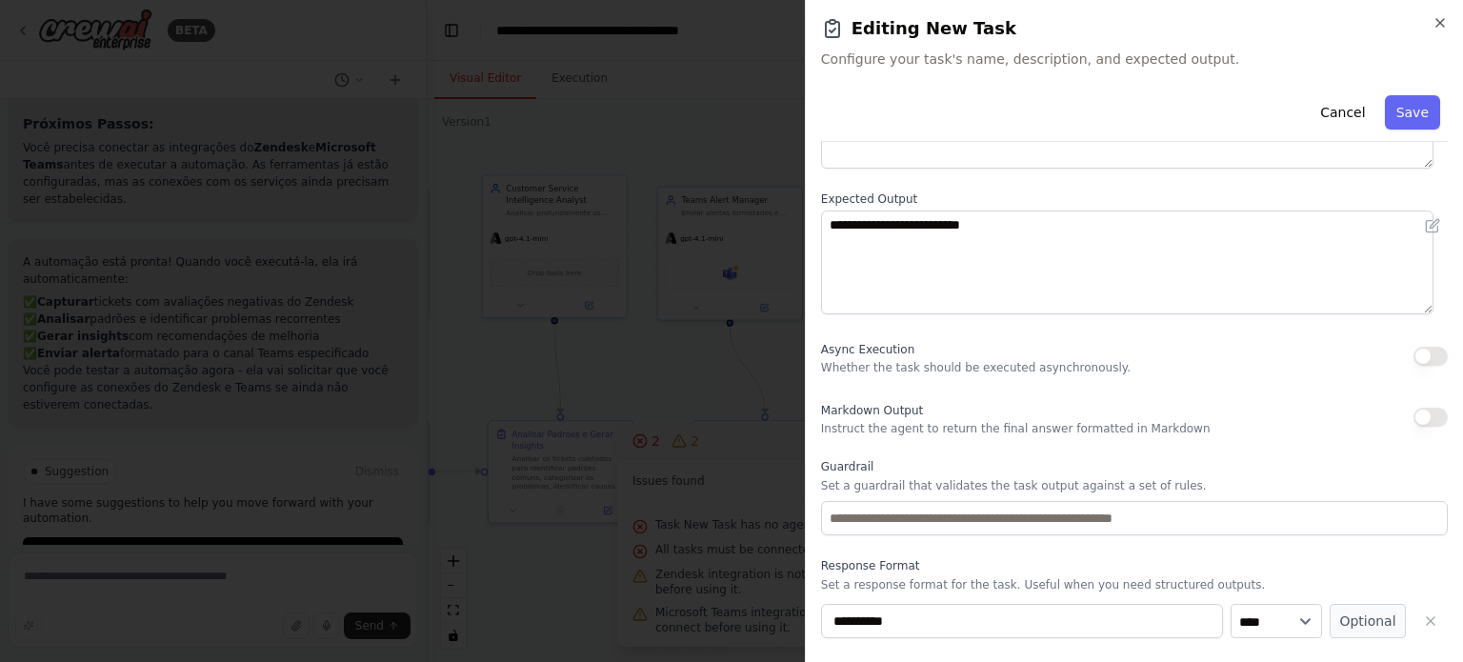
scroll to position [246, 0]
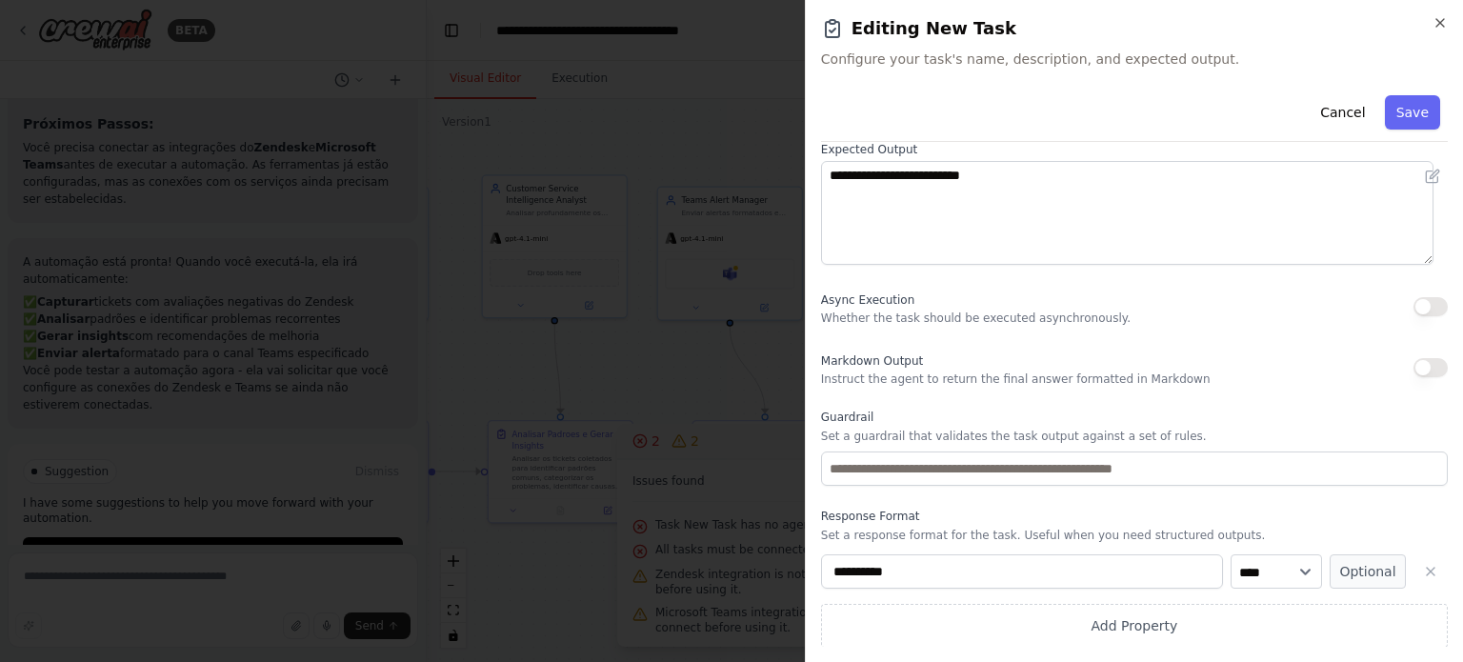
click at [1106, 594] on div "**********" at bounding box center [1134, 600] width 627 height 93
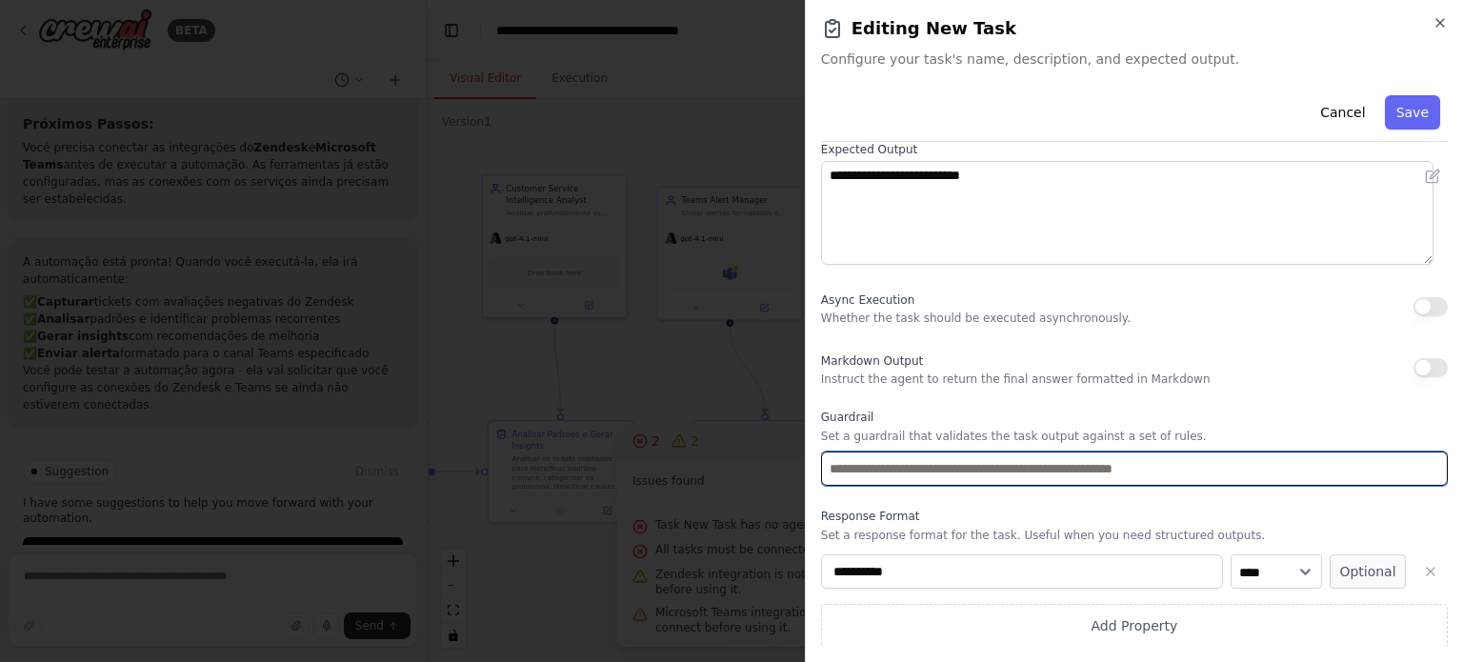
click at [1098, 453] on input "text" at bounding box center [1134, 469] width 627 height 34
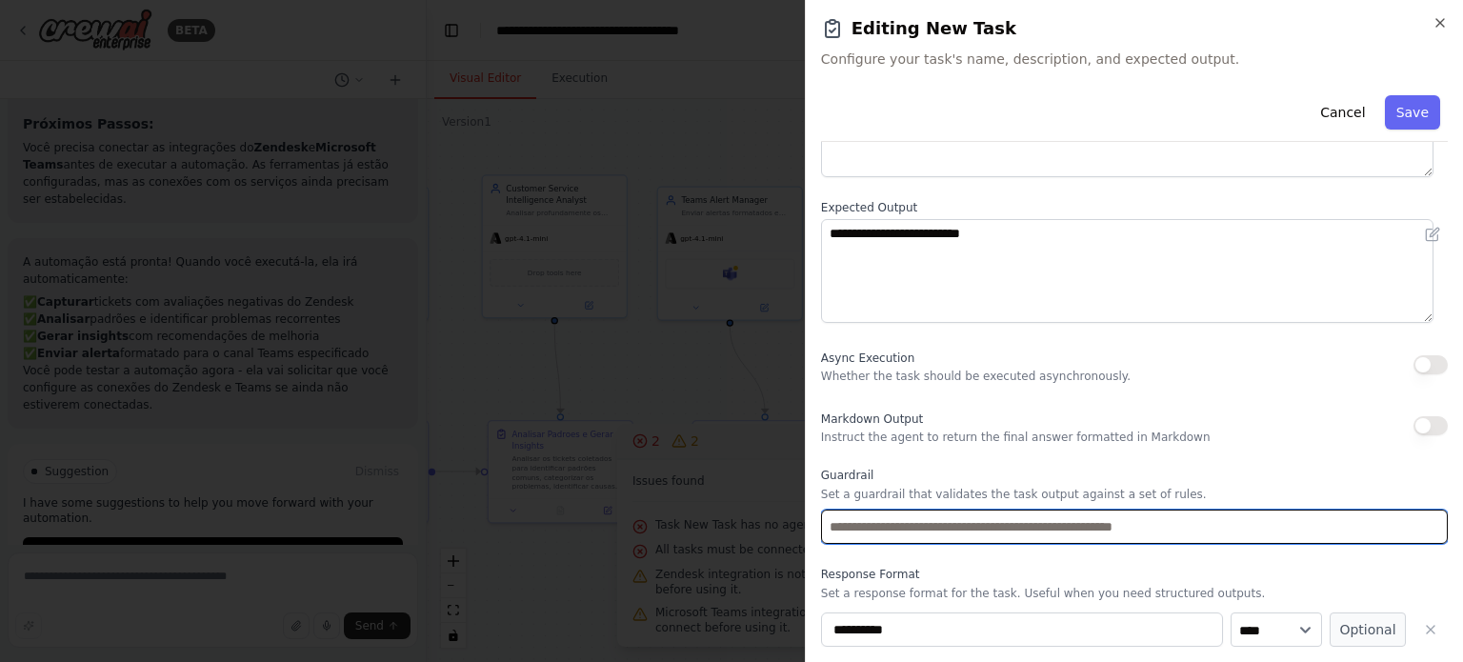
scroll to position [184, 0]
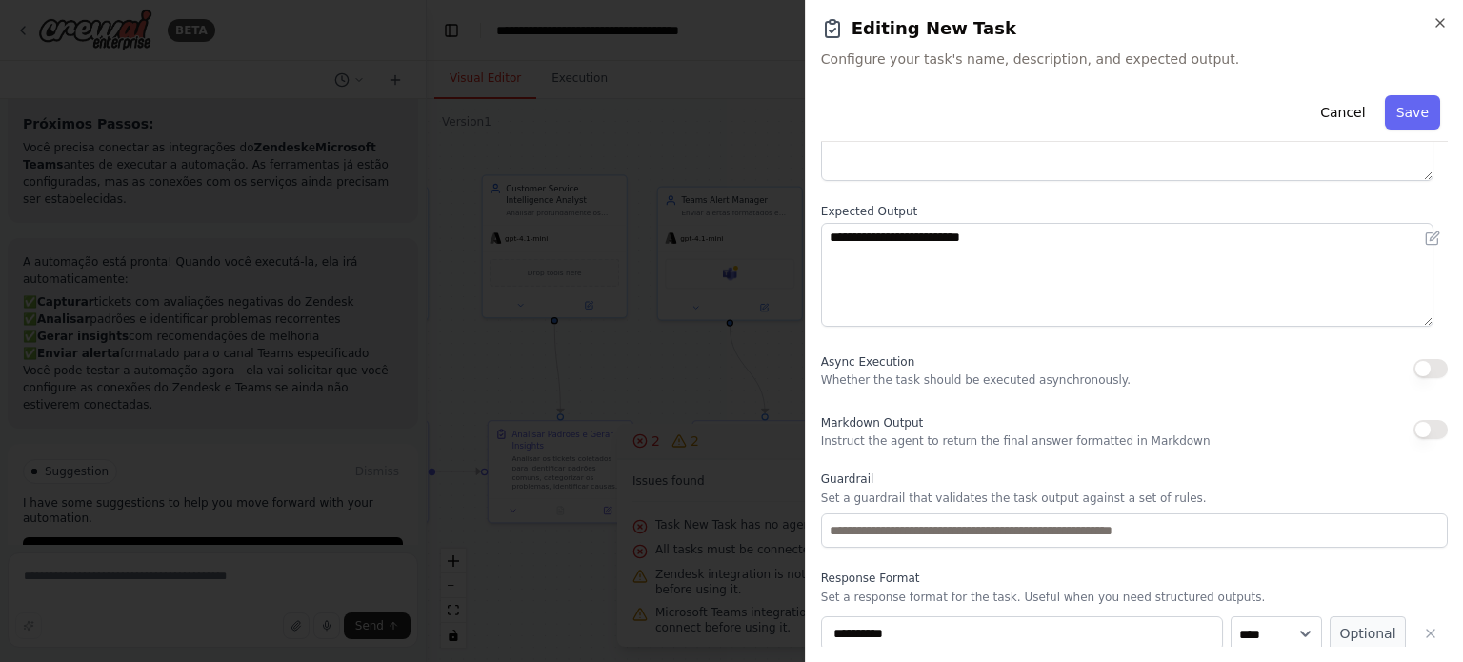
click at [1414, 364] on button "button" at bounding box center [1431, 368] width 34 height 19
click at [1418, 418] on div "Markdown Output Instruct the agent to return the final answer formatted in Mark…" at bounding box center [1134, 430] width 627 height 38
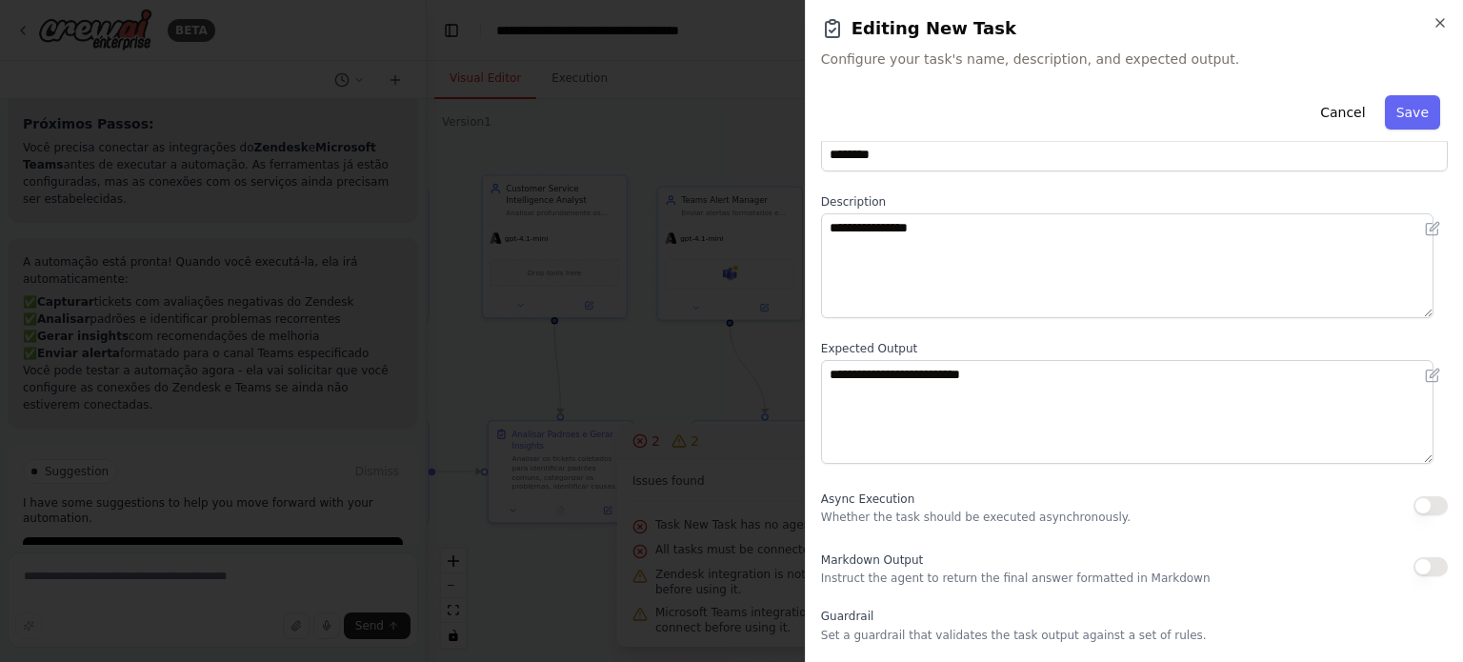
scroll to position [0, 0]
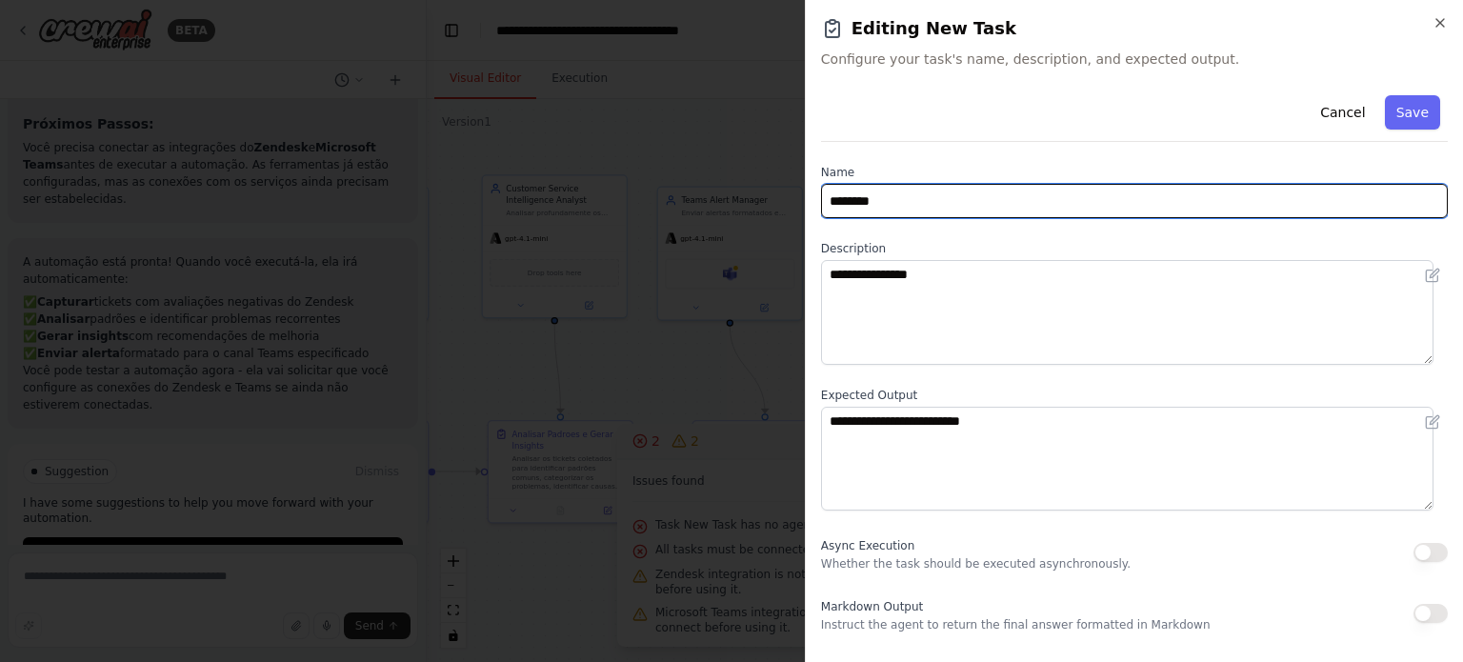
click at [1376, 189] on input "********" at bounding box center [1134, 201] width 627 height 34
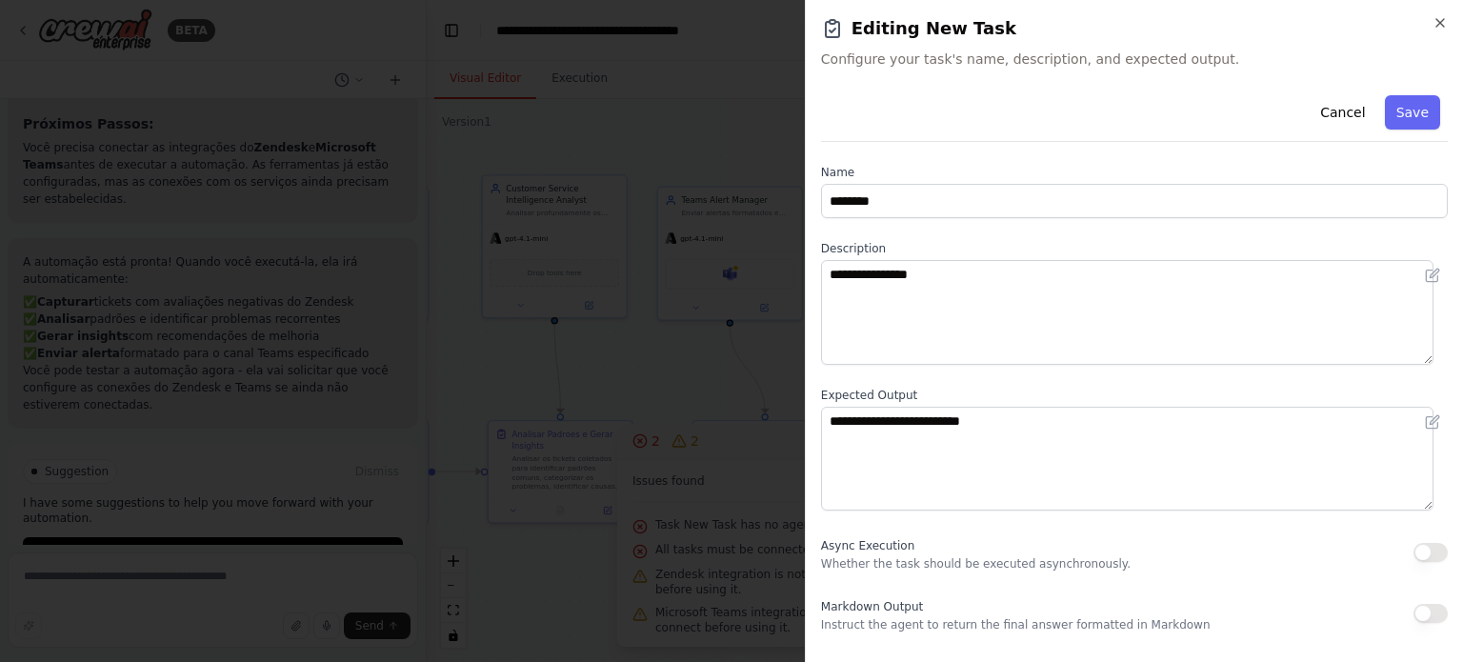
click at [1433, 13] on div "**********" at bounding box center [1134, 331] width 658 height 662
click at [1437, 22] on icon "button" at bounding box center [1440, 22] width 15 height 15
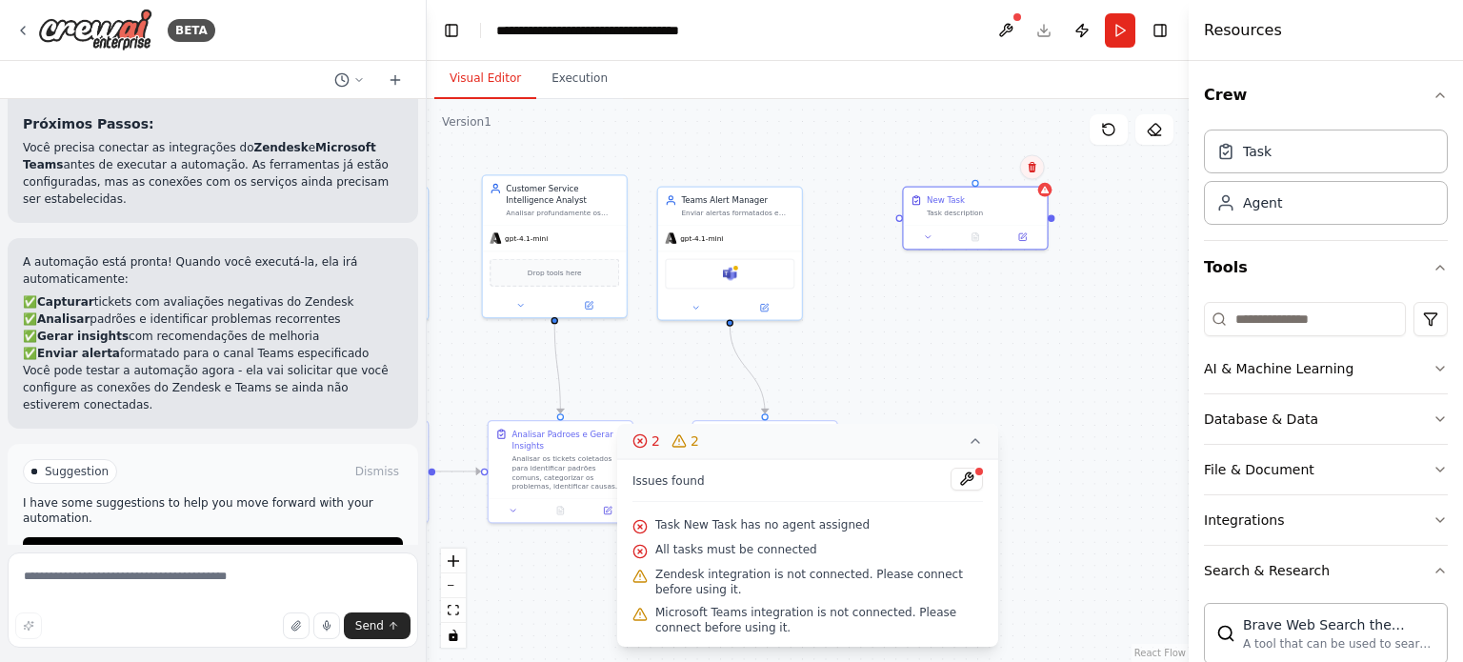
click at [1036, 178] on button at bounding box center [1032, 167] width 25 height 25
click at [1037, 167] on icon at bounding box center [1032, 167] width 11 height 11
click at [1029, 166] on icon at bounding box center [1032, 167] width 11 height 11
click at [987, 163] on button "Confirm" at bounding box center [978, 167] width 68 height 23
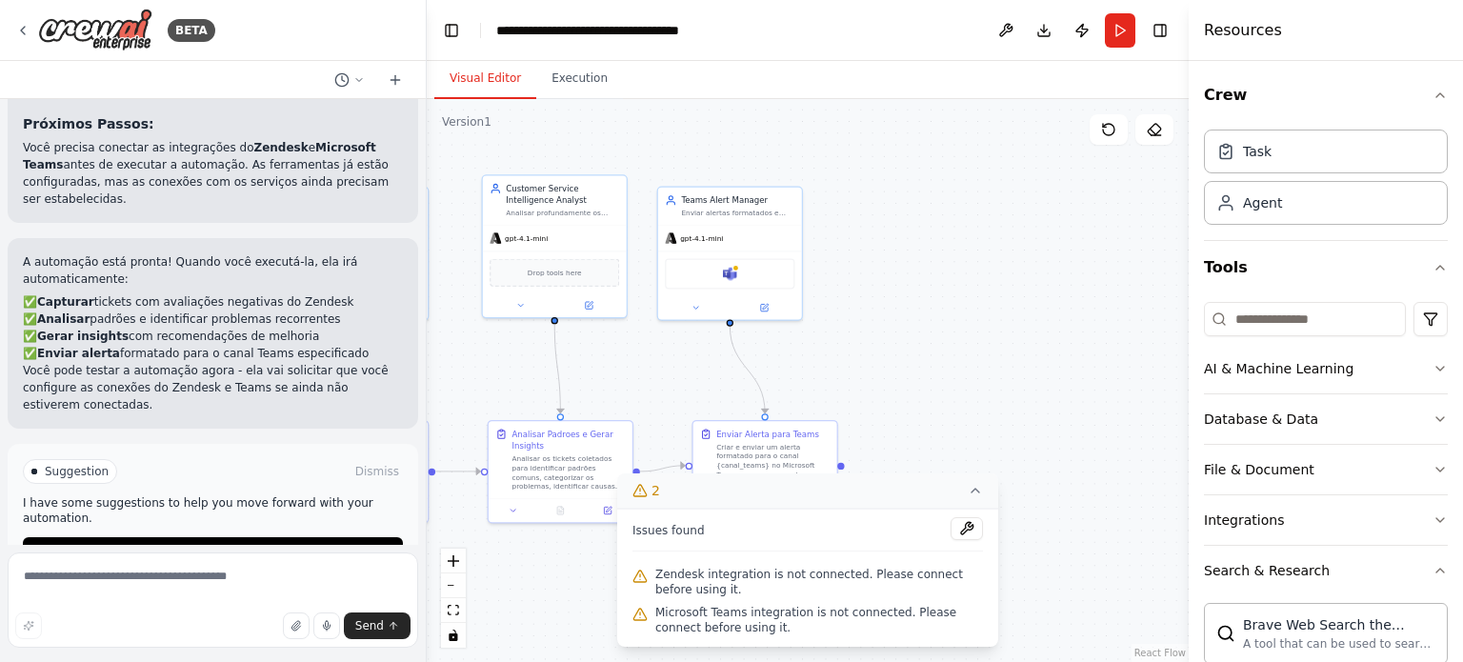
click at [1048, 396] on div ".deletable-edge-delete-btn { width: 20px; height: 20px; border: 0px solid #ffff…" at bounding box center [808, 380] width 762 height 563
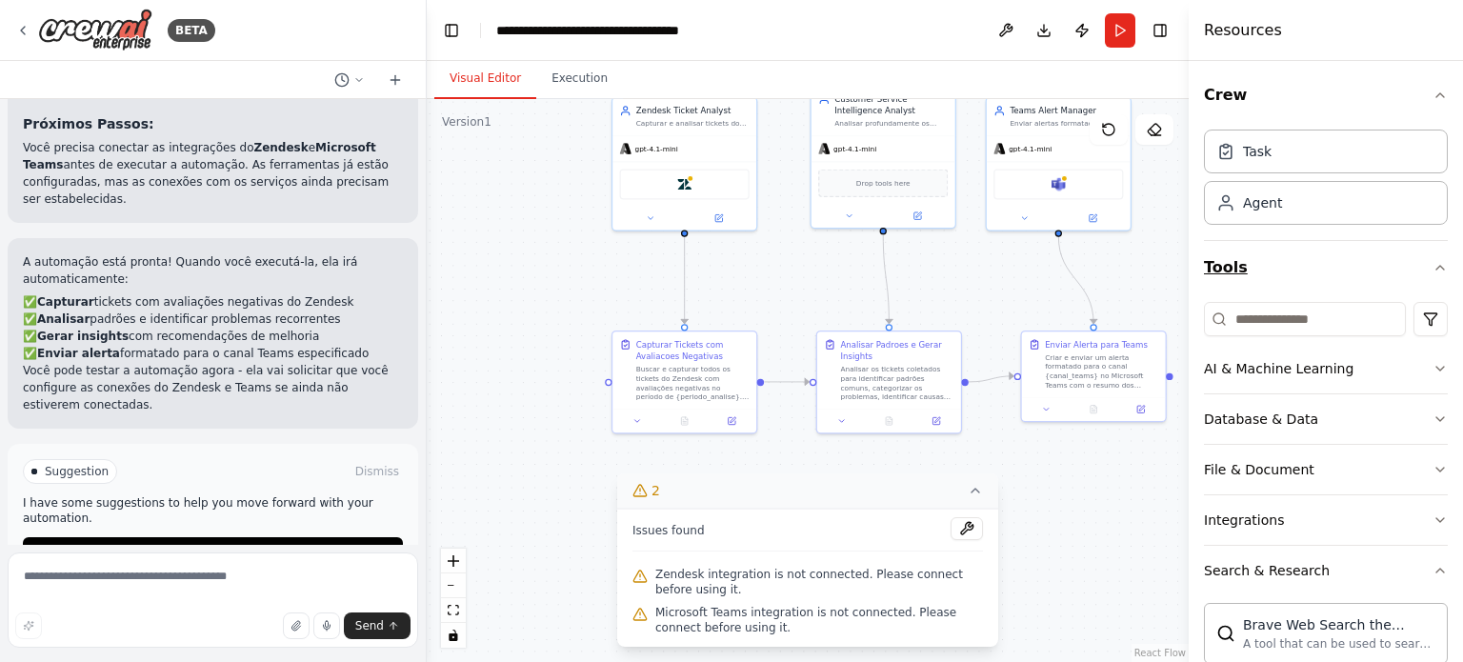
drag, startPoint x: 962, startPoint y: 372, endPoint x: 1346, endPoint y: 277, distance: 395.6
click at [1346, 277] on div "BETA Hello! I'm the CrewAI assistant. What kind of automation do you want to bu…" at bounding box center [731, 331] width 1463 height 662
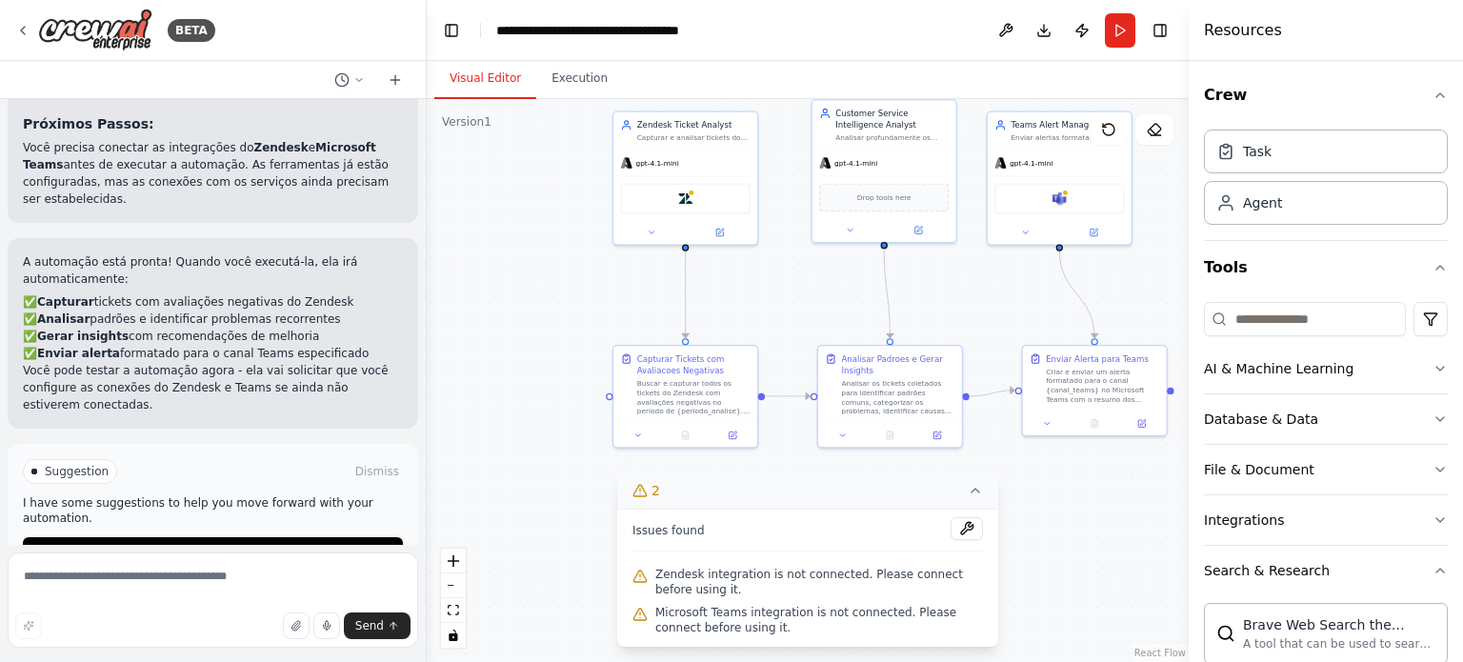
drag, startPoint x: 562, startPoint y: 216, endPoint x: 511, endPoint y: 221, distance: 51.7
click at [511, 221] on div ".deletable-edge-delete-btn { width: 20px; height: 20px; border: 0px solid #ffff…" at bounding box center [808, 380] width 762 height 563
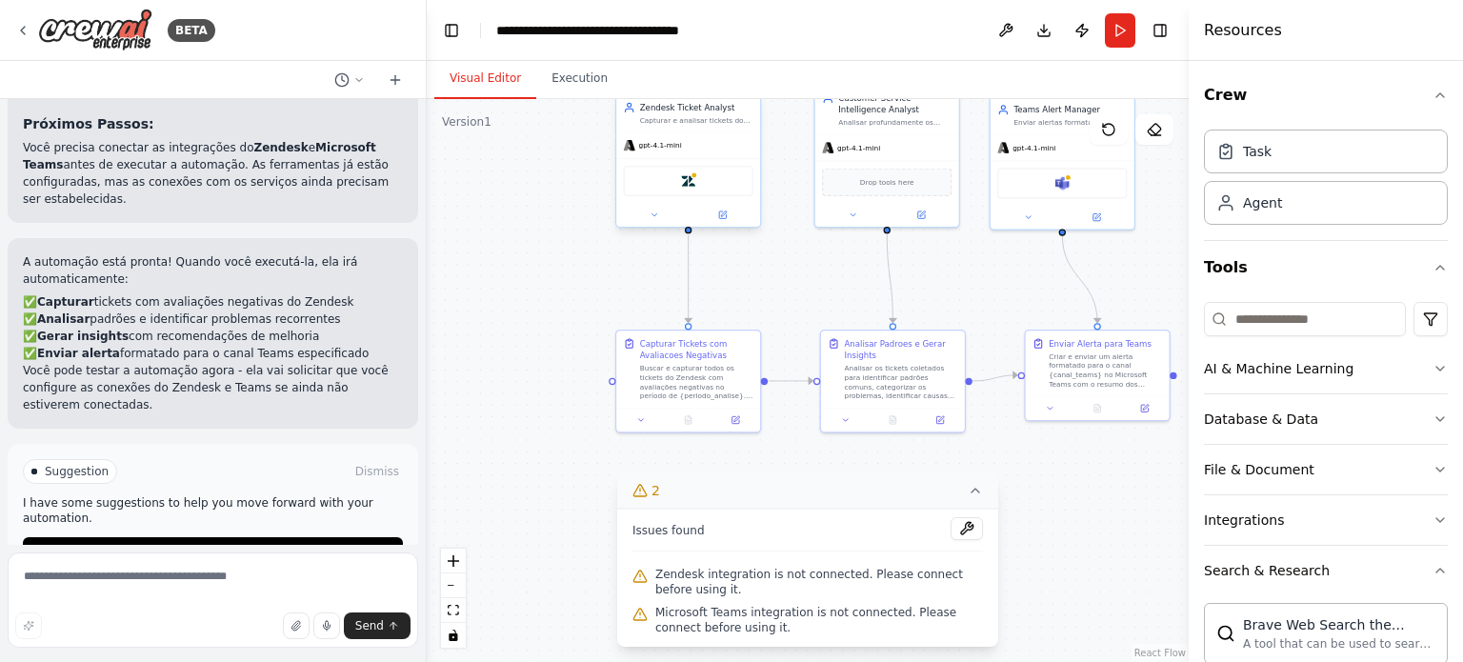
click at [658, 193] on div "Zendesk" at bounding box center [689, 181] width 130 height 30
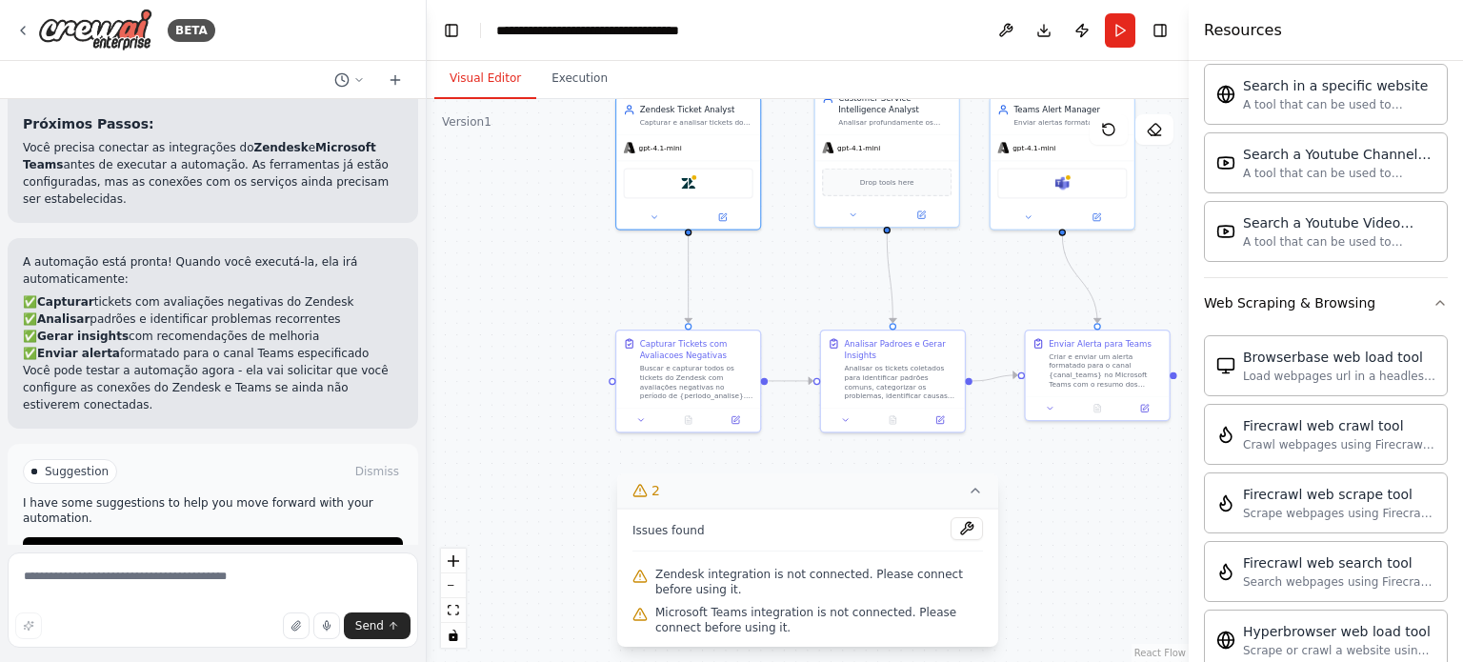
scroll to position [1295, 0]
click at [1417, 296] on button "Web Scraping & Browsing" at bounding box center [1326, 302] width 244 height 50
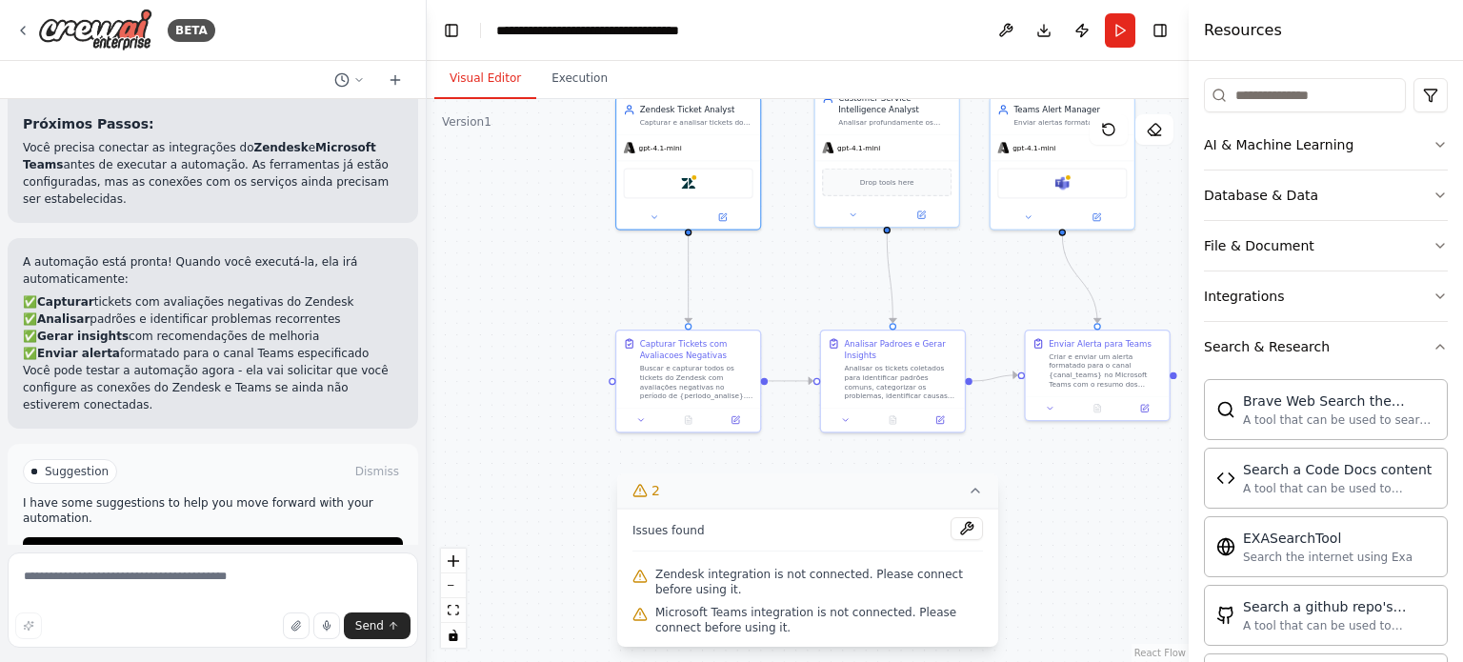
scroll to position [224, 0]
click at [1414, 334] on button "Search & Research" at bounding box center [1326, 347] width 244 height 50
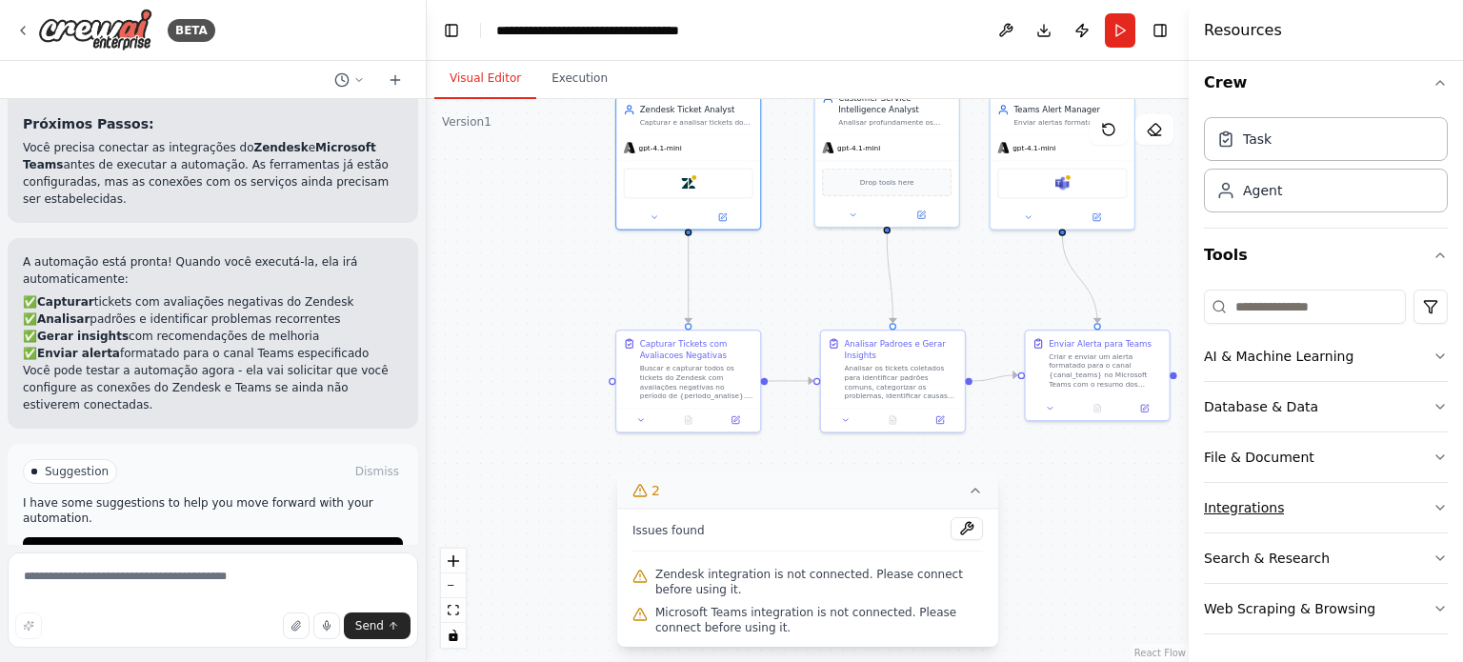
click at [1379, 502] on button "Integrations" at bounding box center [1326, 508] width 244 height 50
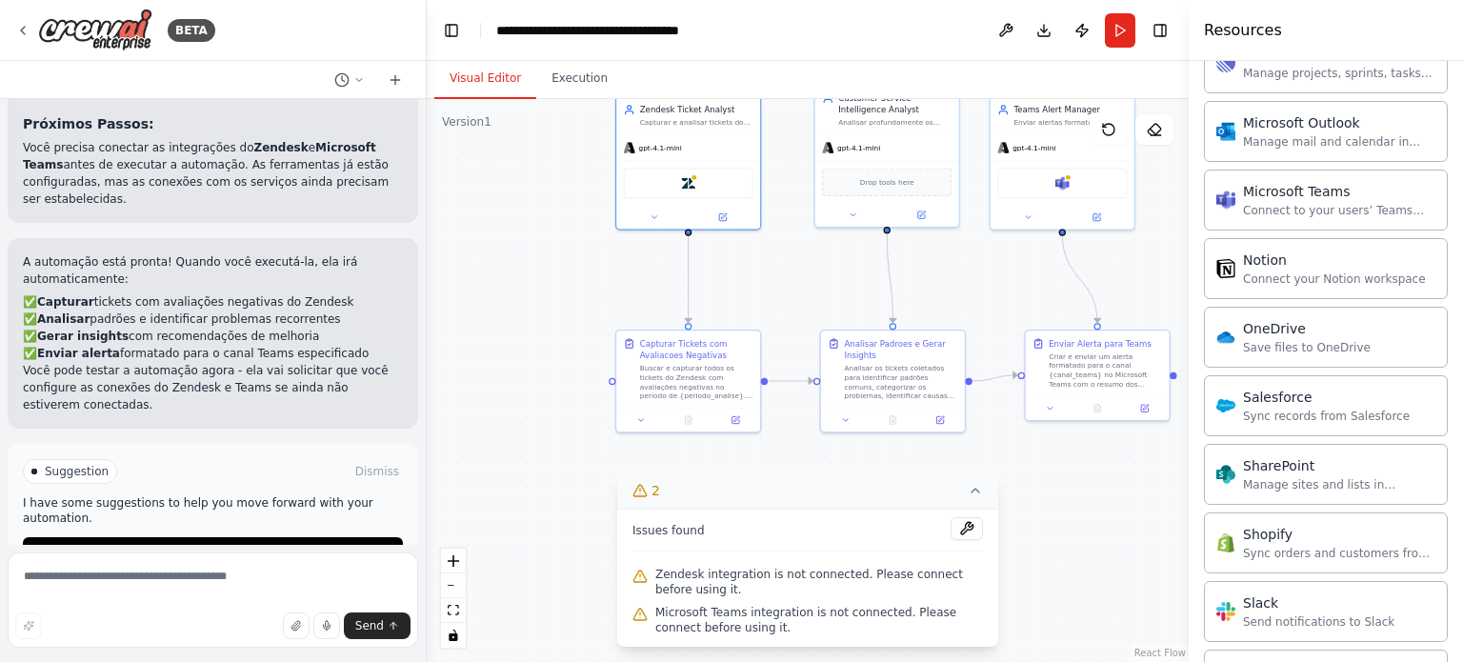
scroll to position [1528, 0]
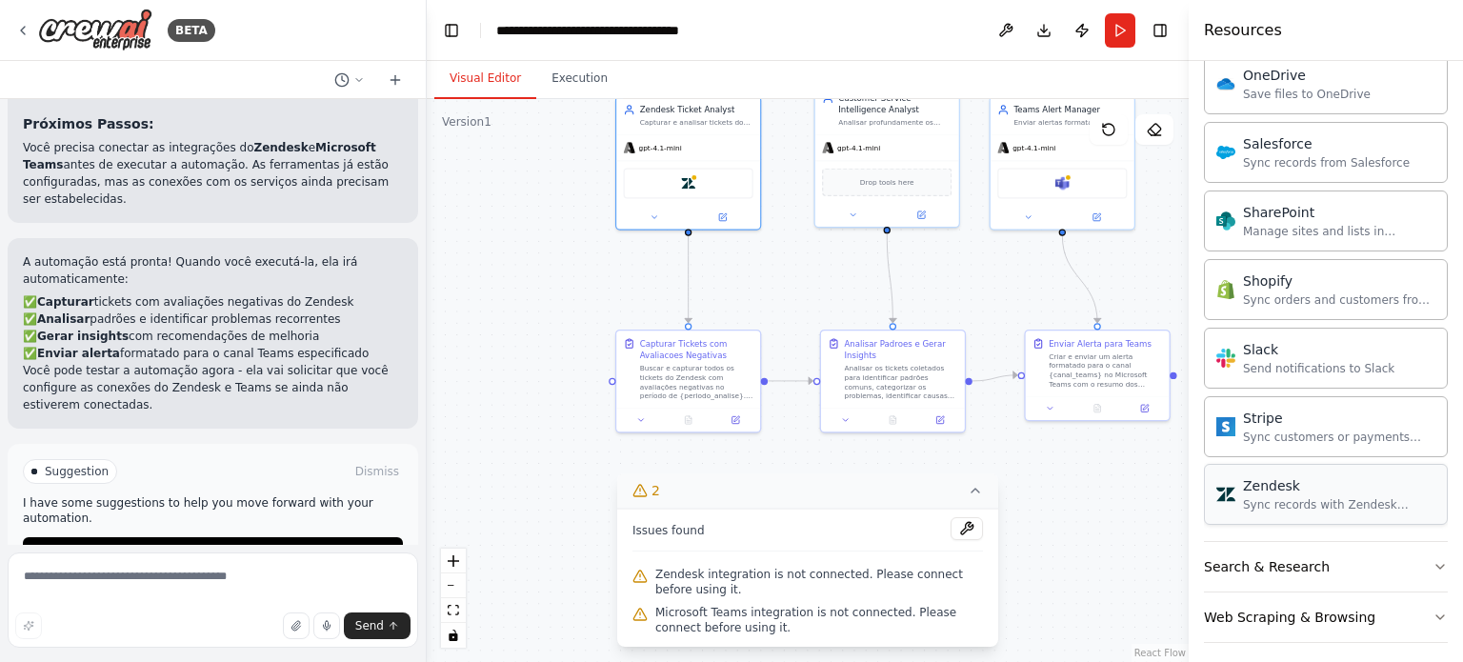
click at [1336, 497] on div "Sync records with Zendesk Support" at bounding box center [1339, 504] width 192 height 15
click at [23, 27] on icon at bounding box center [23, 31] width 4 height 8
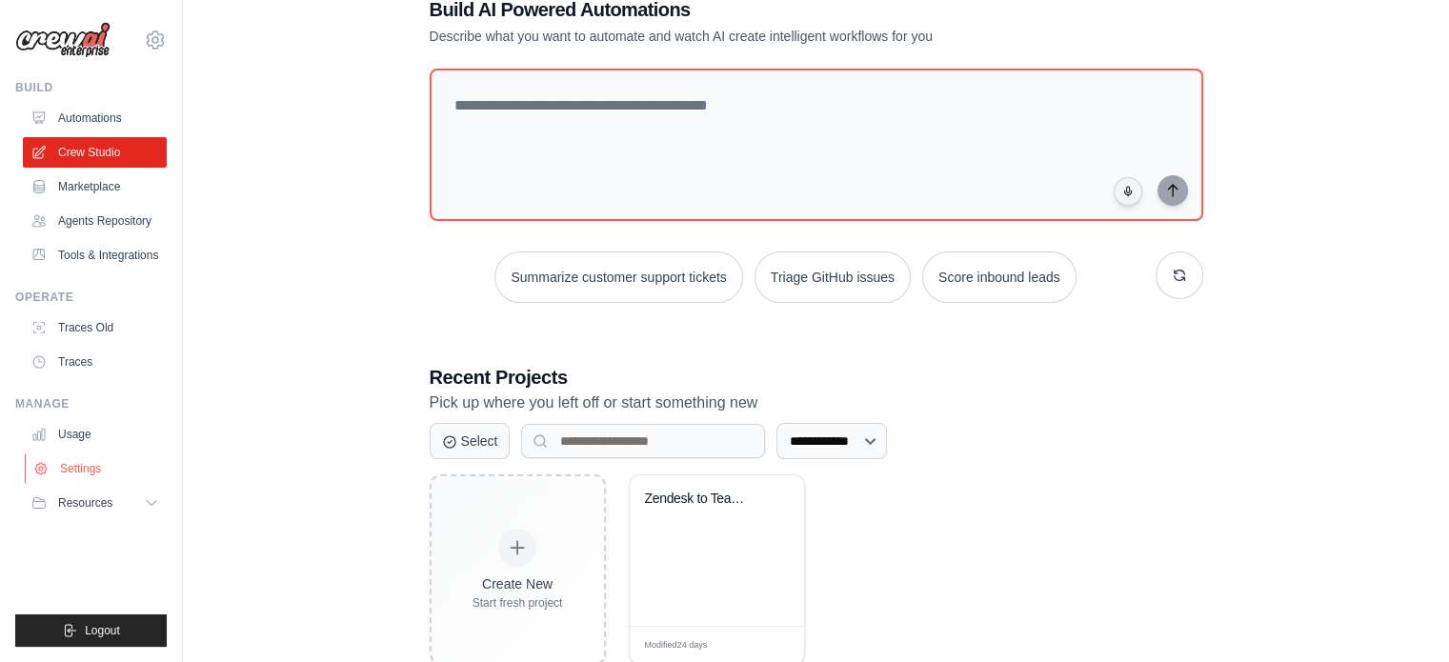
click at [85, 466] on link "Settings" at bounding box center [97, 468] width 144 height 30
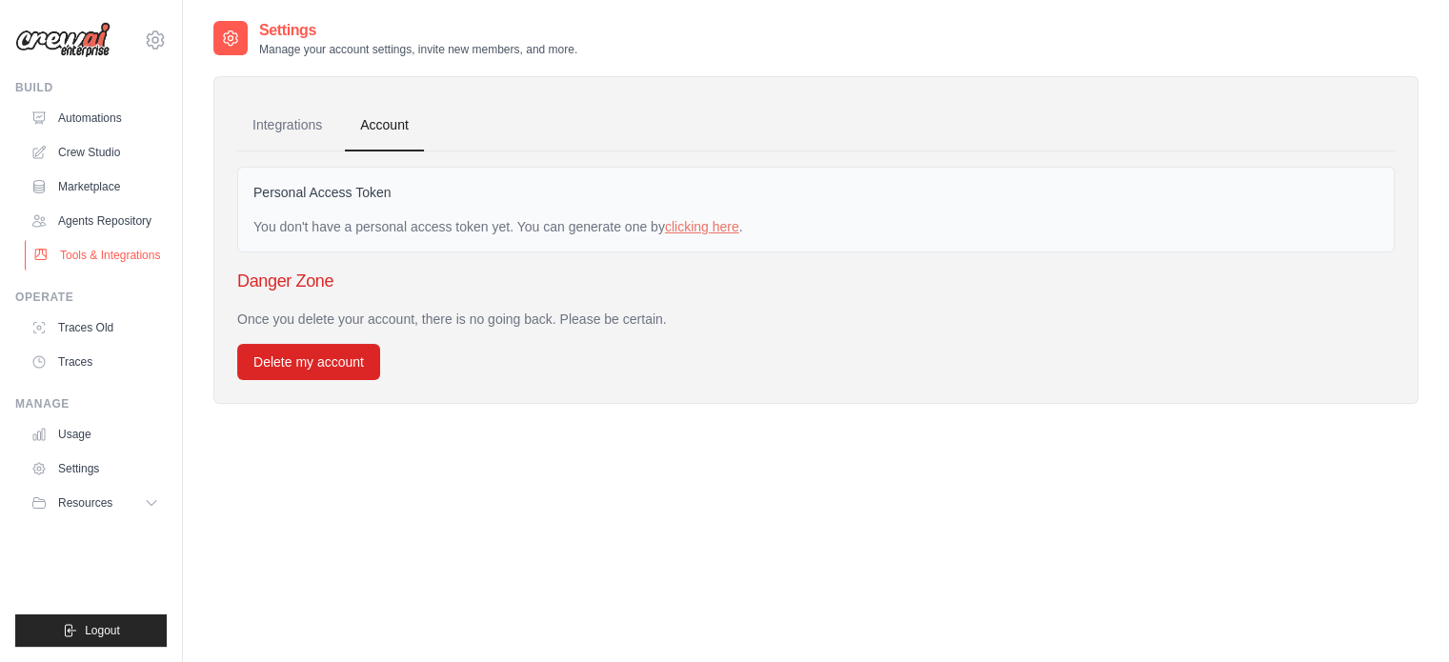
click at [53, 245] on link "Tools & Integrations" at bounding box center [97, 255] width 144 height 30
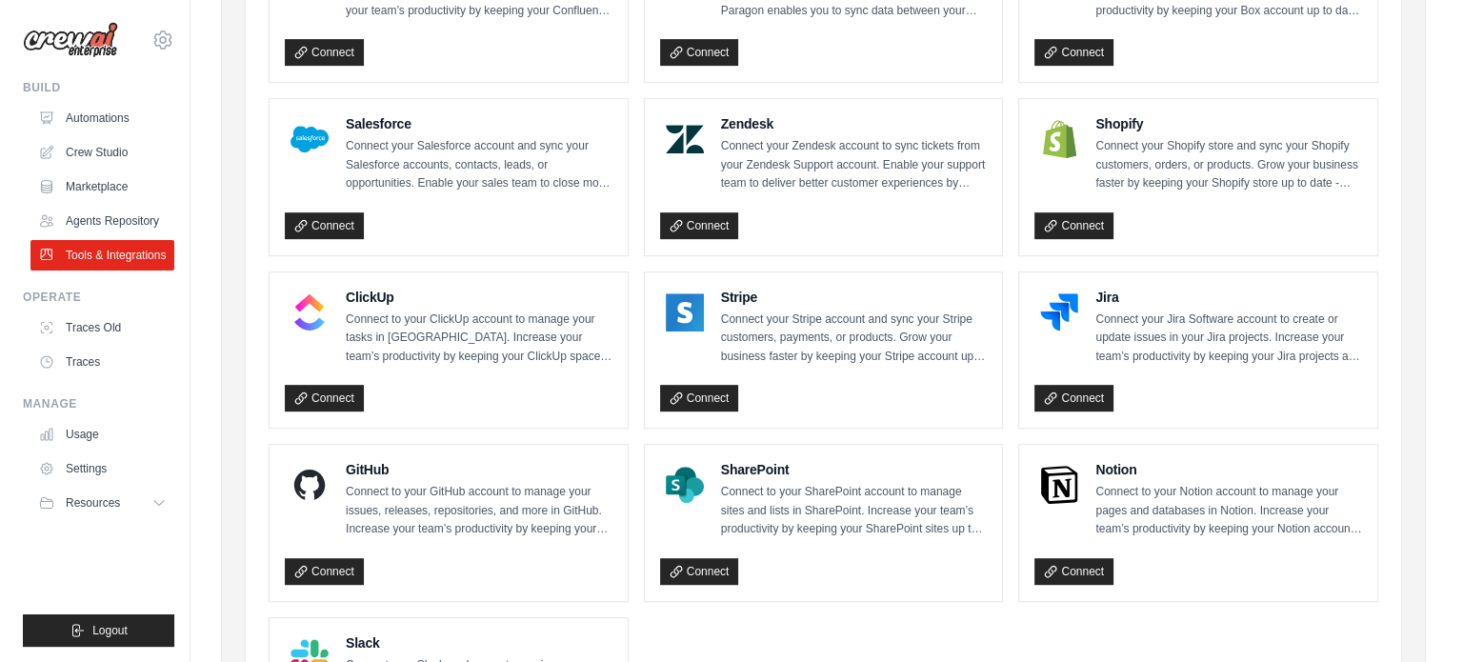
scroll to position [841, 0]
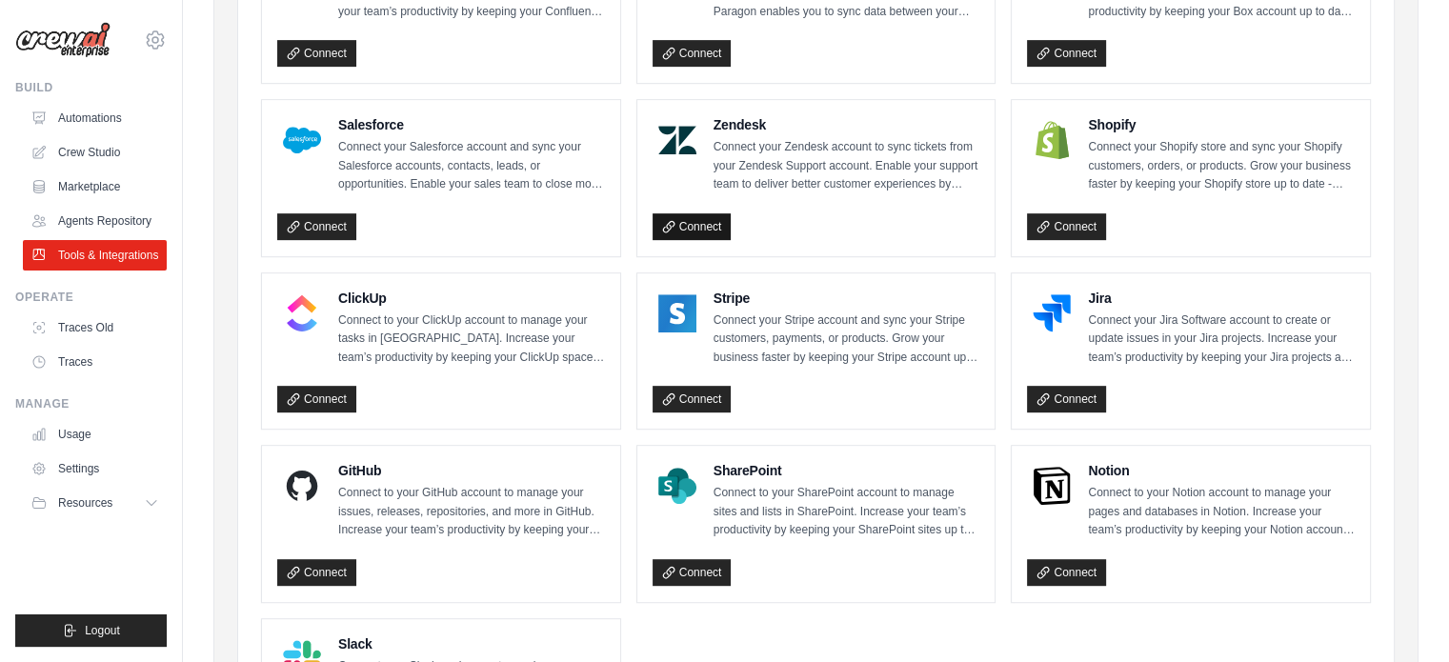
click at [683, 213] on link "Connect" at bounding box center [692, 226] width 79 height 27
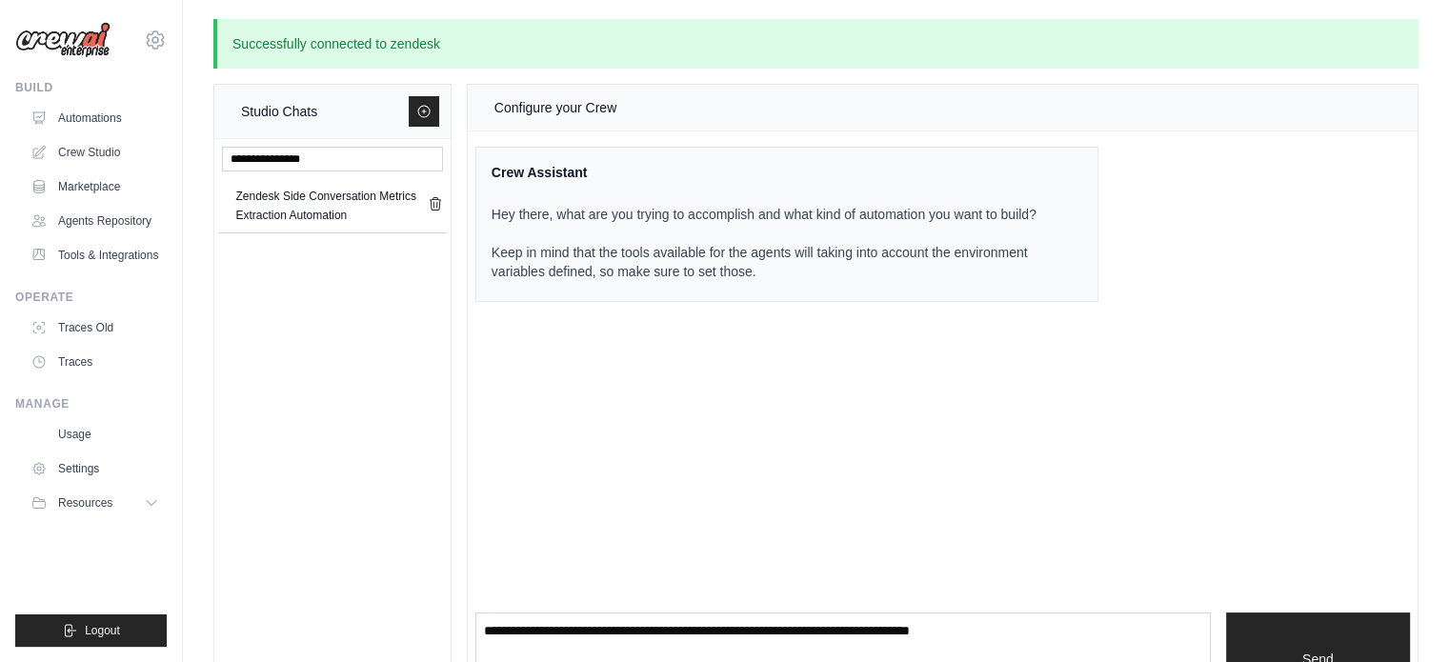
click at [348, 49] on p "Successfully connected to zendesk" at bounding box center [815, 44] width 1205 height 50
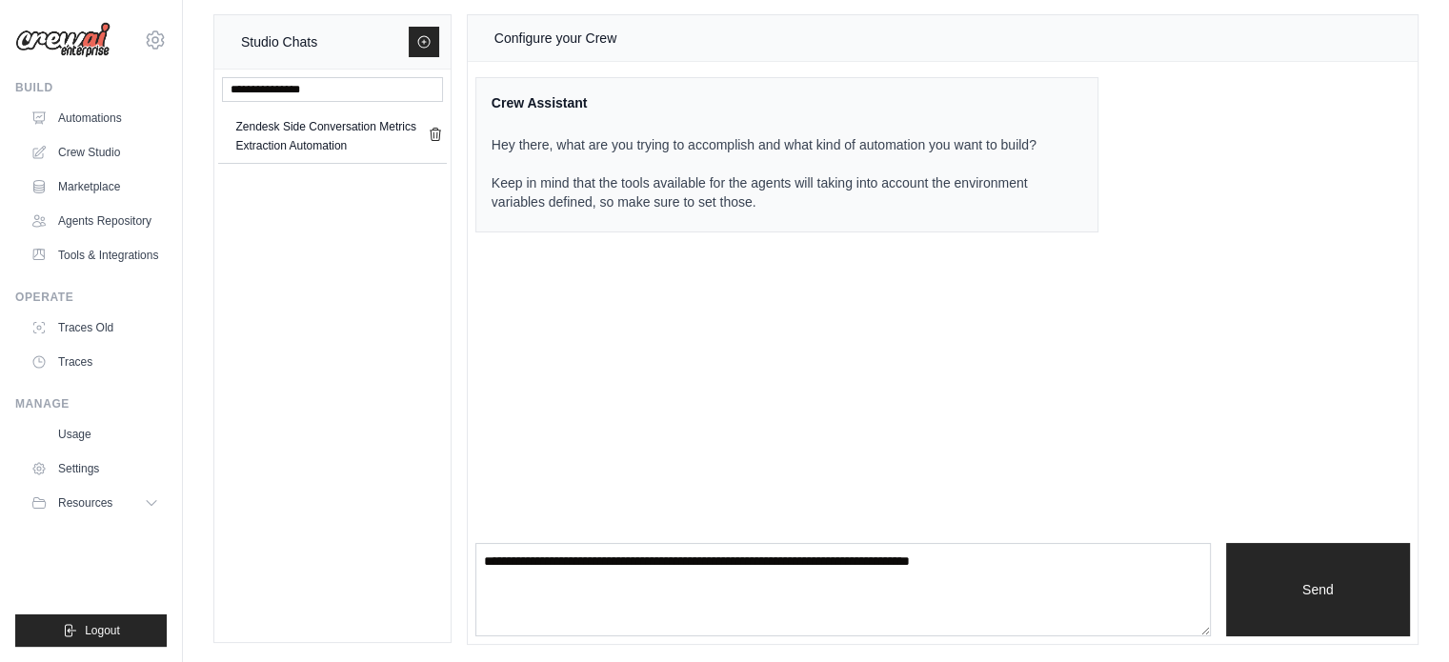
scroll to position [71, 0]
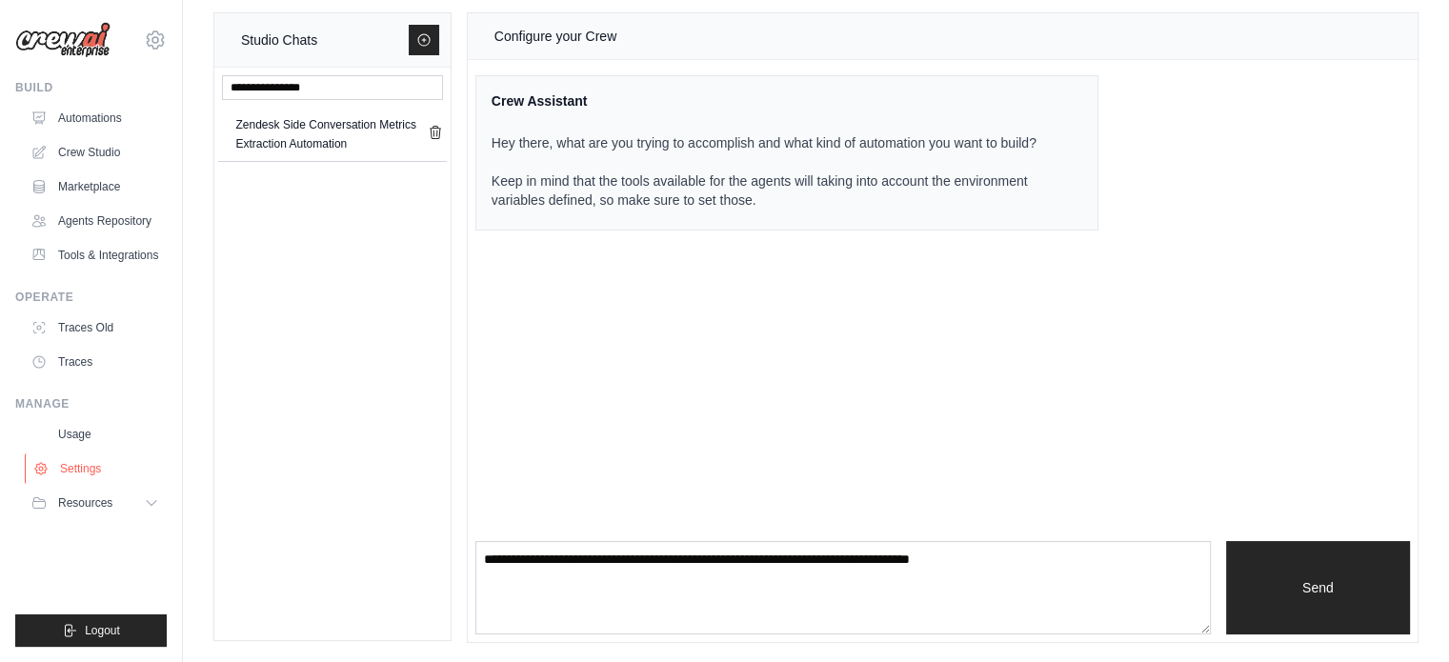
click at [70, 463] on link "Settings" at bounding box center [97, 468] width 144 height 30
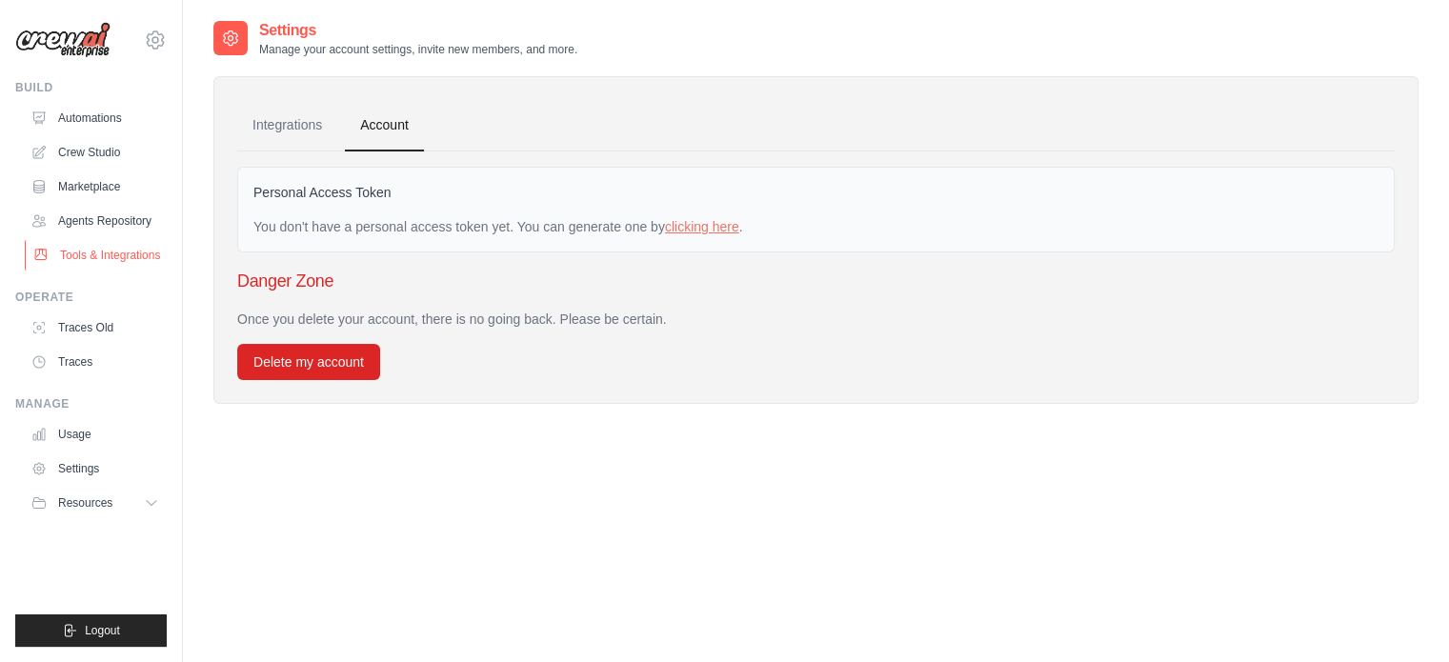
click at [90, 258] on link "Tools & Integrations" at bounding box center [97, 255] width 144 height 30
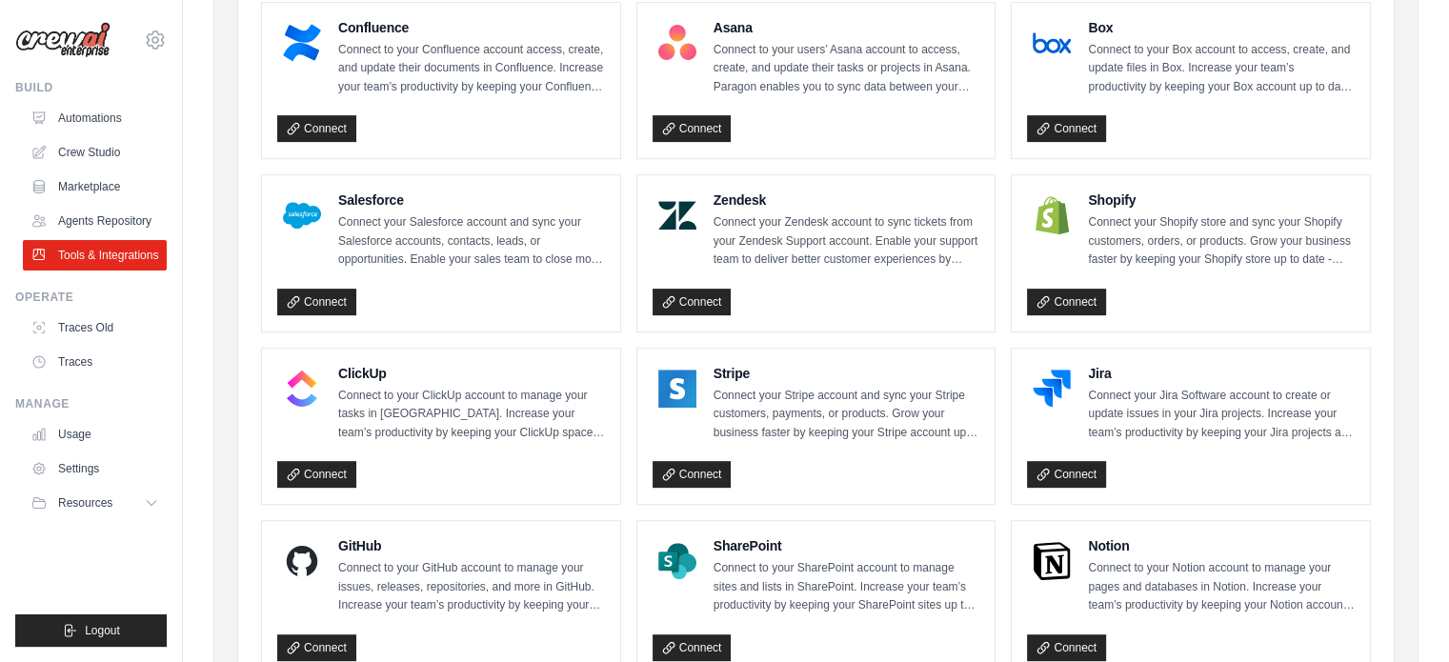
scroll to position [764, 0]
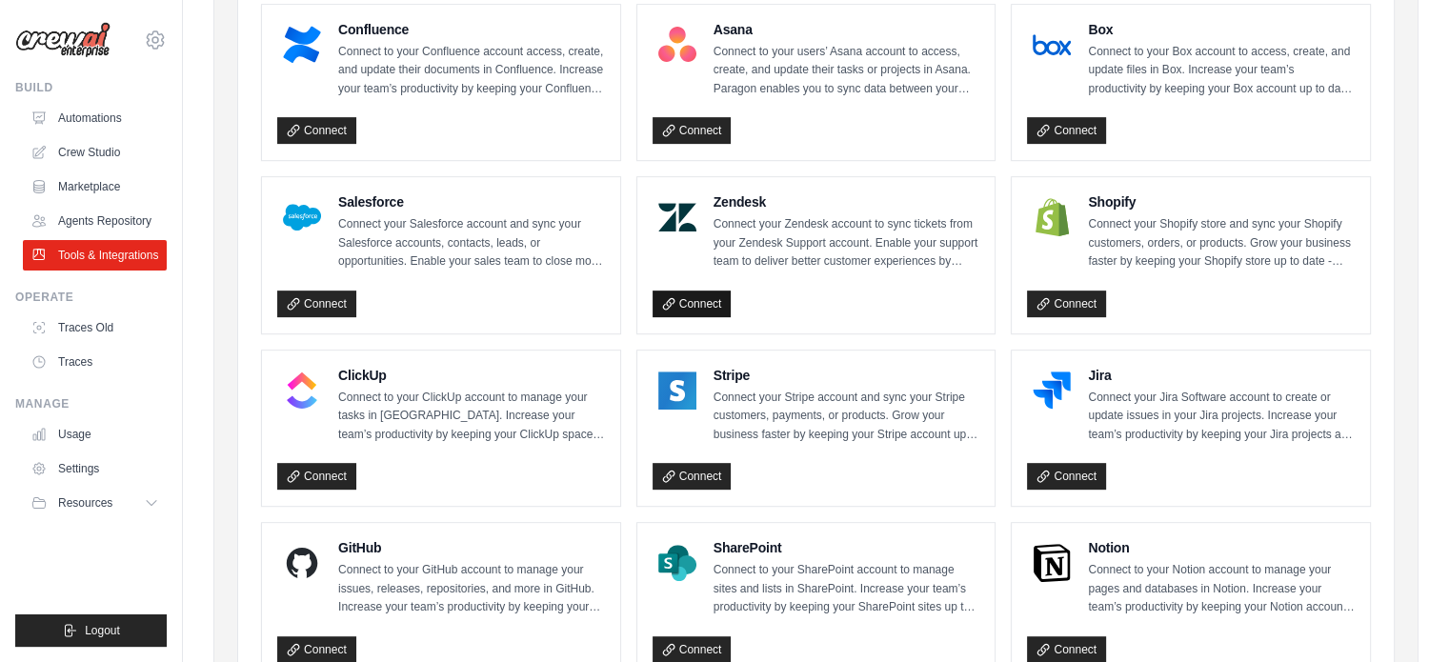
click at [716, 300] on link "Connect" at bounding box center [692, 304] width 79 height 27
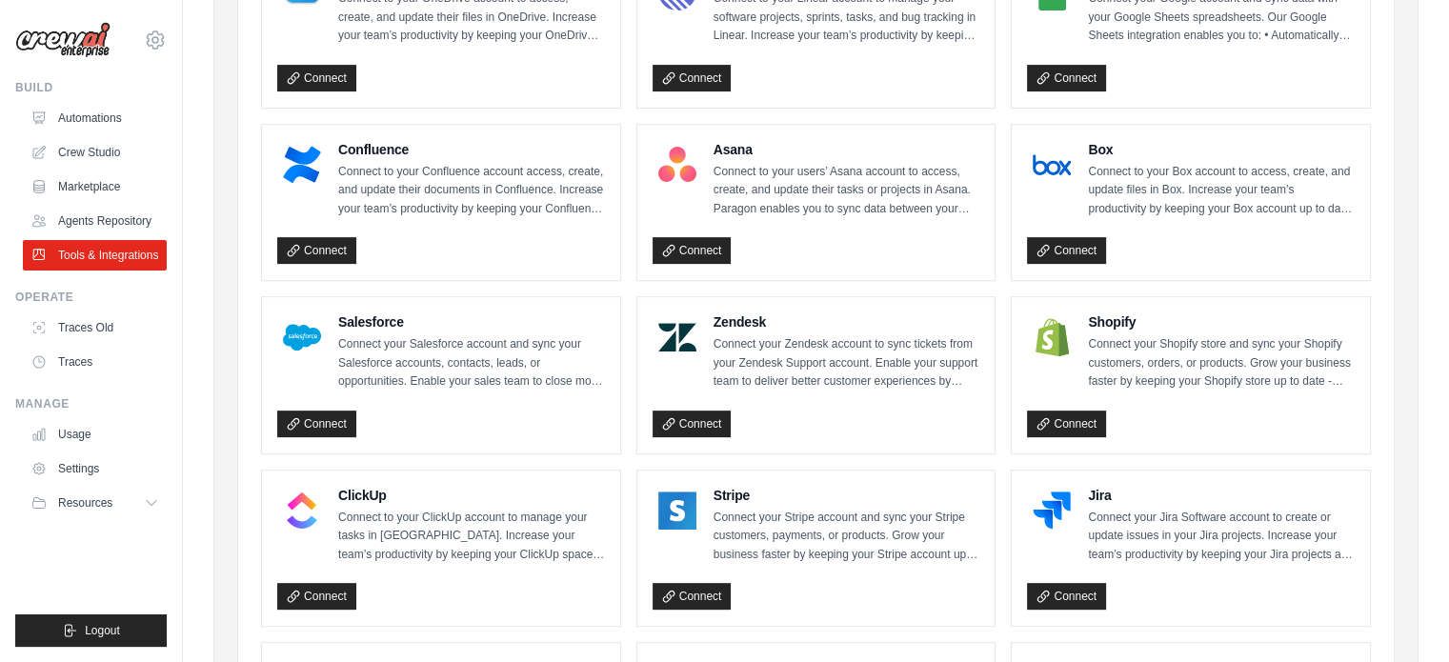
scroll to position [644, 0]
click at [706, 414] on link "Connect" at bounding box center [692, 424] width 79 height 27
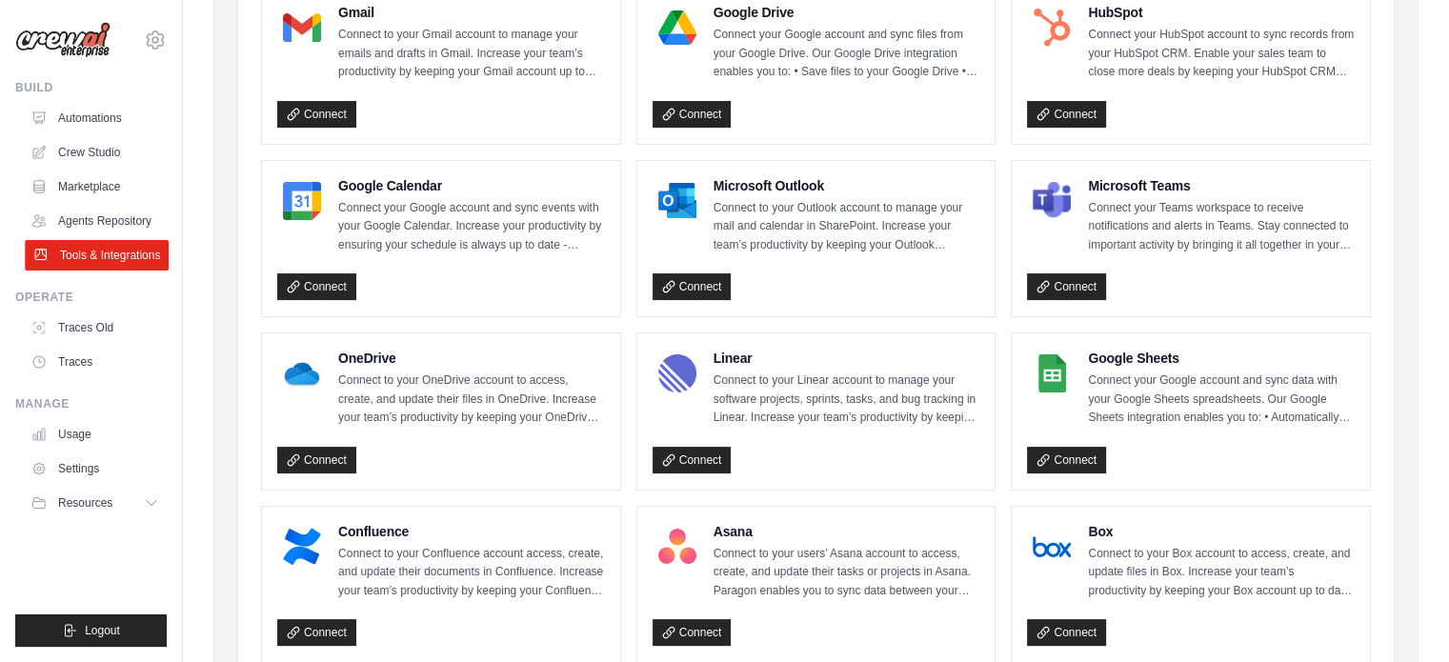
scroll to position [261, 0]
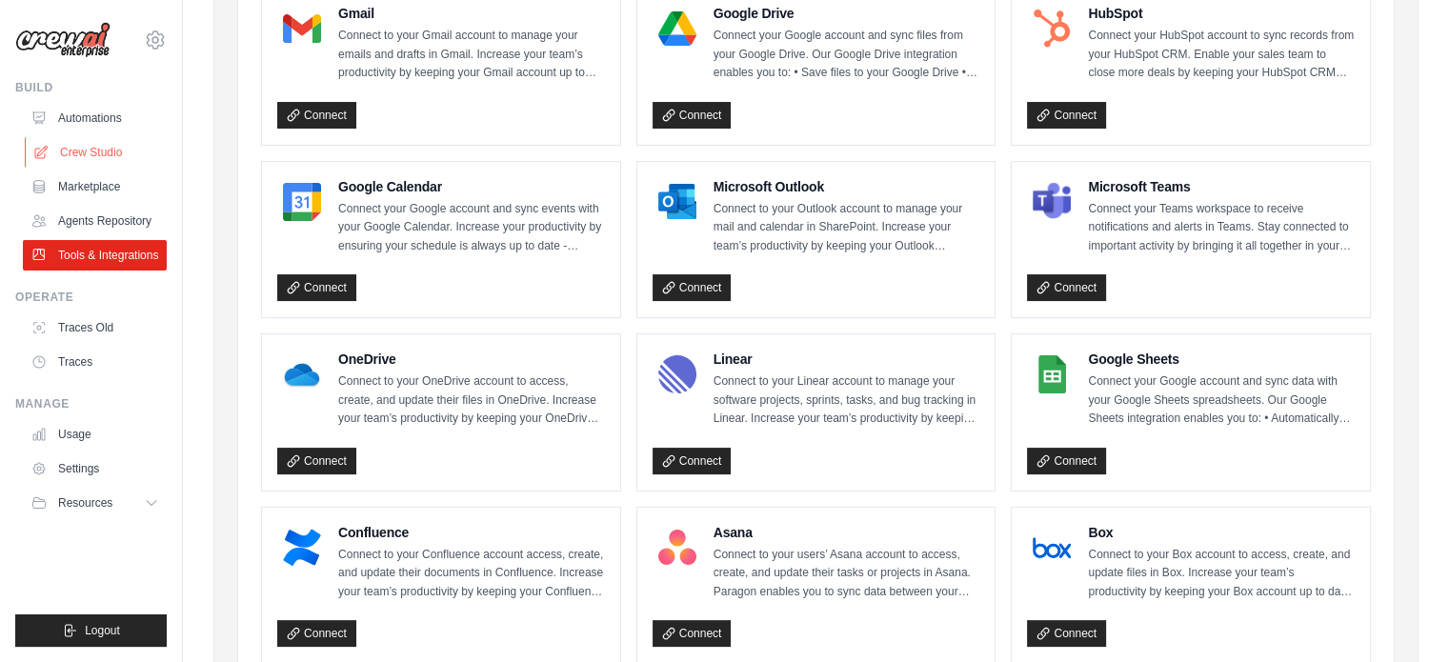
click at [83, 148] on link "Crew Studio" at bounding box center [97, 152] width 144 height 30
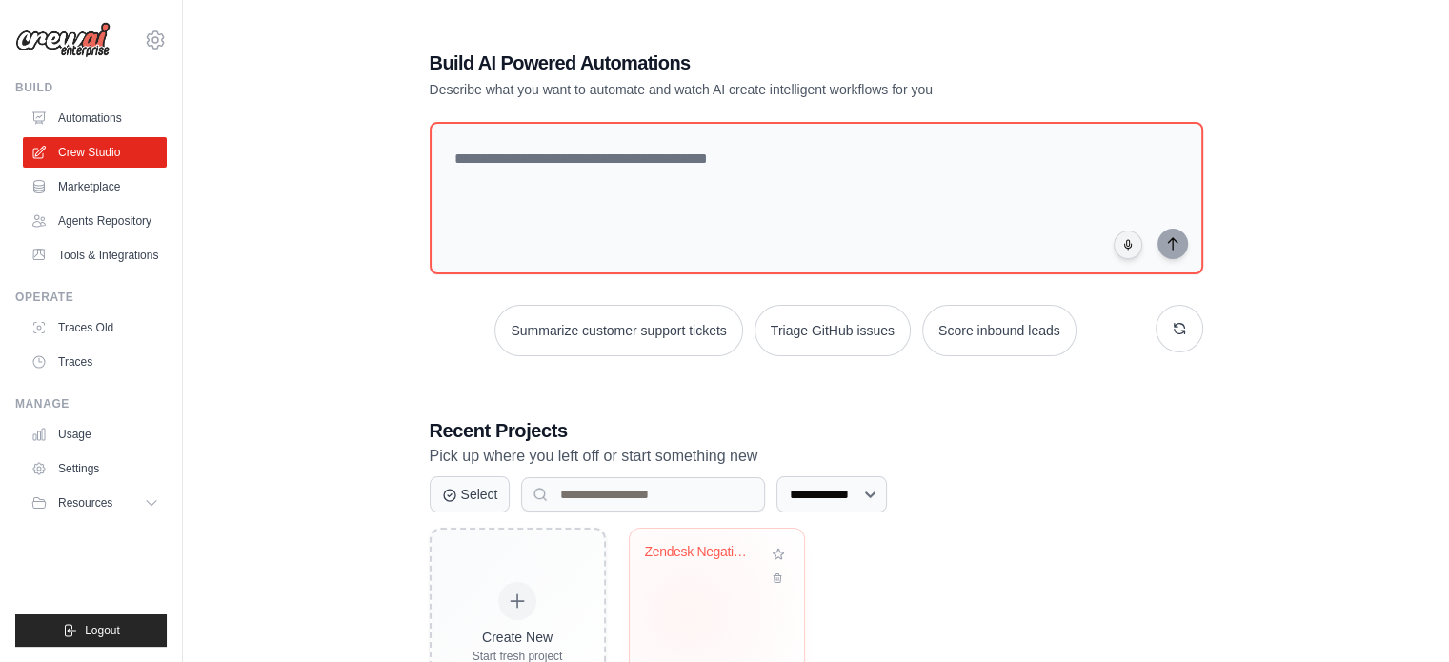
click at [687, 612] on div "Zendesk Negative Feedback Alert Sys..." at bounding box center [717, 604] width 174 height 151
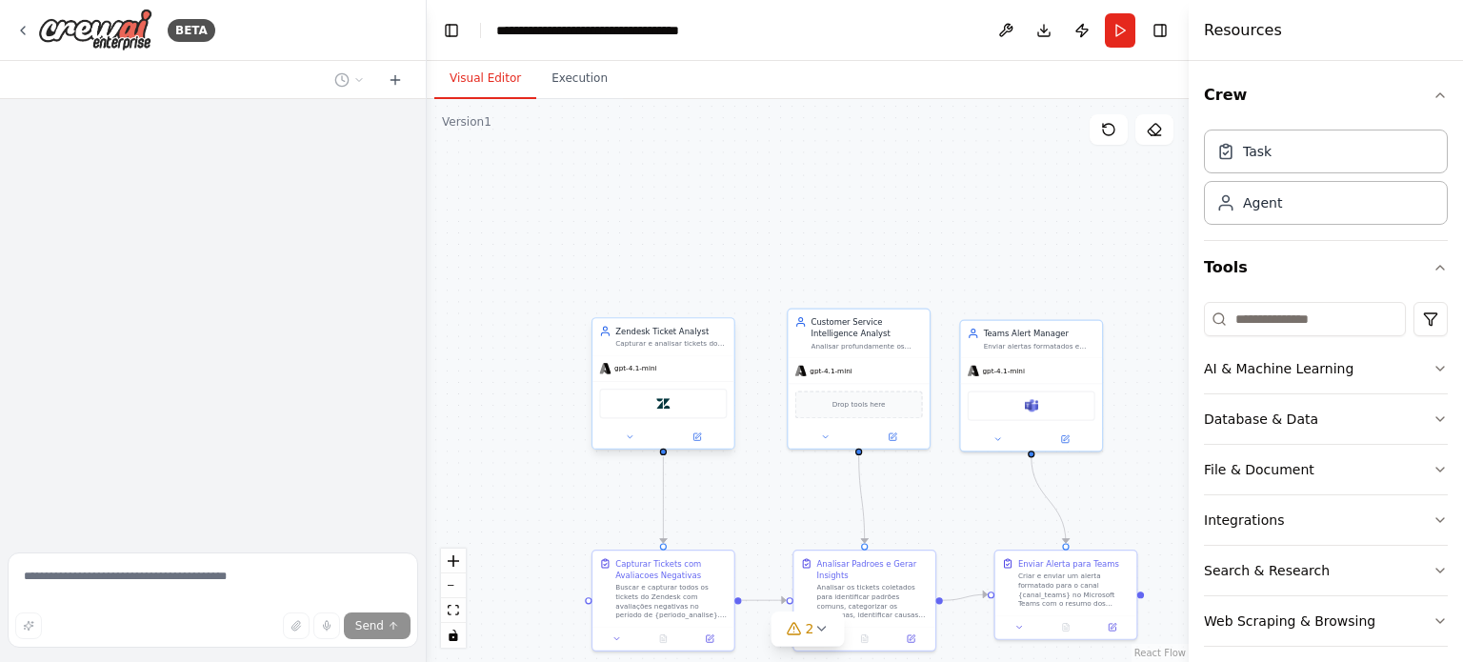
click at [689, 413] on div "Zendesk" at bounding box center [663, 404] width 128 height 30
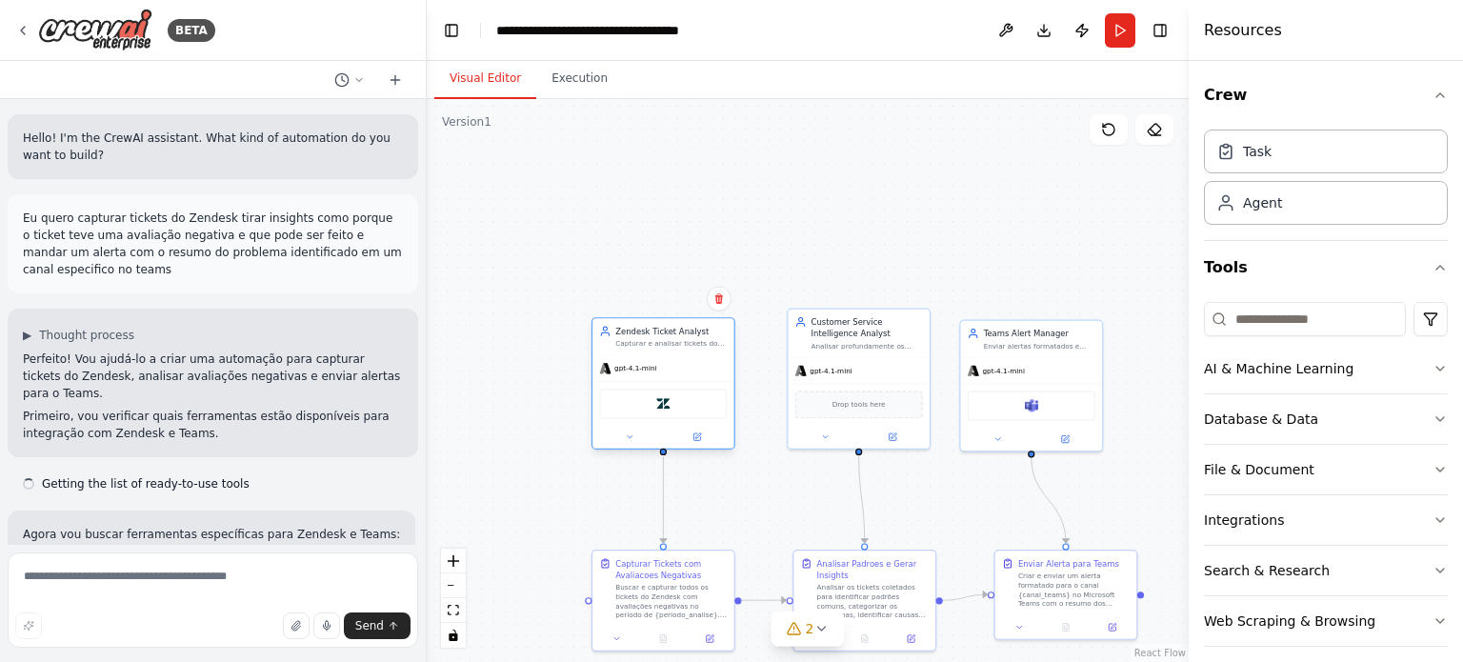
scroll to position [1698, 0]
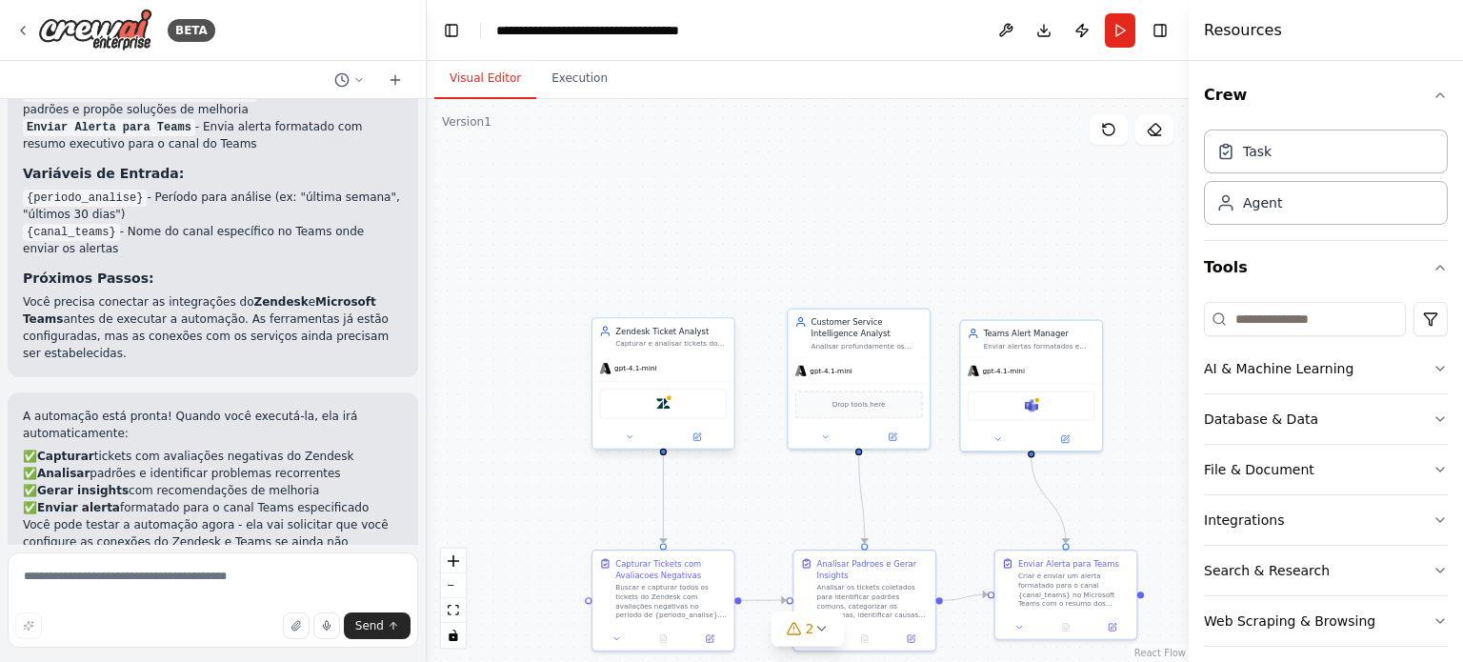
click at [680, 413] on div "Zendesk" at bounding box center [663, 404] width 128 height 30
click at [705, 449] on div "Zendesk Ticket Analyst Capturar e analisar tickets do Zendesk com avaliações ne…" at bounding box center [664, 386] width 144 height 132
click at [699, 444] on div at bounding box center [664, 437] width 142 height 23
click at [817, 628] on icon at bounding box center [821, 629] width 8 height 4
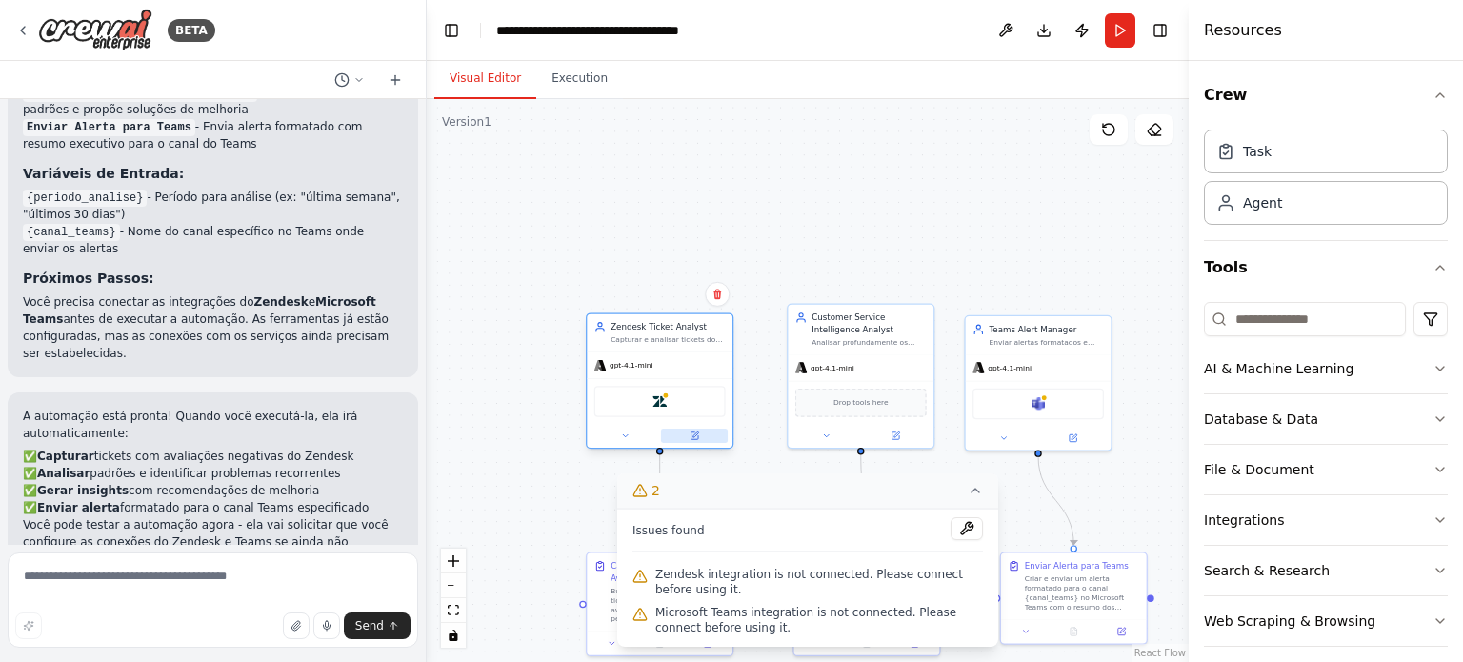
click at [696, 433] on icon at bounding box center [696, 435] width 6 height 6
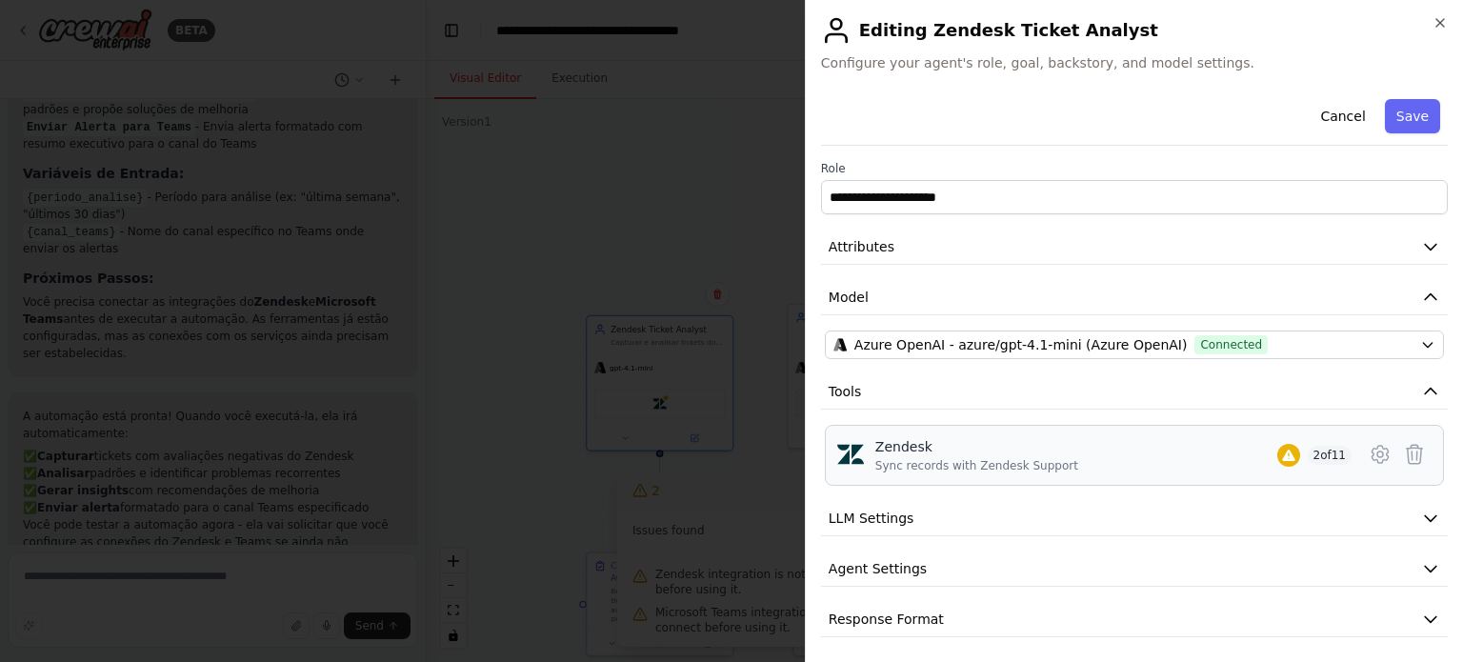
scroll to position [4, 0]
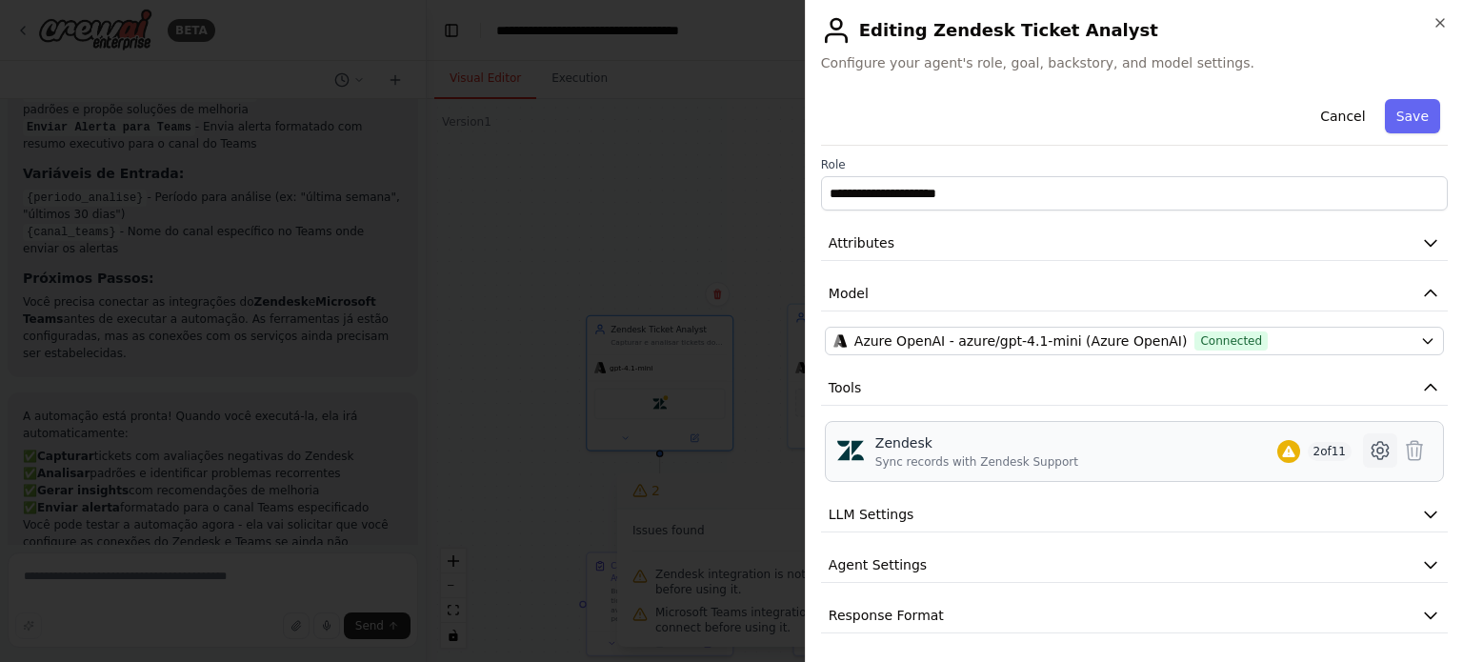
click at [1369, 450] on icon at bounding box center [1380, 450] width 23 height 23
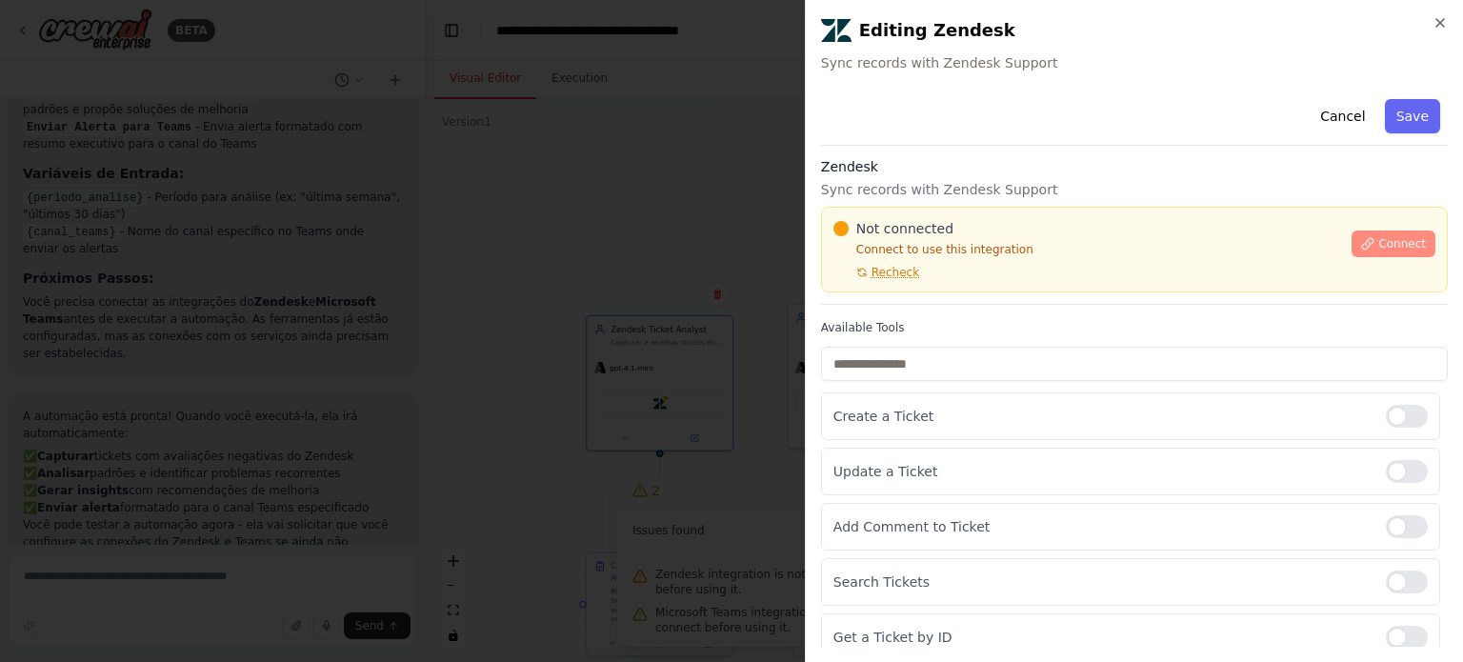
click at [1352, 244] on button "Connect" at bounding box center [1394, 244] width 84 height 27
